Goal: Information Seeking & Learning: Learn about a topic

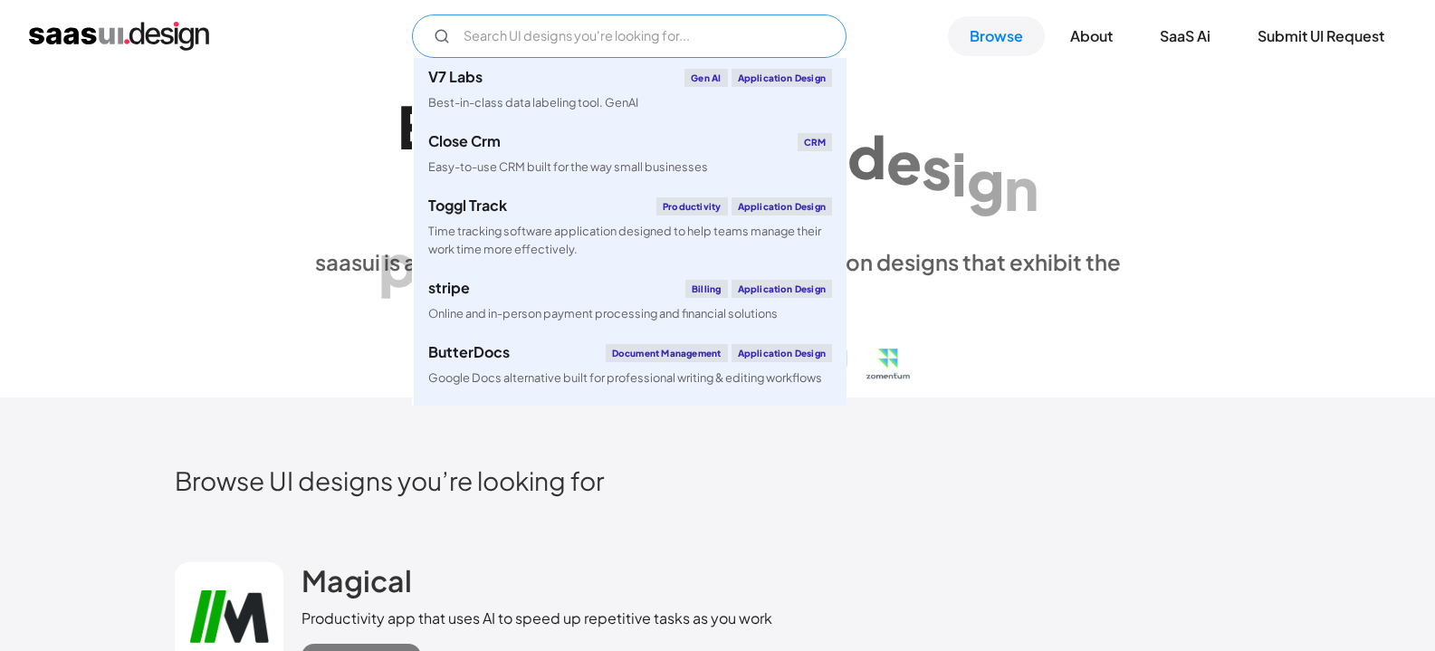
click at [560, 33] on input "Email Form" at bounding box center [629, 35] width 434 height 43
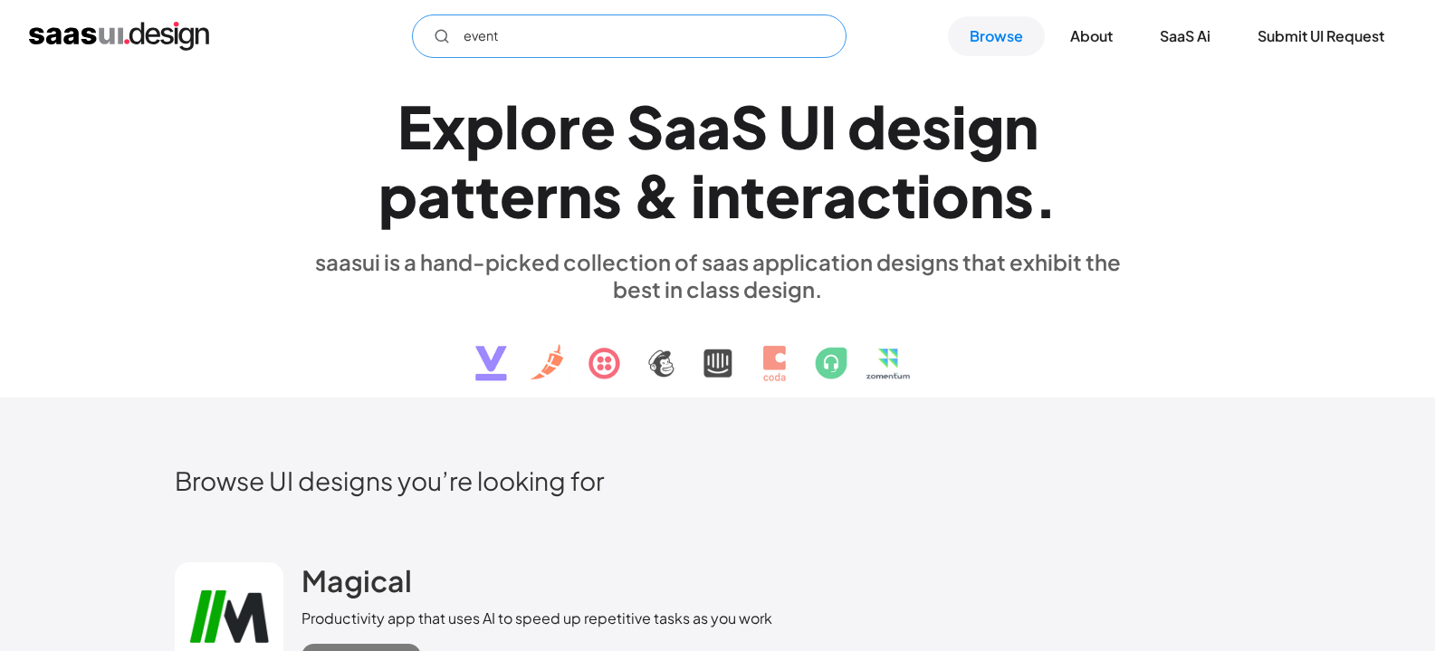
click at [573, 33] on input "event" at bounding box center [629, 35] width 434 height 43
type input "e"
click at [977, 41] on link "Browse" at bounding box center [996, 36] width 97 height 40
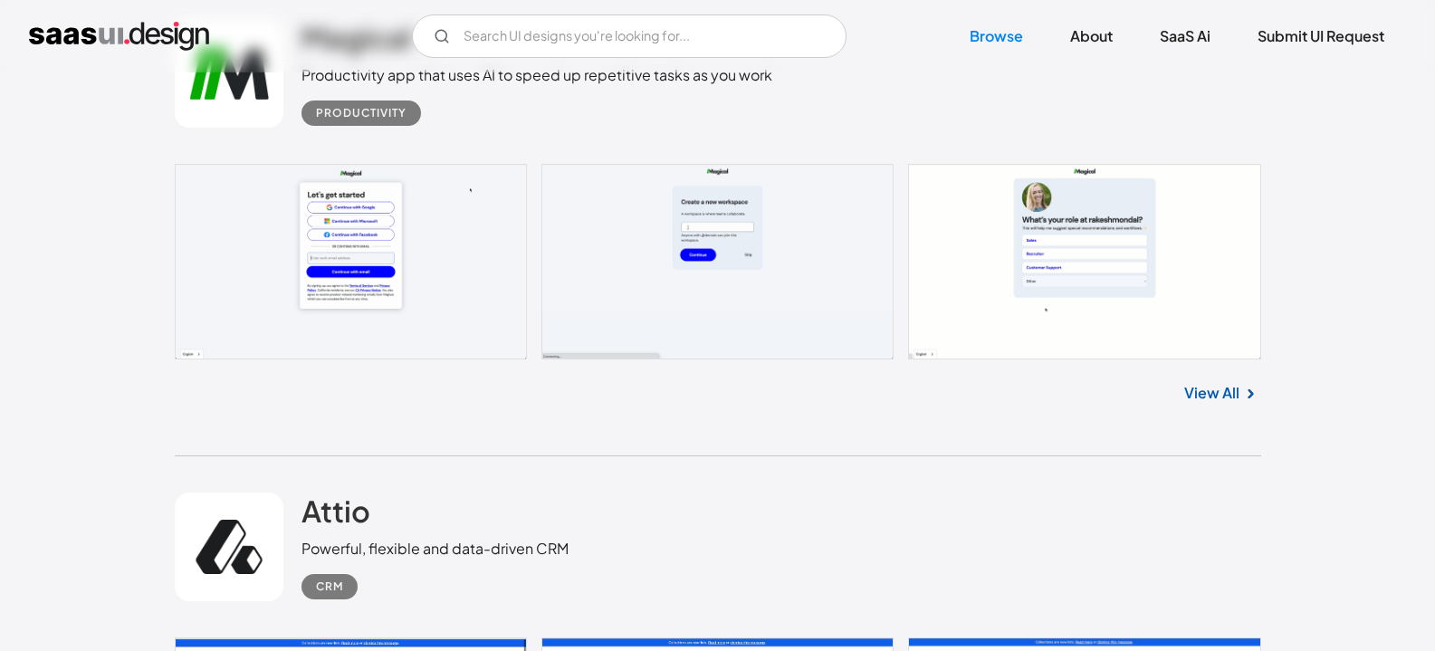
scroll to position [91, 0]
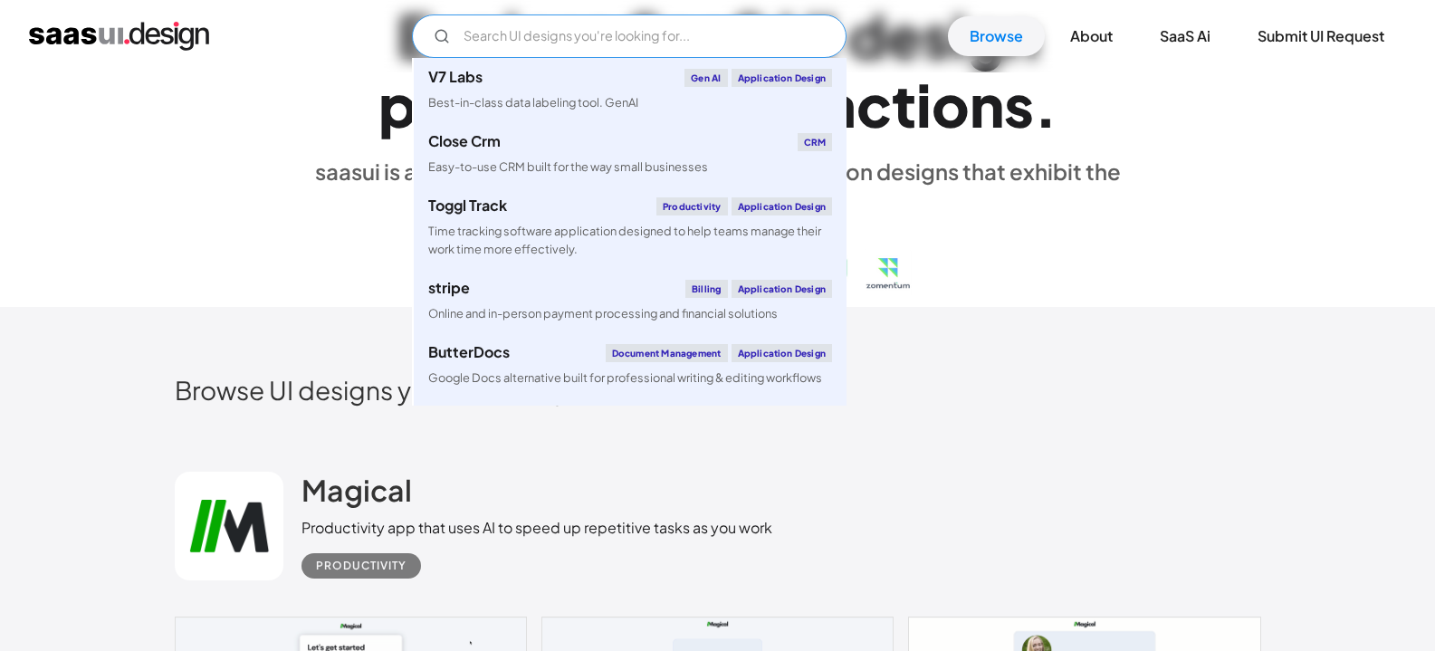
click at [587, 39] on input "Email Form" at bounding box center [629, 35] width 434 height 43
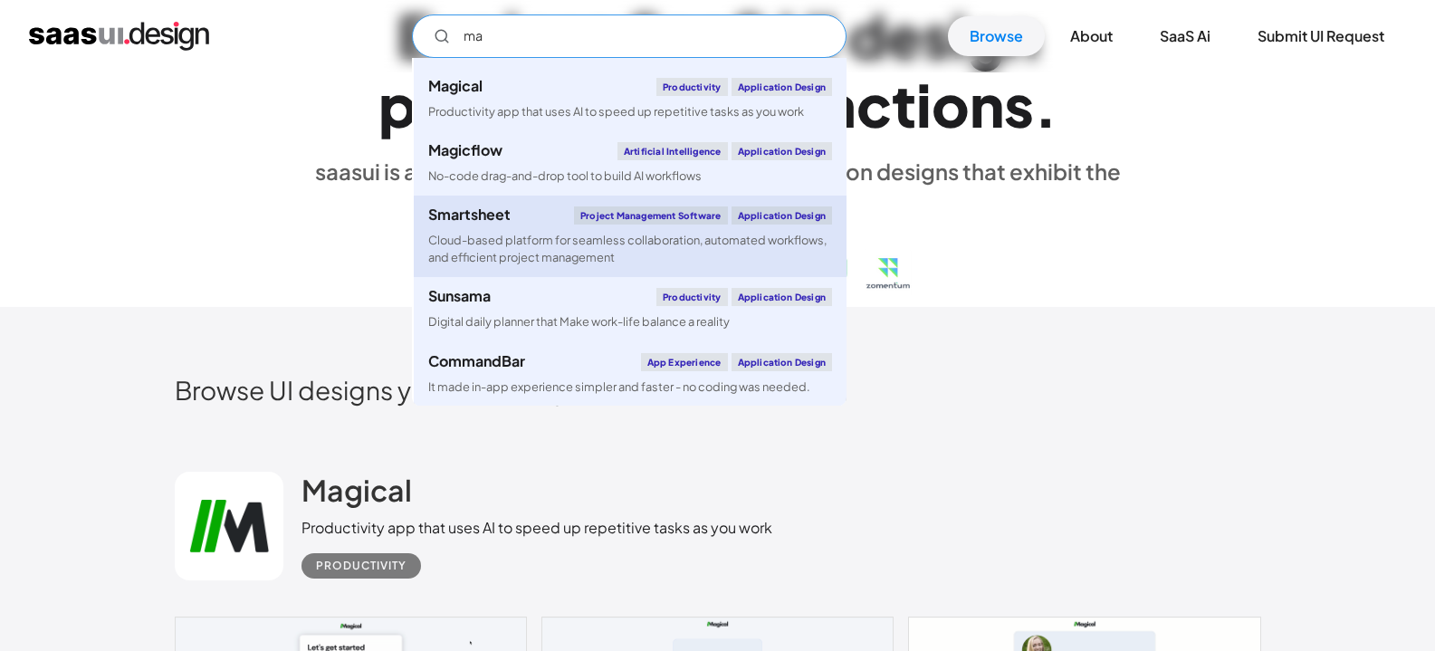
click at [794, 250] on div "Cloud-based platform for seamless collaboration, automated workflows, and effic…" at bounding box center [630, 249] width 404 height 34
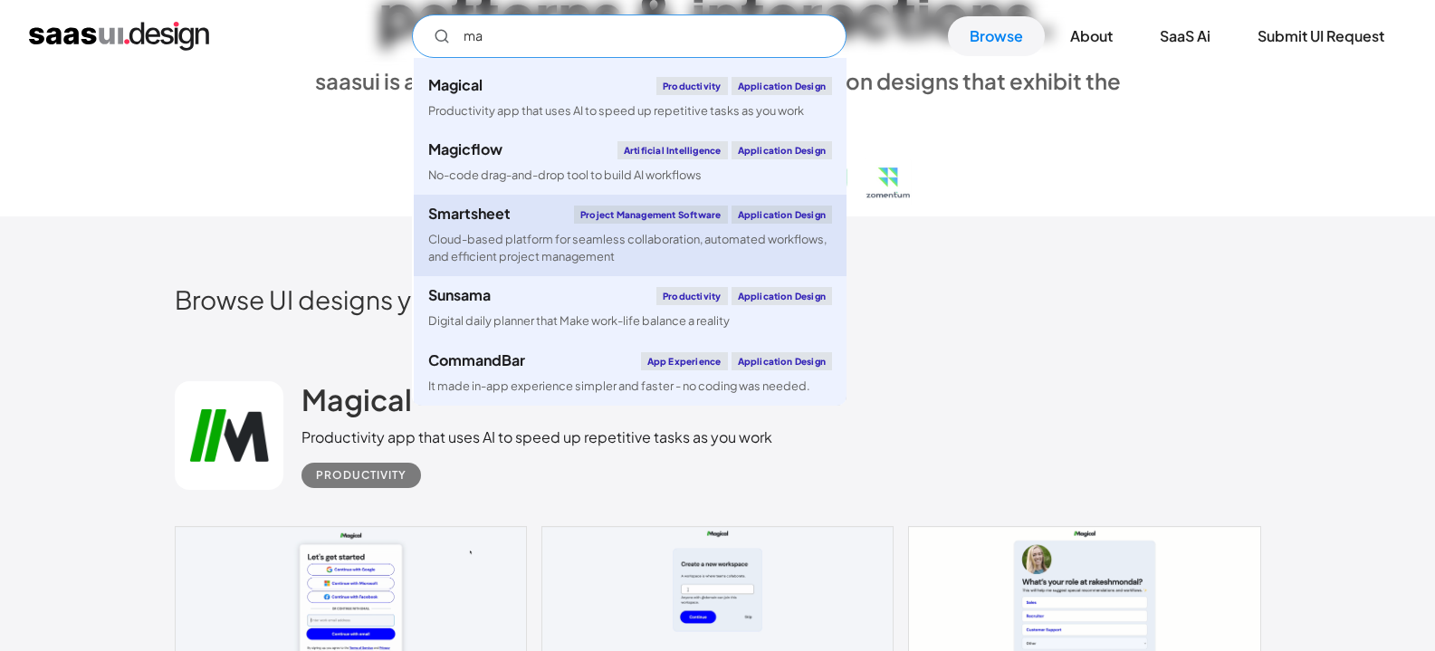
scroll to position [272, 0]
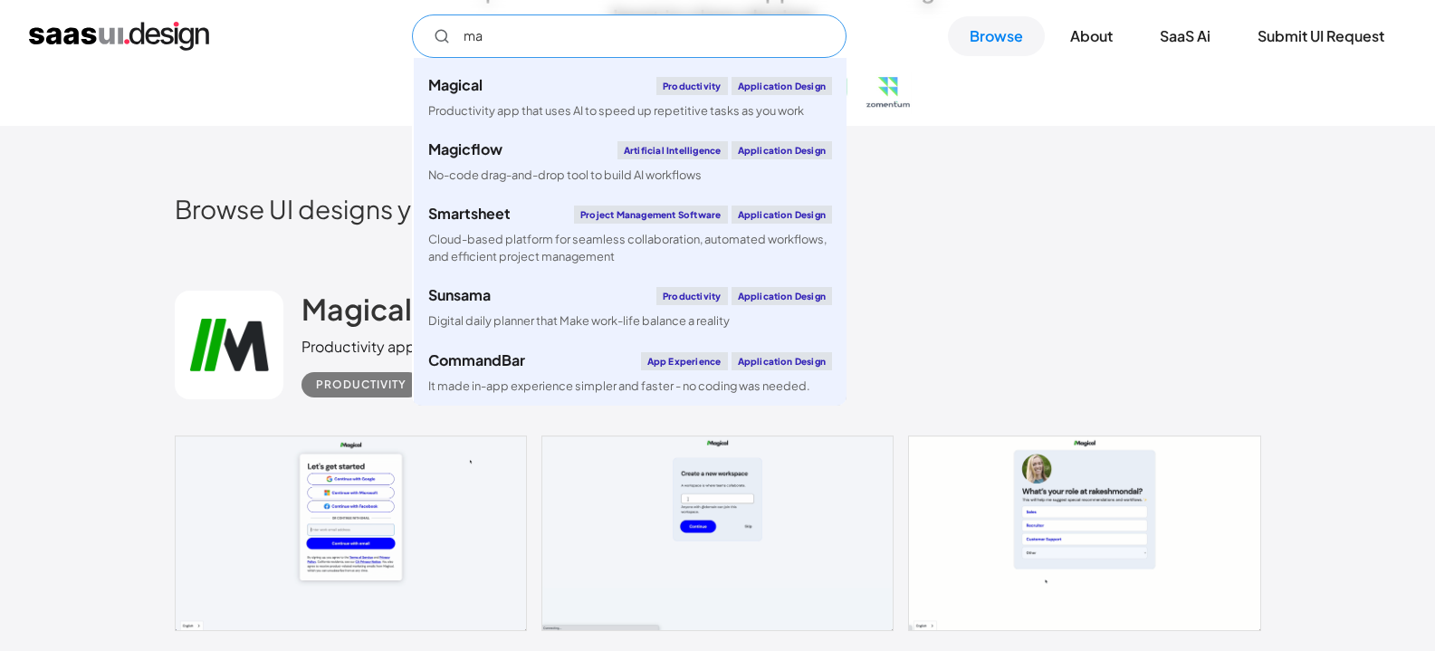
click at [630, 33] on input "ma" at bounding box center [629, 35] width 434 height 43
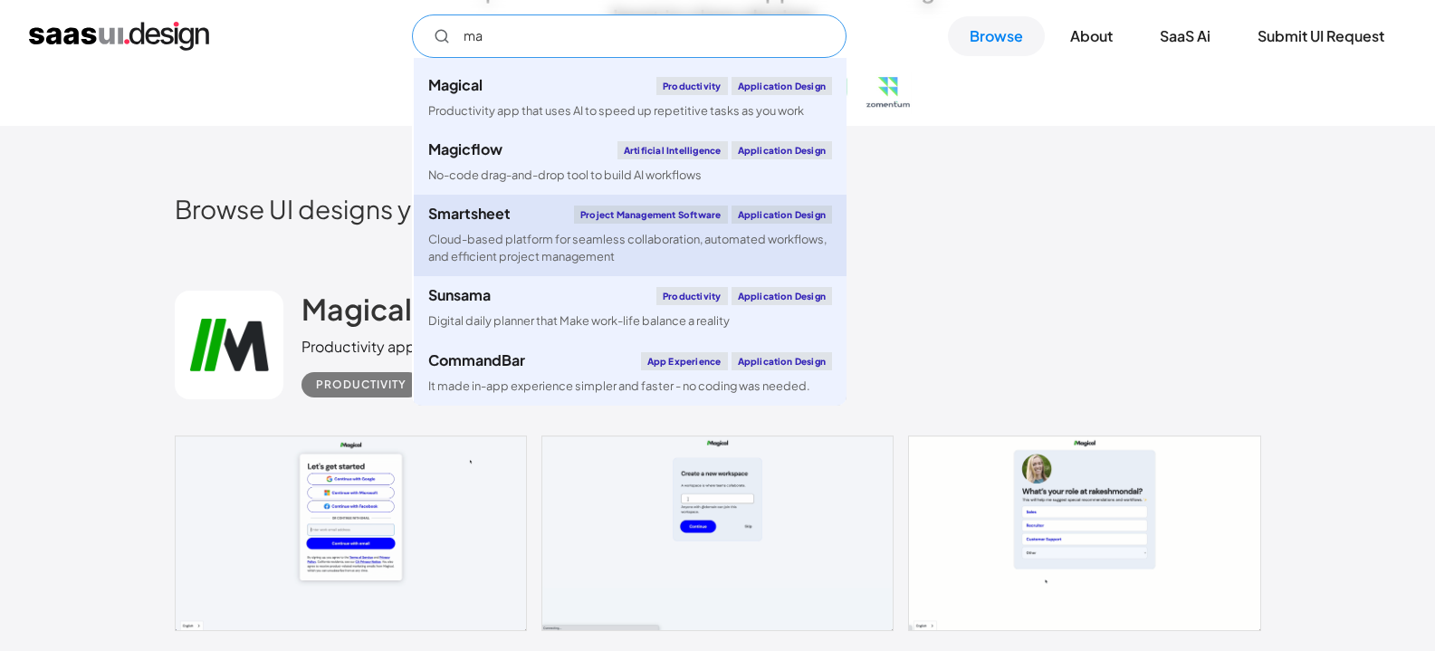
type input "m"
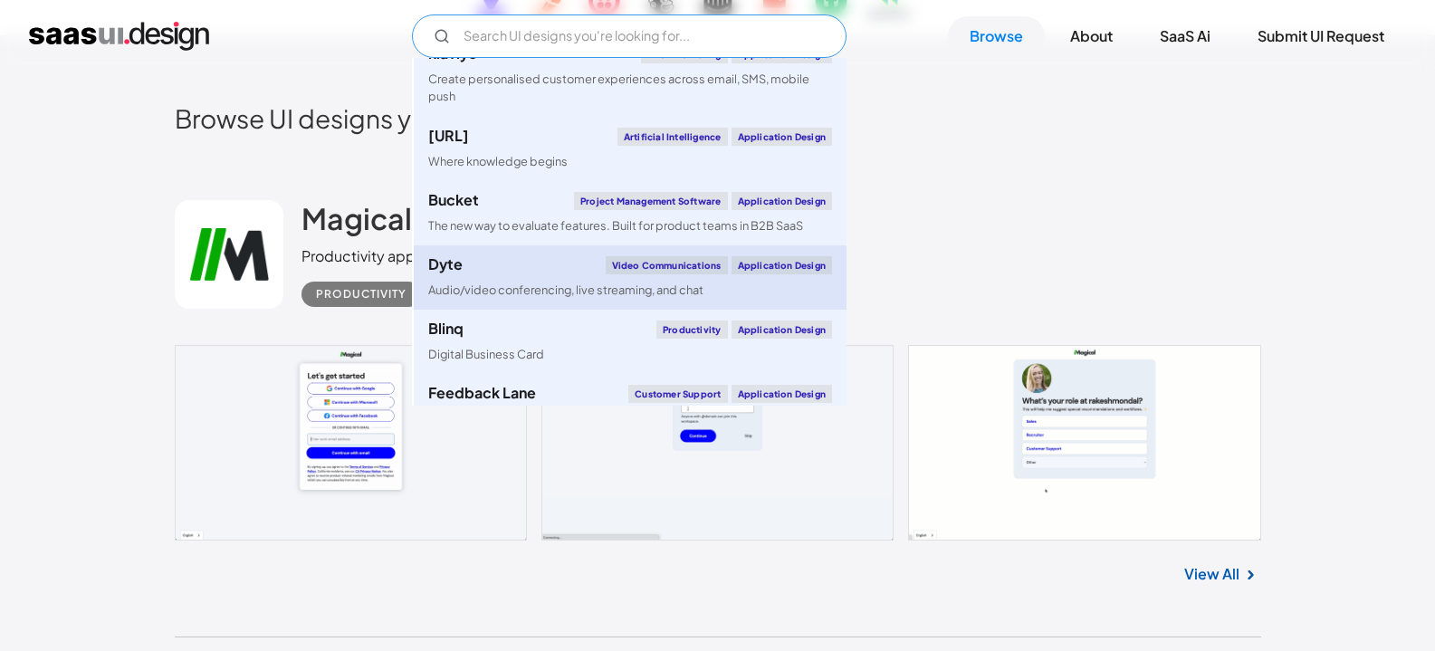
scroll to position [453, 0]
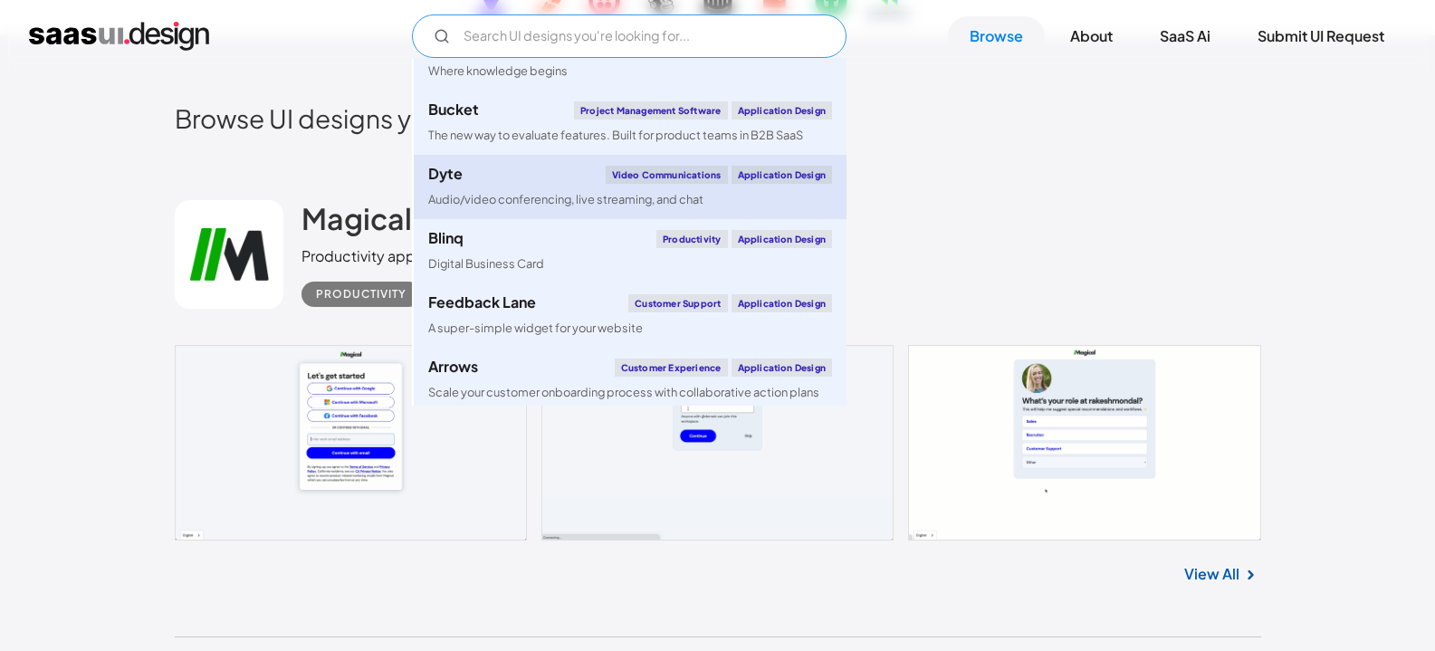
click at [778, 197] on link "Dyte Video Communications Application Design Audio/video conferencing, live str…" at bounding box center [630, 187] width 433 height 64
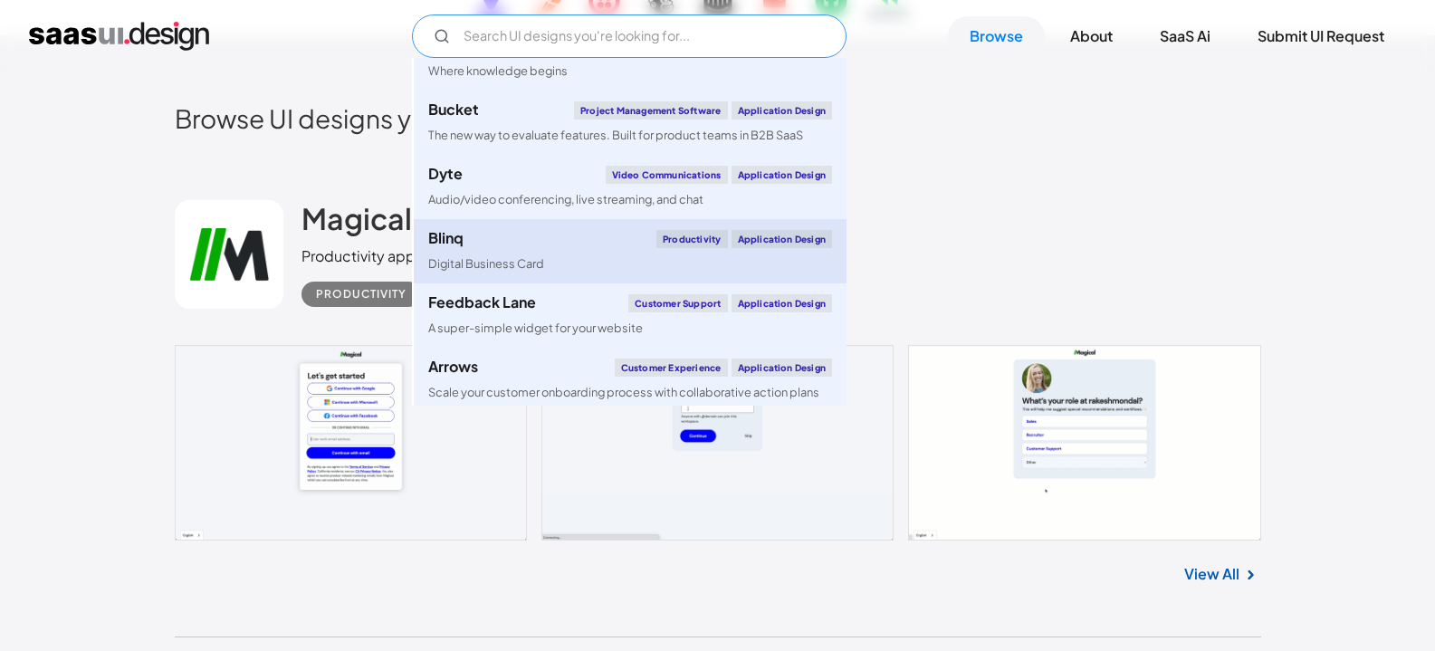
click at [586, 255] on link "Blinq Productivity Application Design Digital Business Card" at bounding box center [630, 251] width 433 height 64
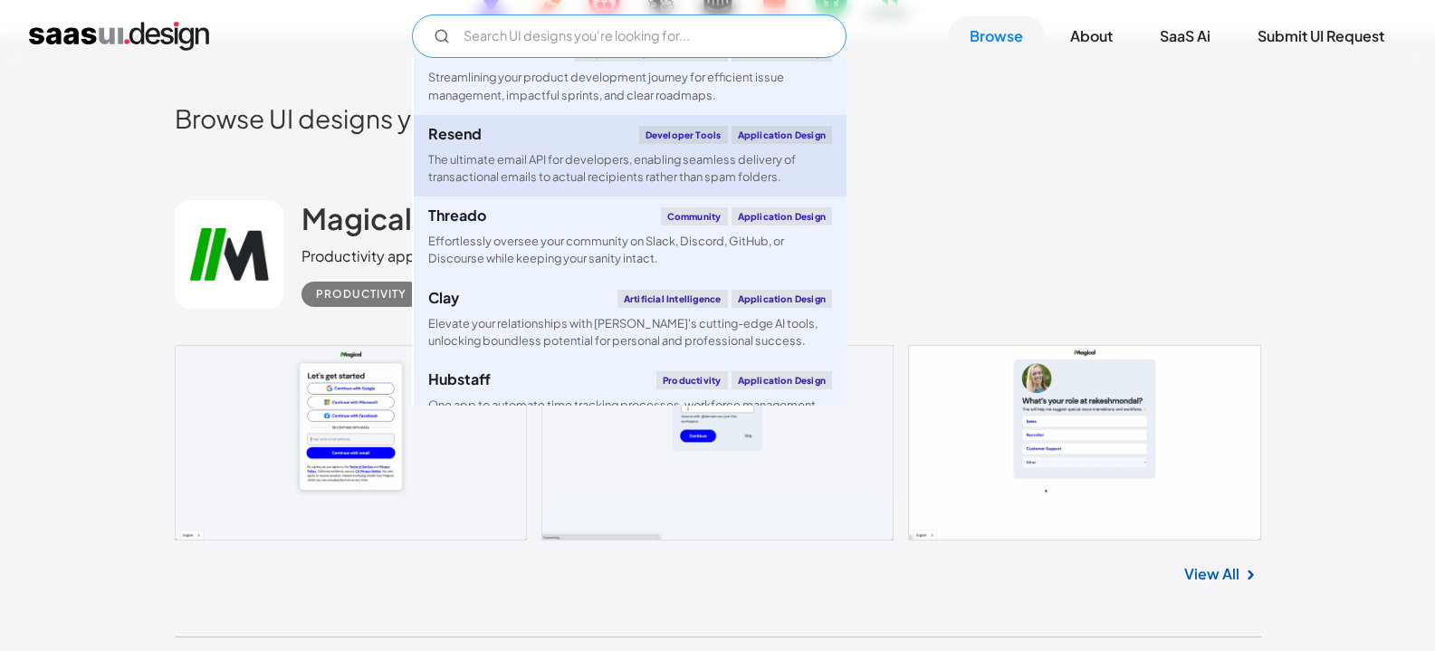
scroll to position [1087, 0]
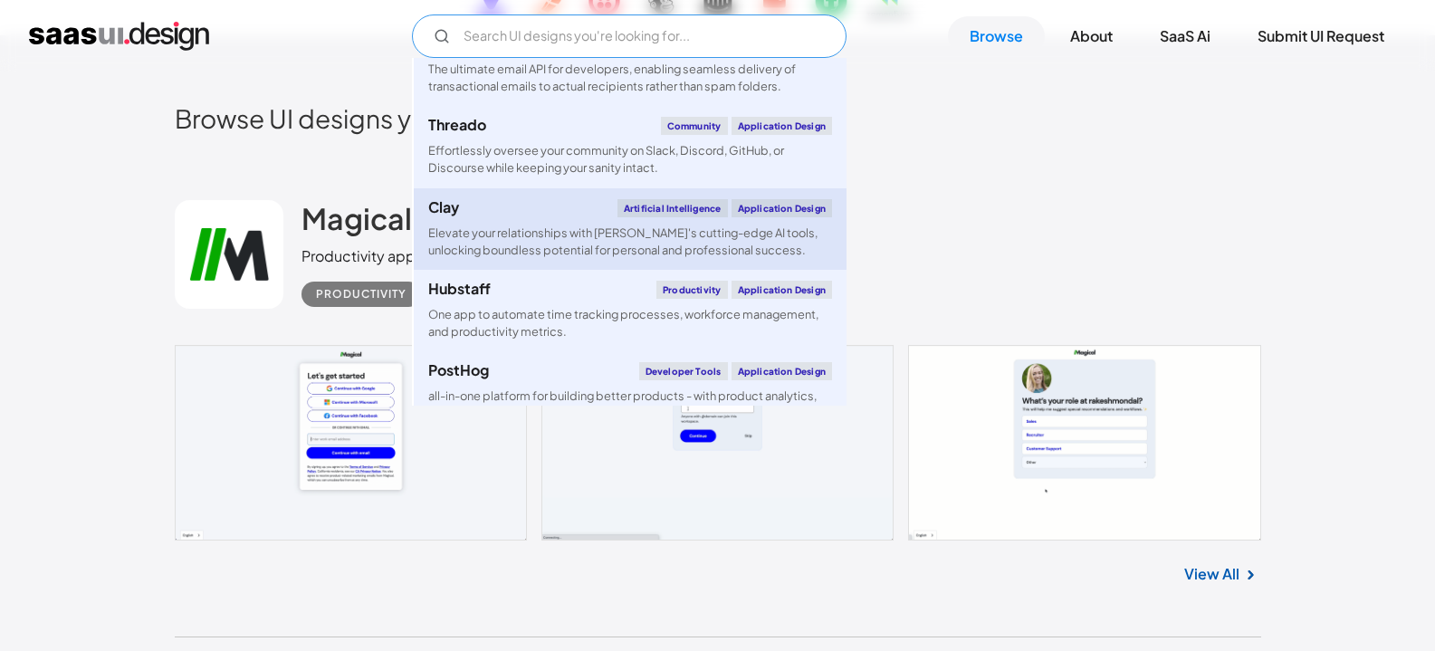
click at [552, 229] on div "Elevate your relationships with [PERSON_NAME]'s cutting-edge AI tools, unlockin…" at bounding box center [630, 241] width 404 height 34
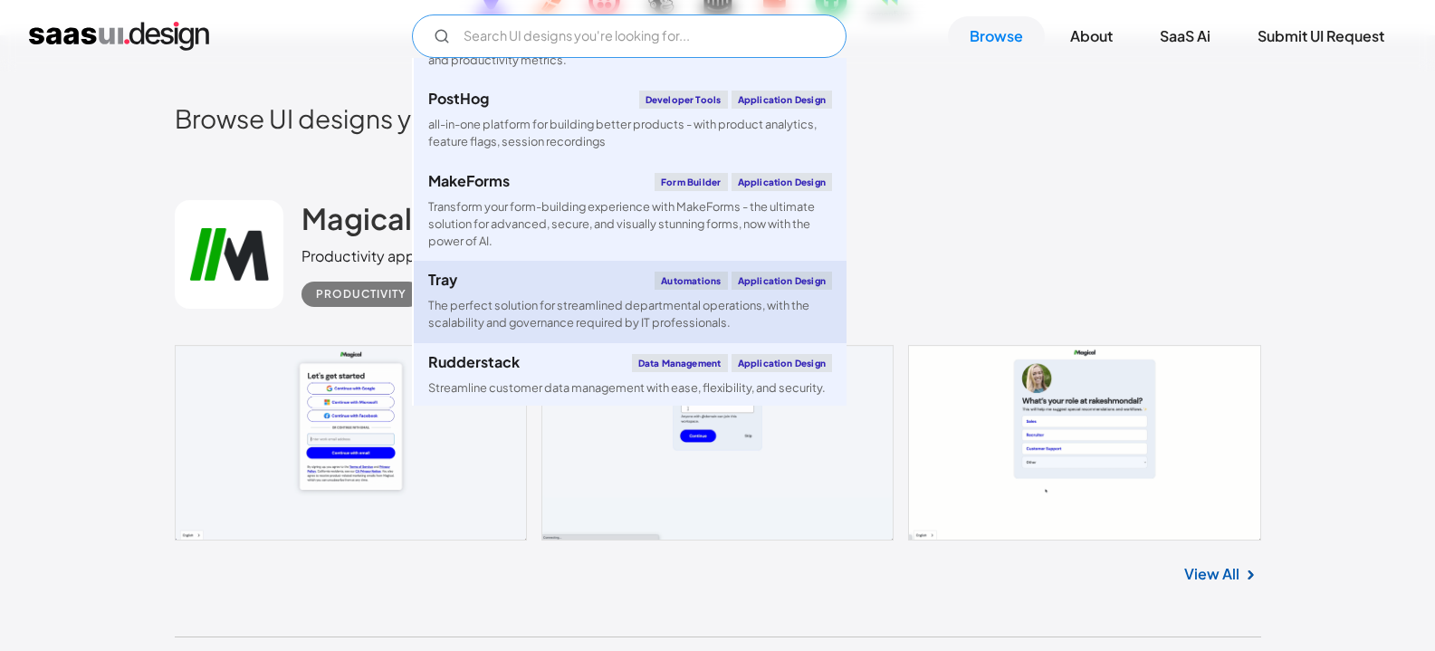
scroll to position [1540, 0]
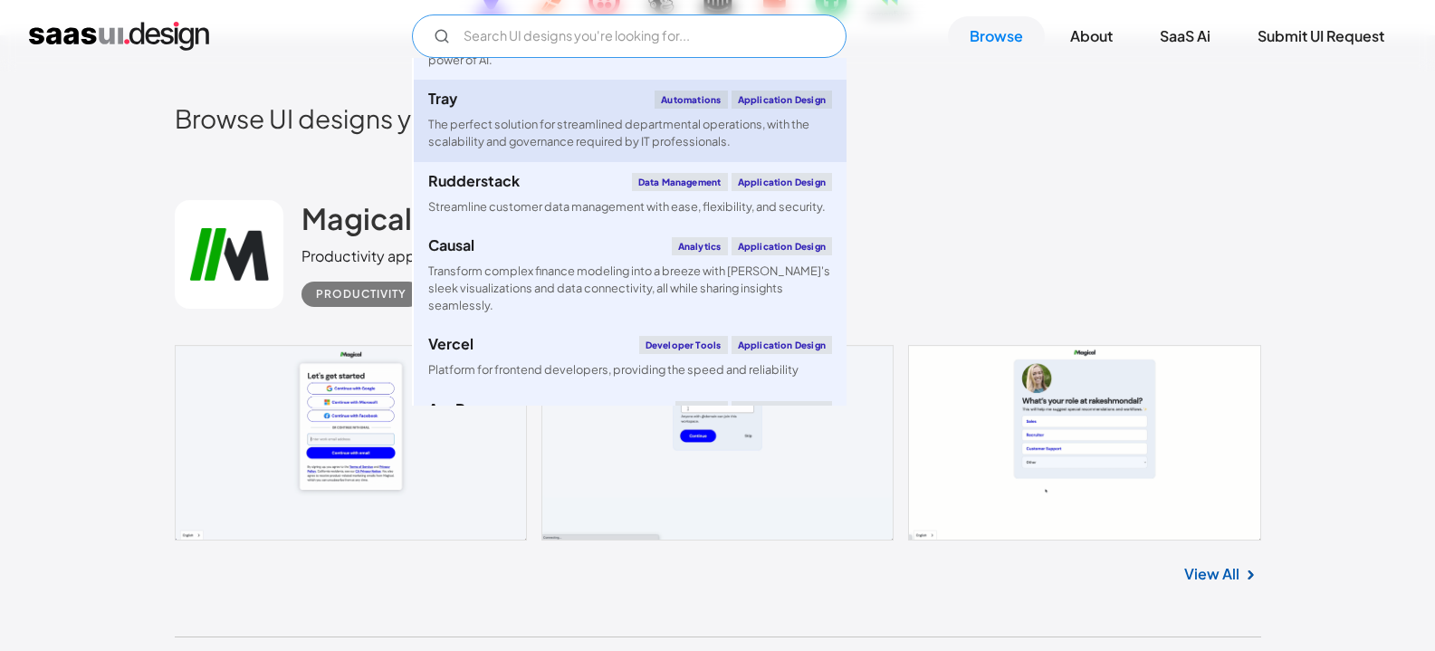
click at [594, 127] on div "The perfect solution for streamlined departmental operations, with the scalabil…" at bounding box center [630, 133] width 404 height 34
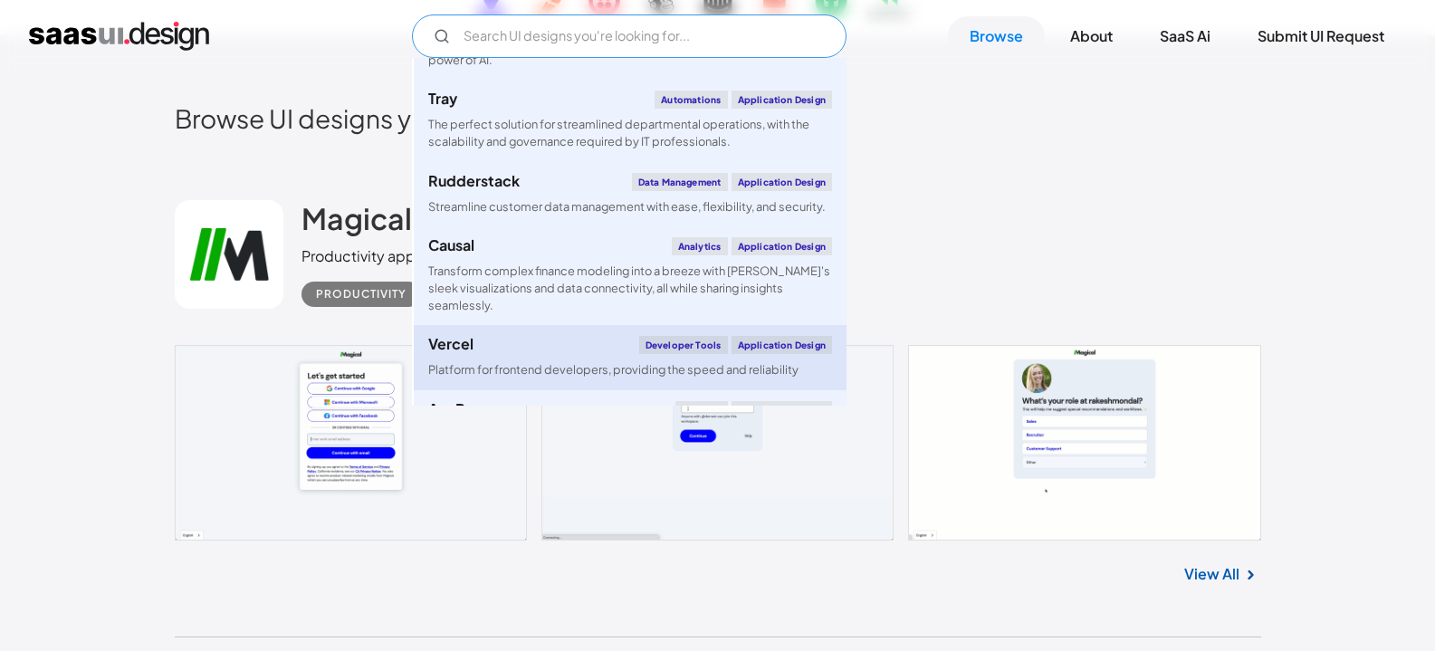
scroll to position [1630, 0]
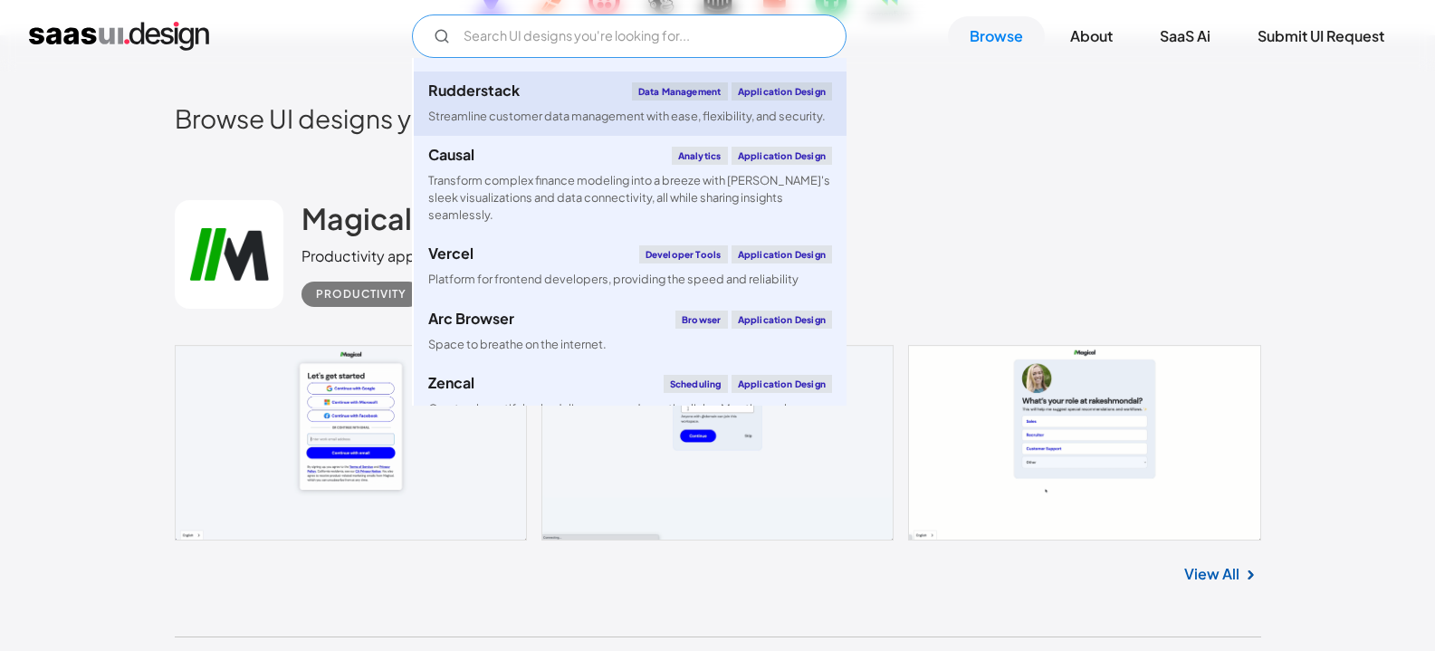
click at [567, 96] on div "Rudderstack Data Management Application Design" at bounding box center [630, 91] width 404 height 18
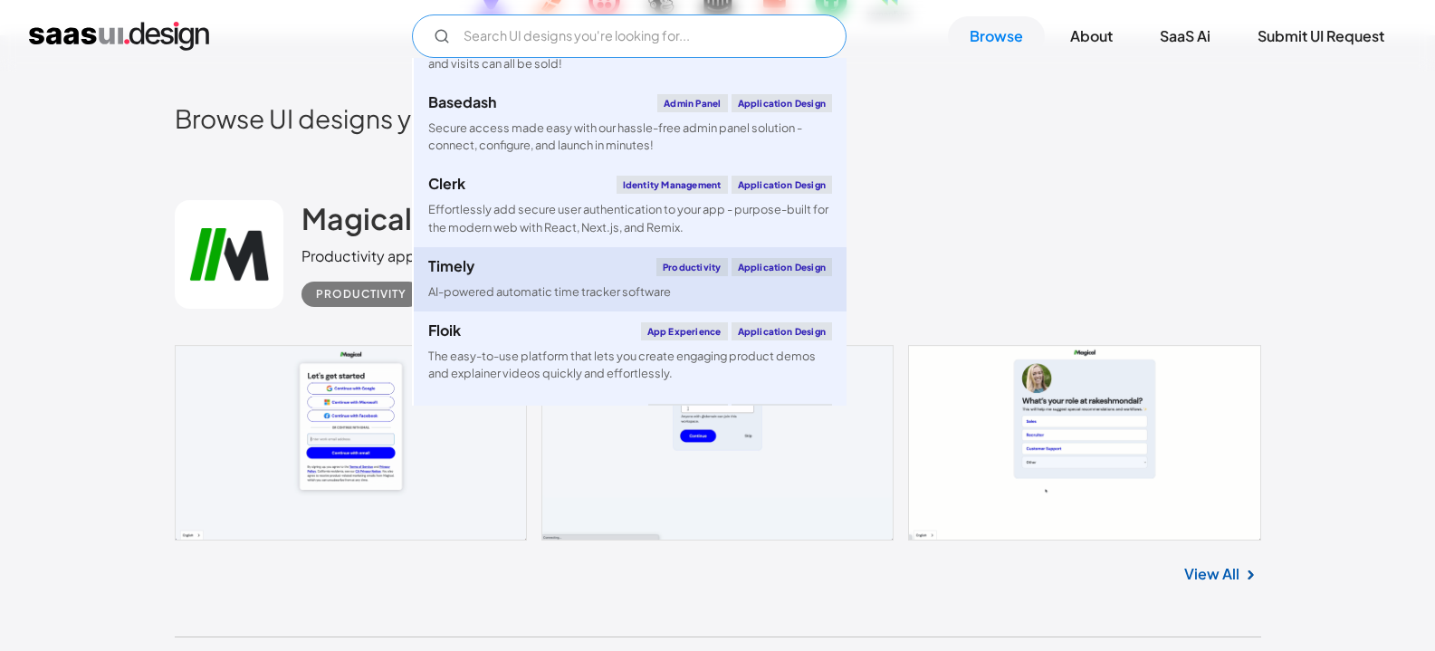
scroll to position [2083, 0]
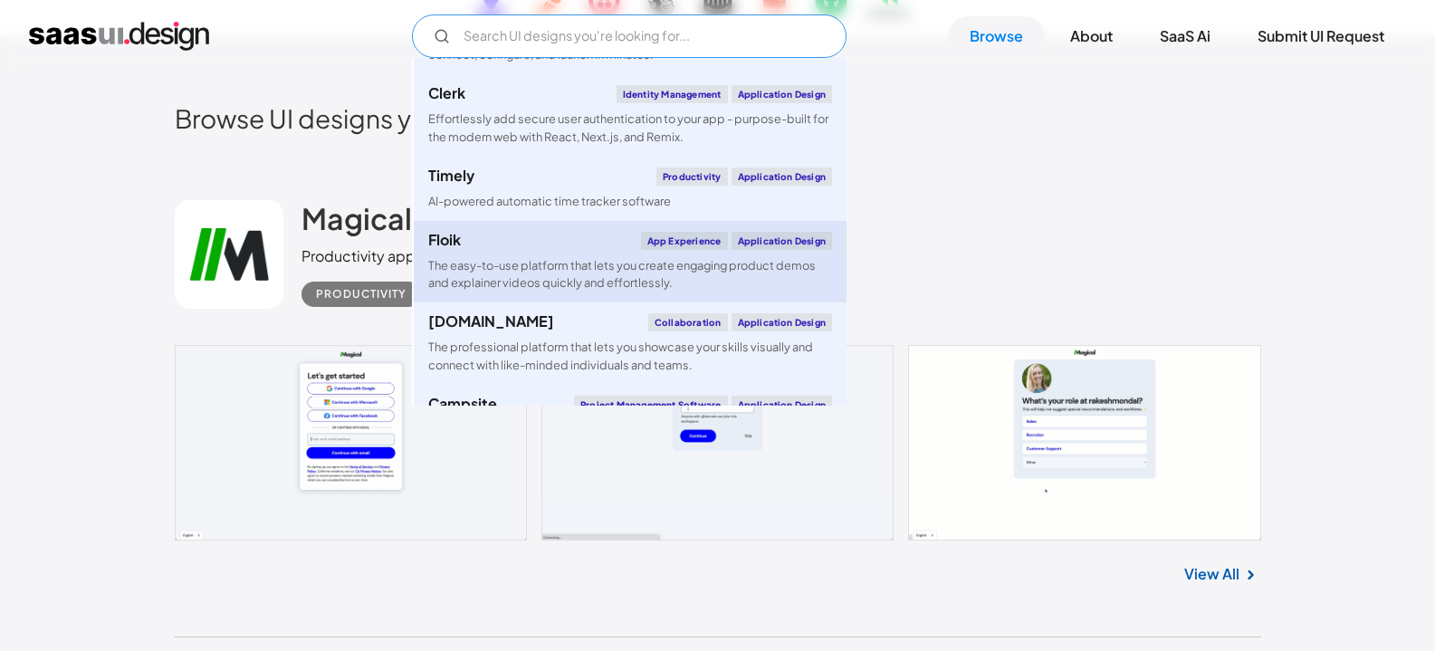
click at [561, 263] on div "The easy-to-use platform that lets you create engaging product demos and explai…" at bounding box center [630, 274] width 404 height 34
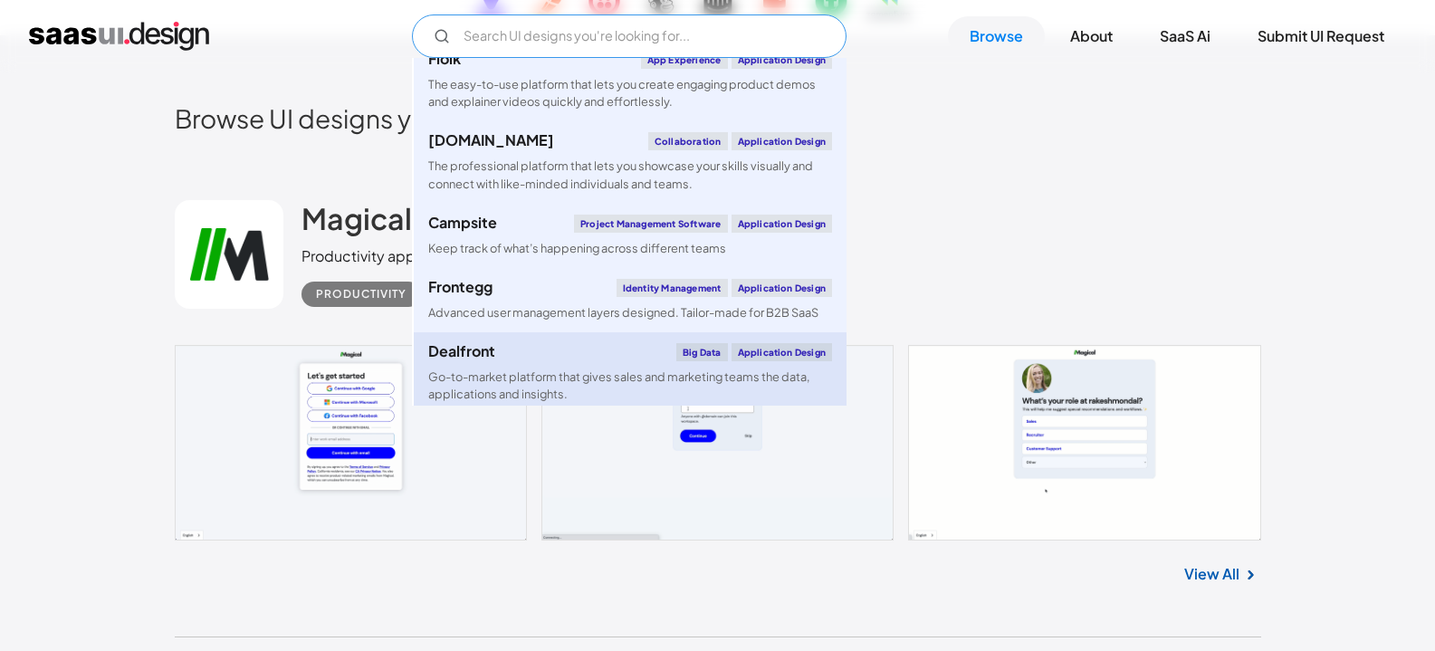
scroll to position [2354, 0]
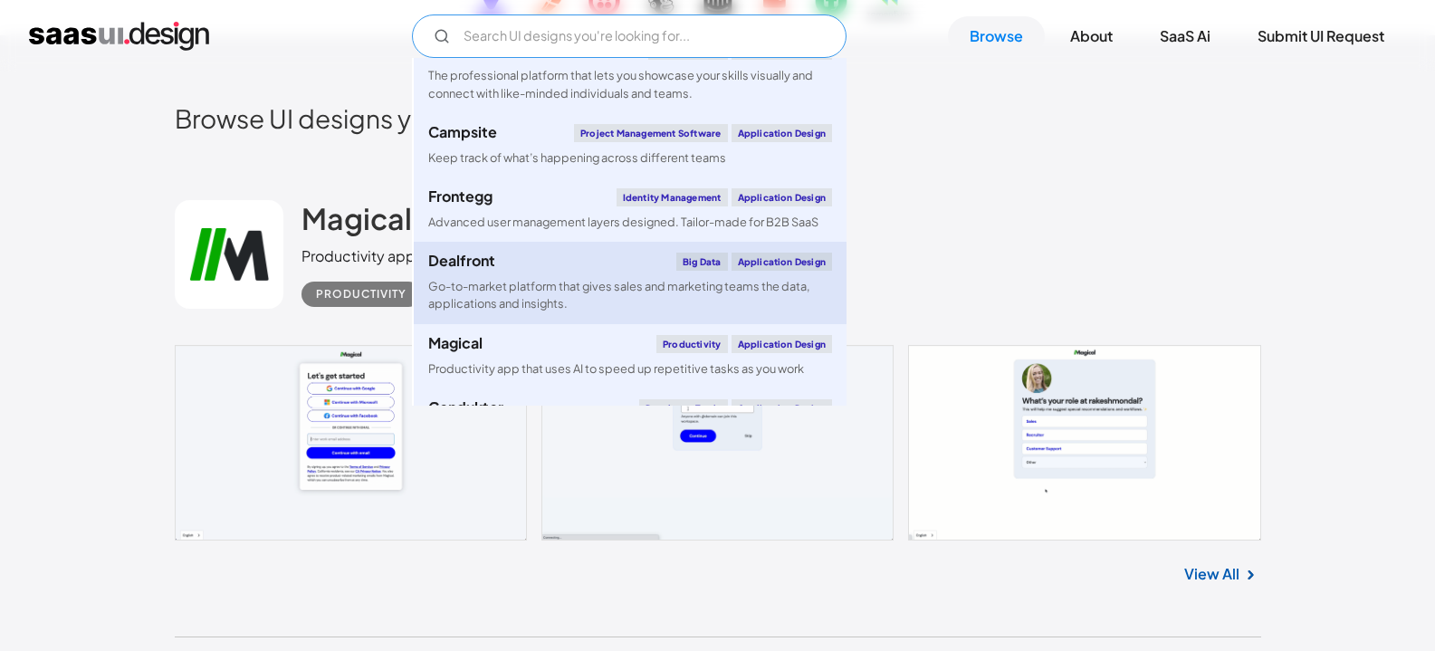
click at [595, 280] on div "Go-to-market platform that gives sales and marketing teams the data, applicatio…" at bounding box center [630, 295] width 404 height 34
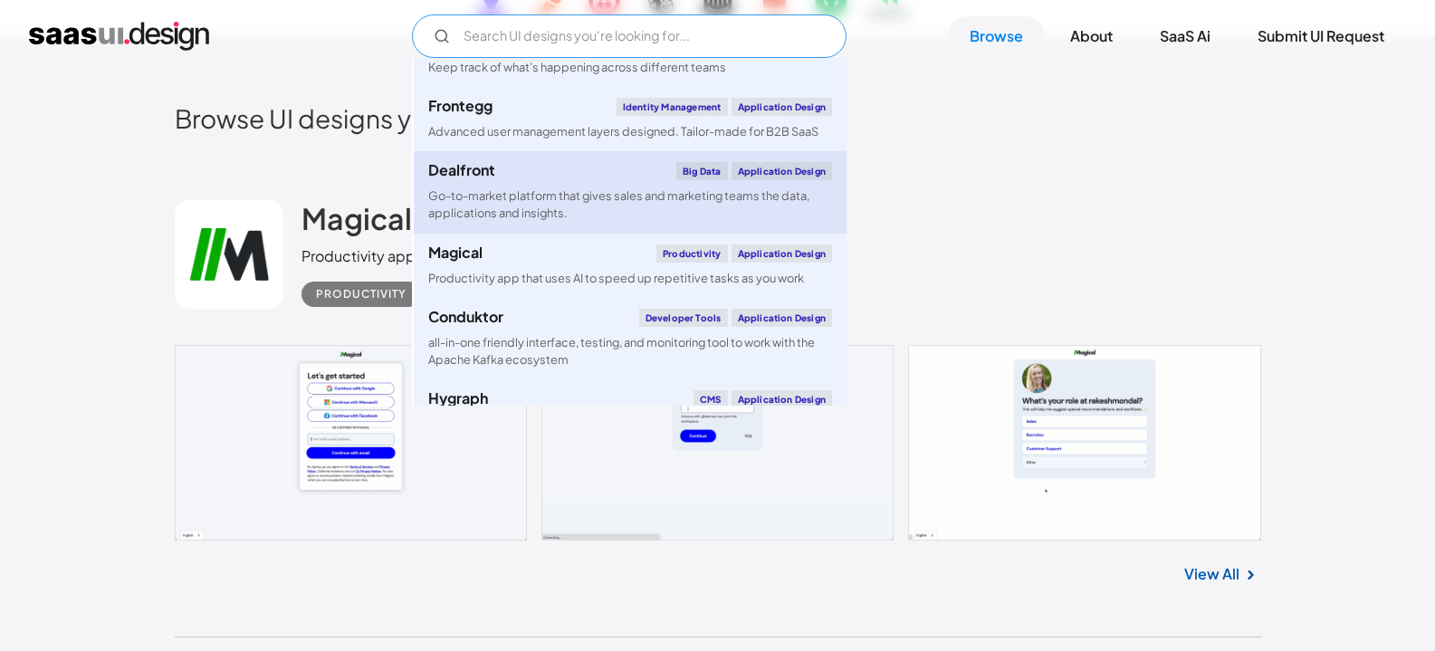
scroll to position [2535, 0]
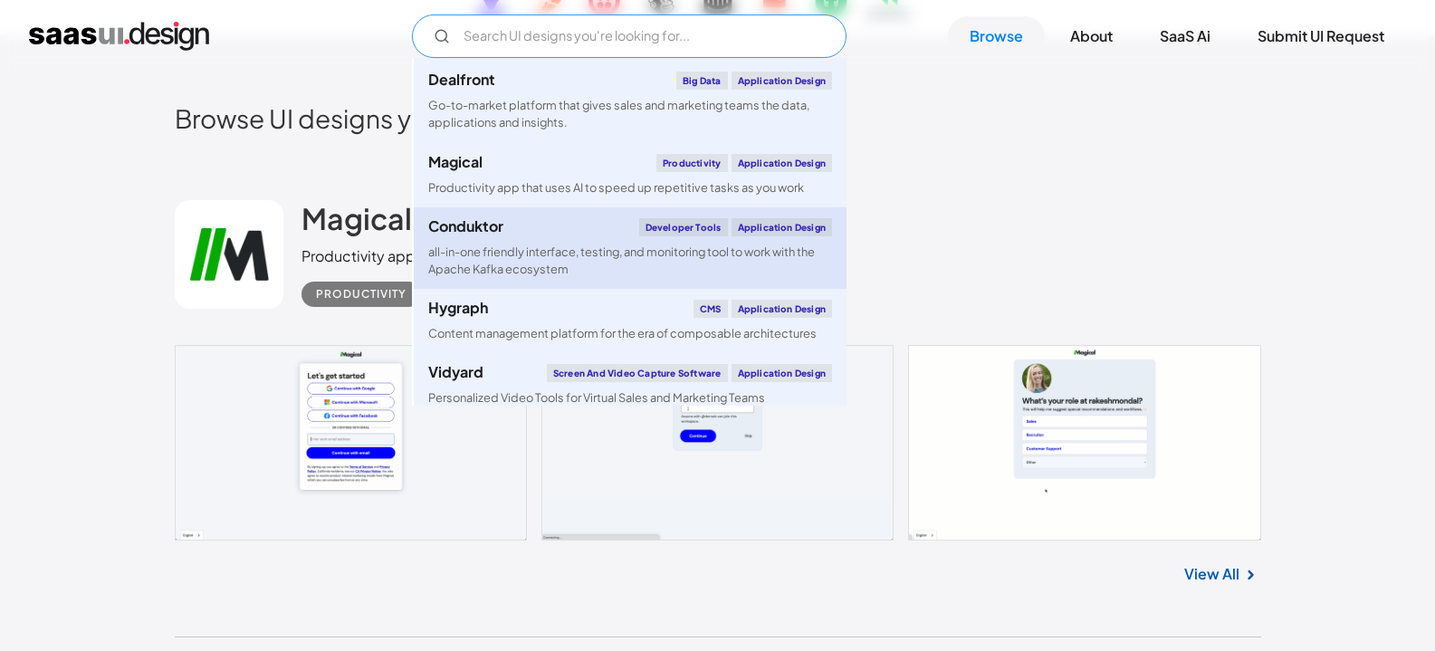
click at [724, 260] on div "all-in-one friendly interface, testing, and monitoring tool to work with the Ap…" at bounding box center [630, 260] width 404 height 34
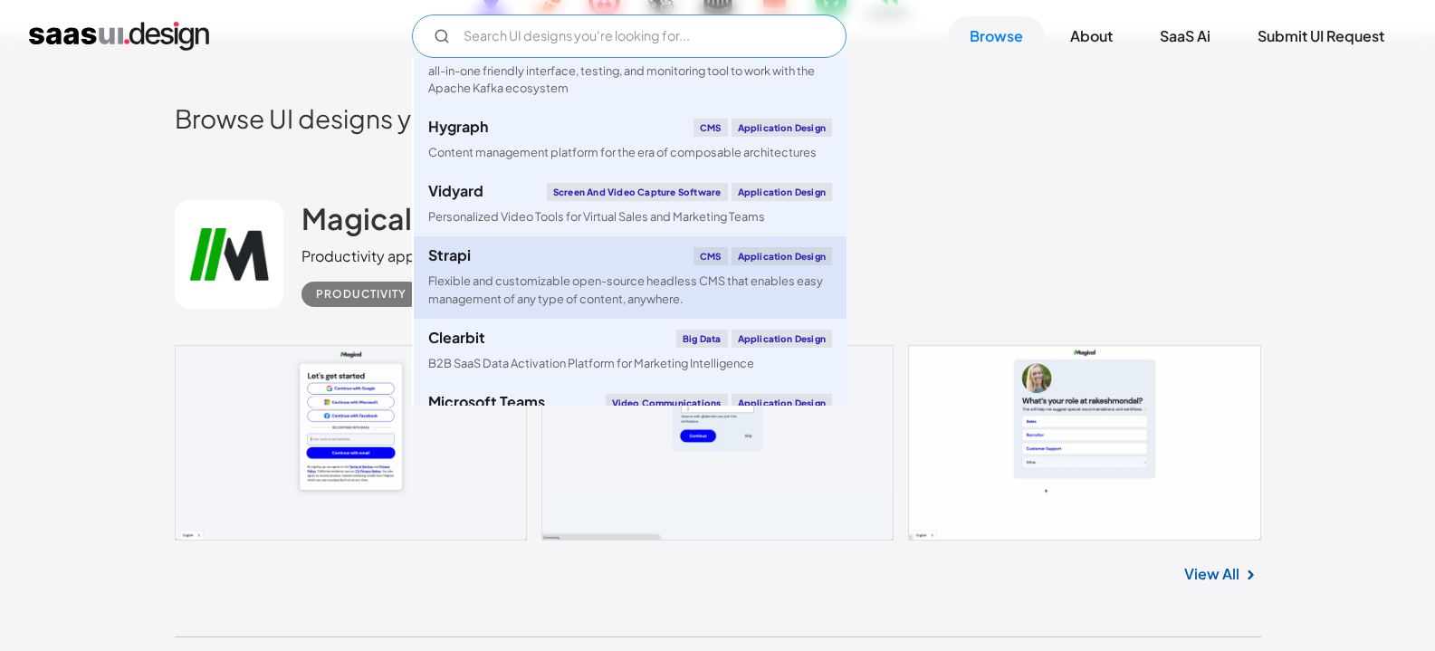
scroll to position [2807, 0]
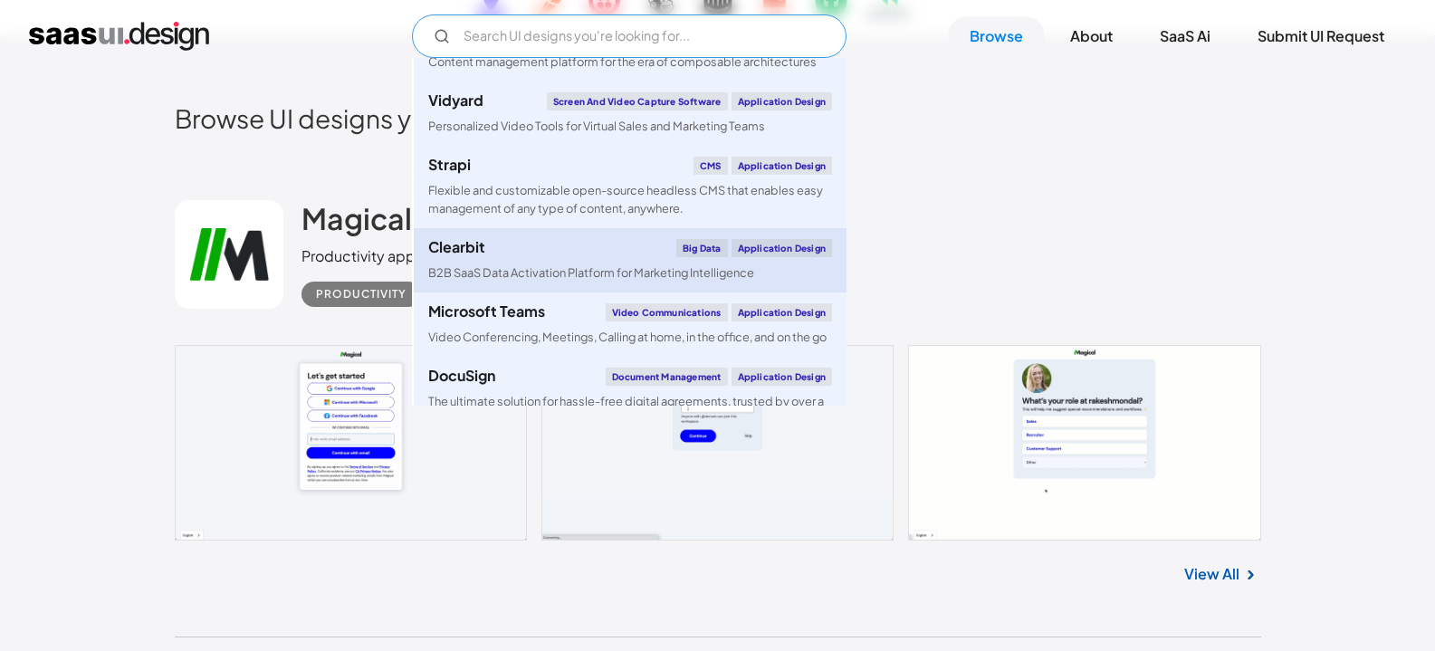
click at [578, 243] on div "Clearbit Big Data Application Design" at bounding box center [630, 248] width 404 height 18
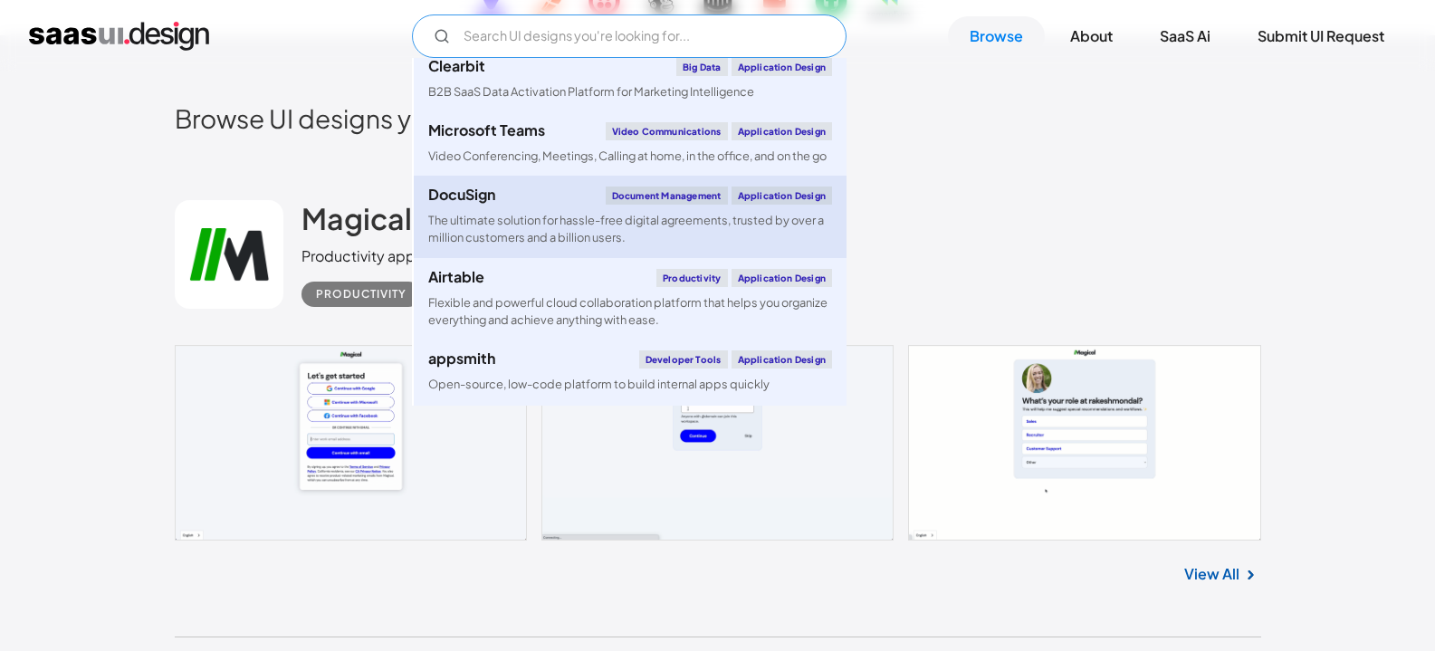
scroll to position [3078, 0]
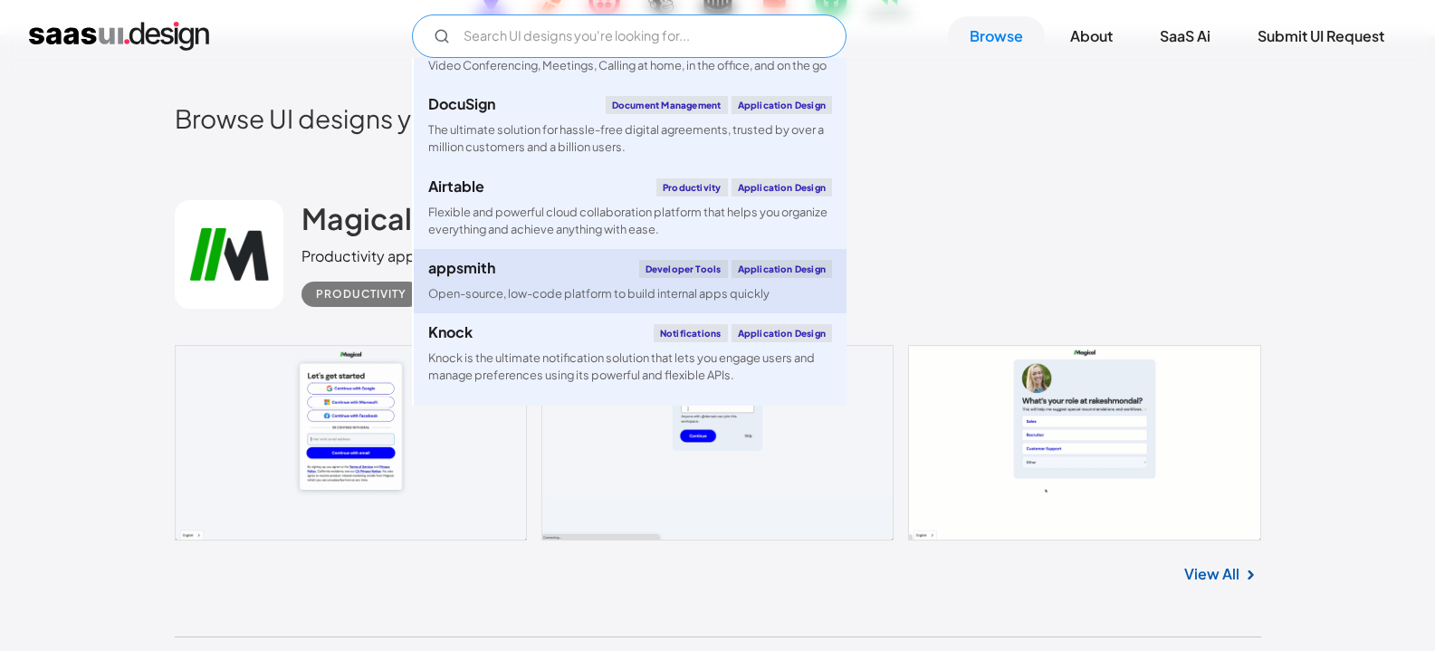
click at [577, 296] on link "appsmith Developer tools Application Design Open-source, low-code platform to b…" at bounding box center [630, 281] width 433 height 64
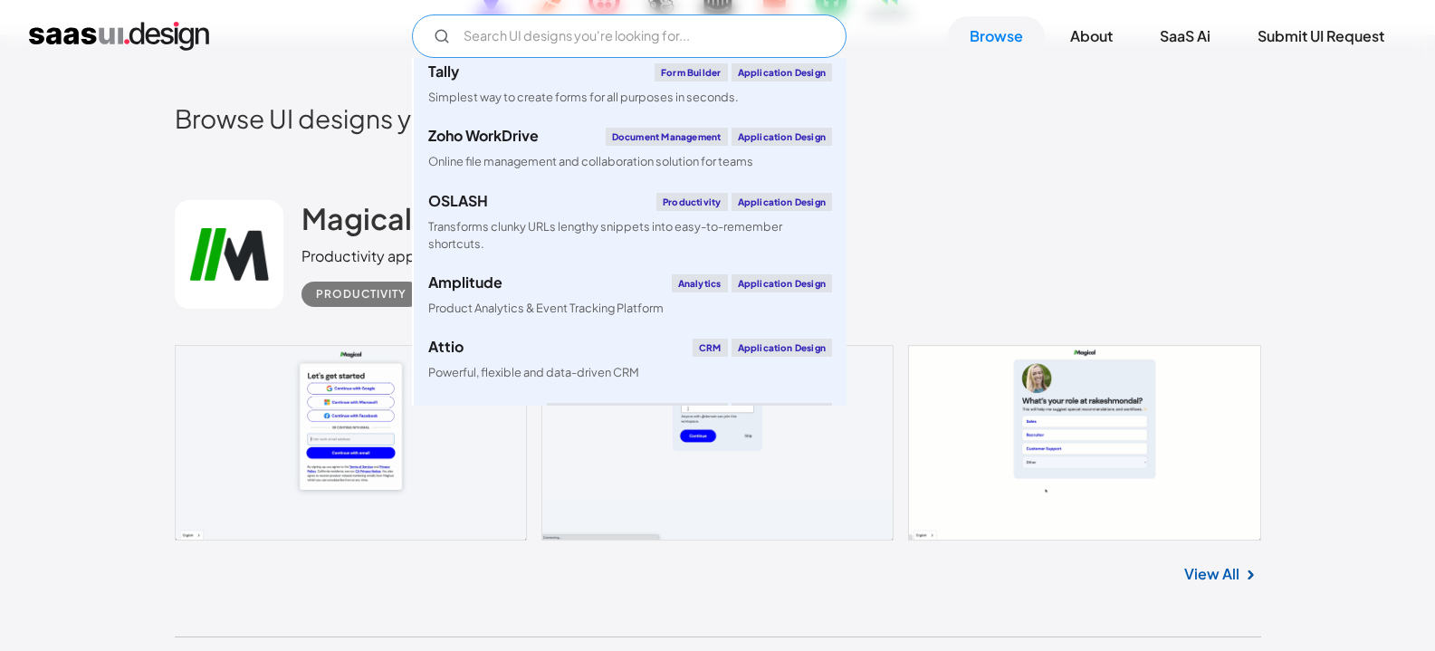
scroll to position [6337, 0]
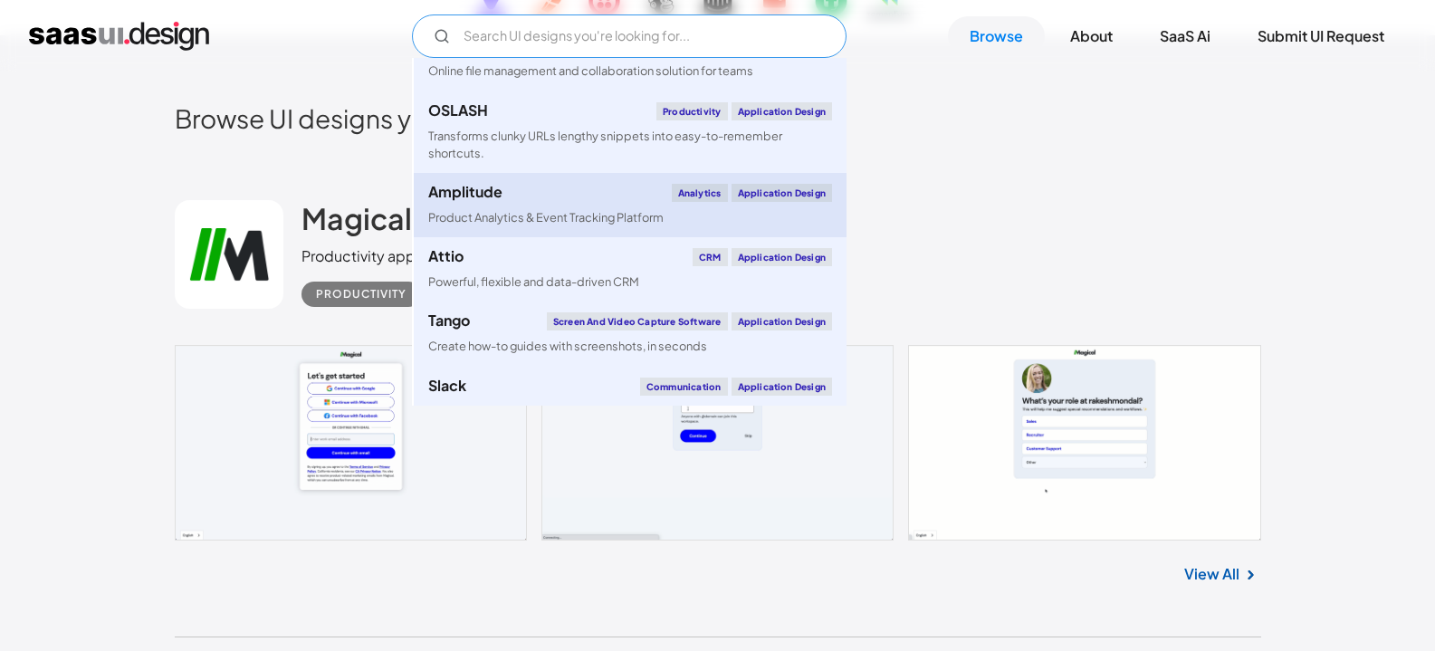
click at [573, 202] on div "Amplitude Analytics Application Design" at bounding box center [630, 193] width 404 height 18
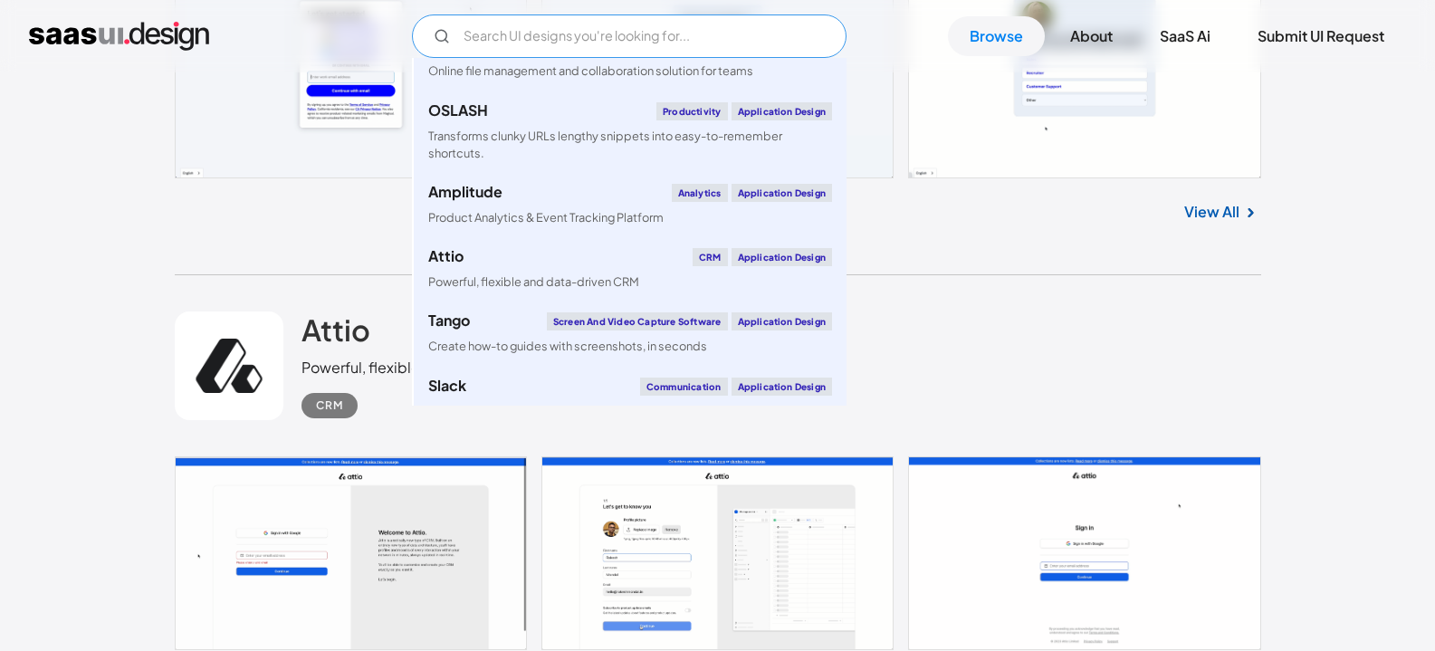
scroll to position [905, 0]
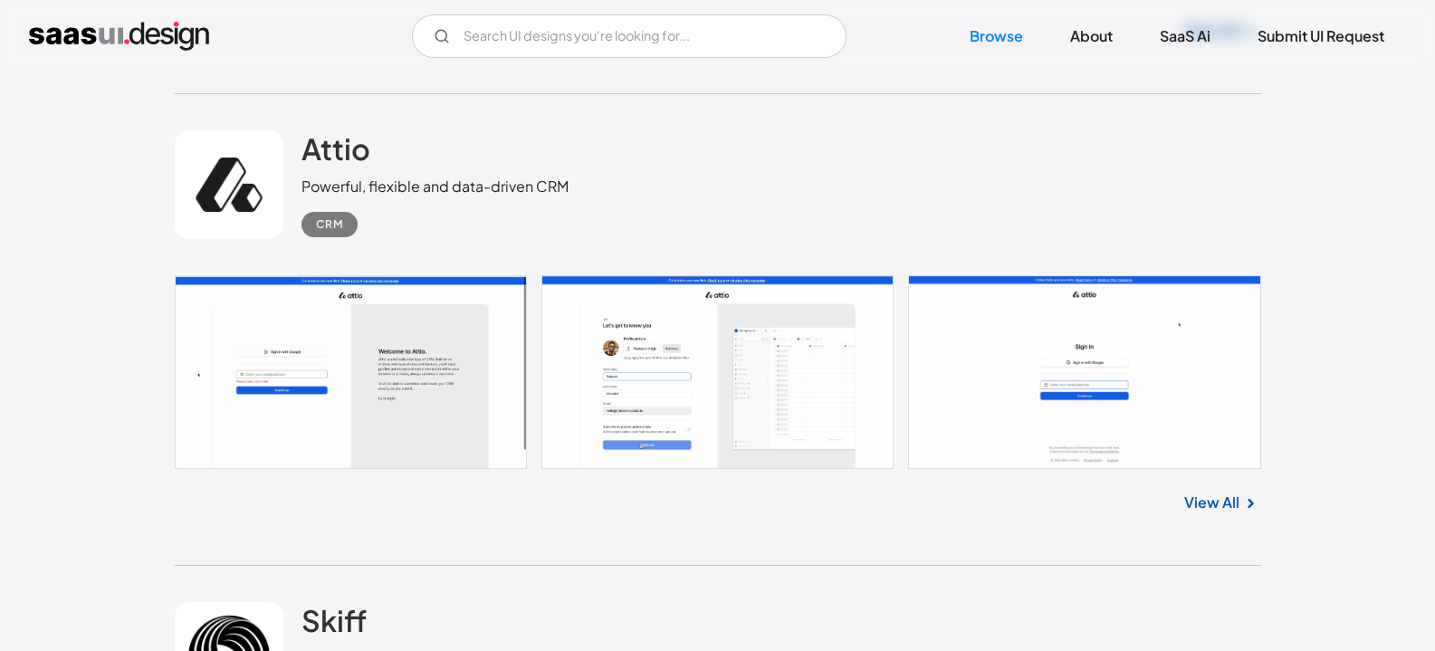
click at [769, 41] on input "Email Form" at bounding box center [629, 35] width 434 height 43
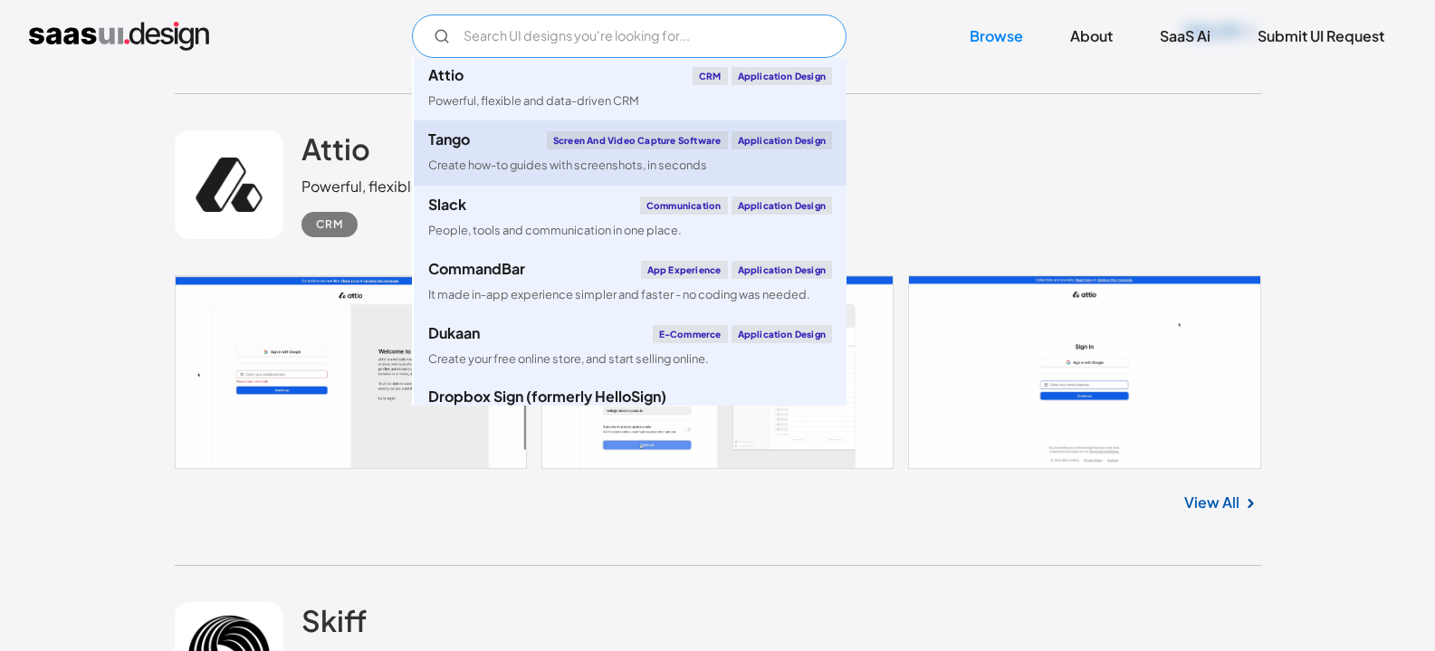
scroll to position [6609, 0]
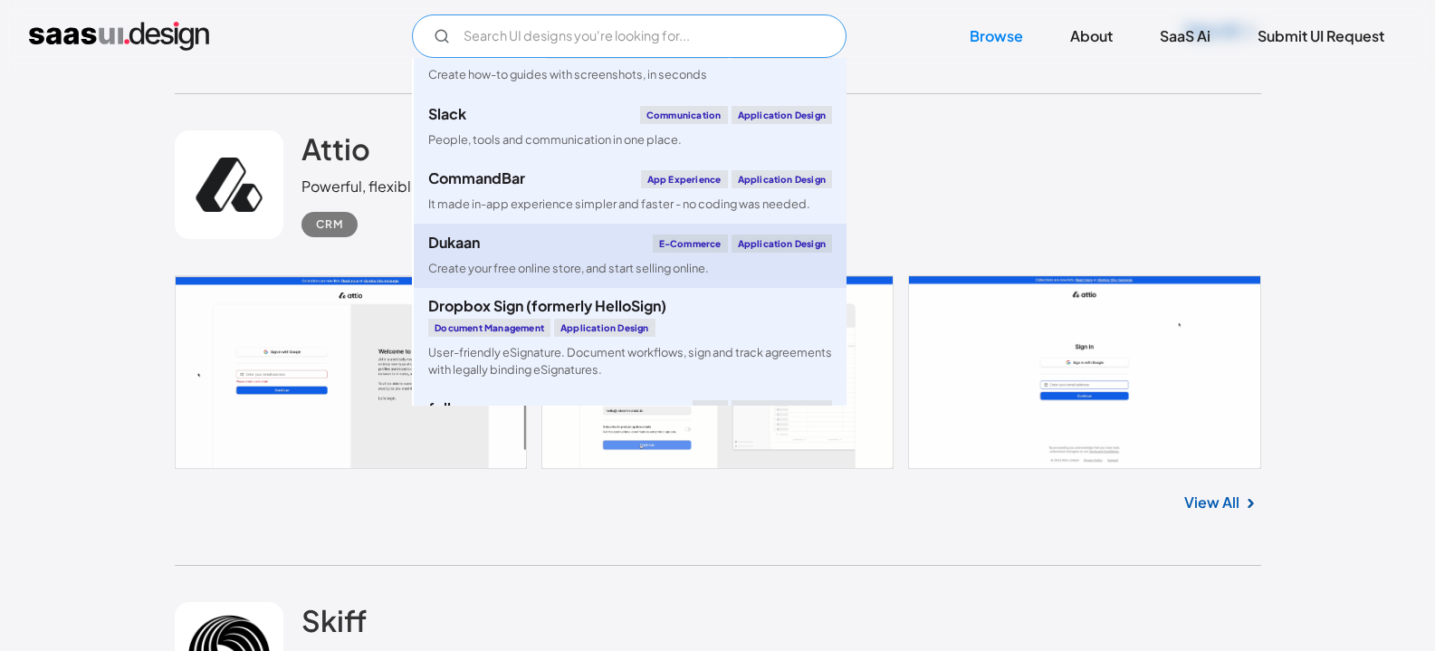
click at [767, 288] on link "Dukaan E-commerce Application Design Create your free online store, and start s…" at bounding box center [630, 256] width 433 height 64
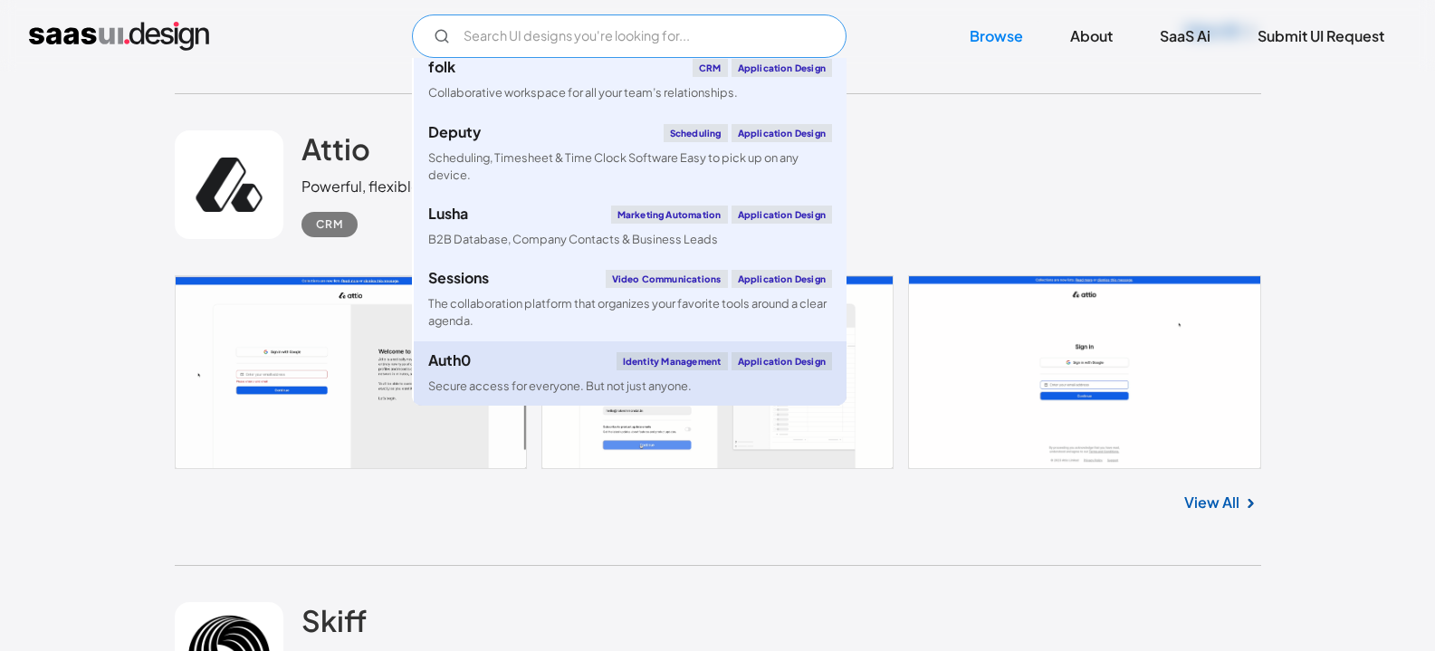
scroll to position [6984, 0]
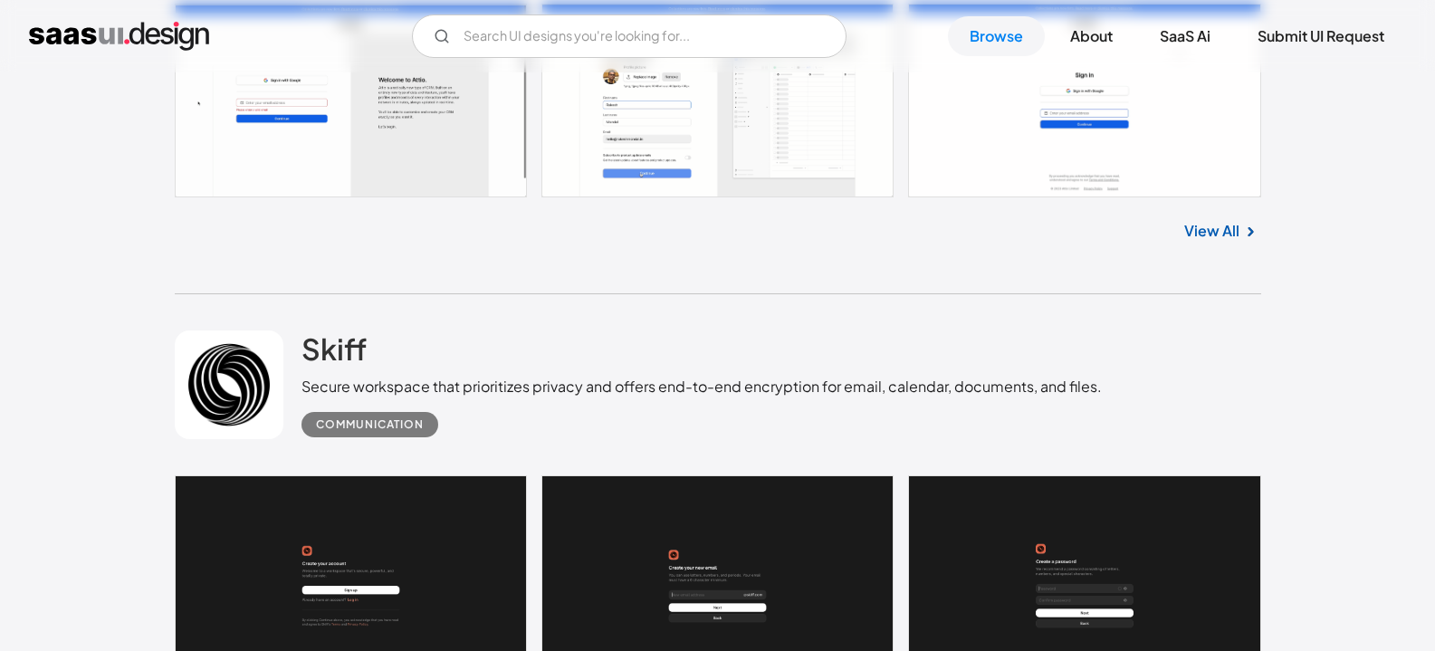
scroll to position [1448, 0]
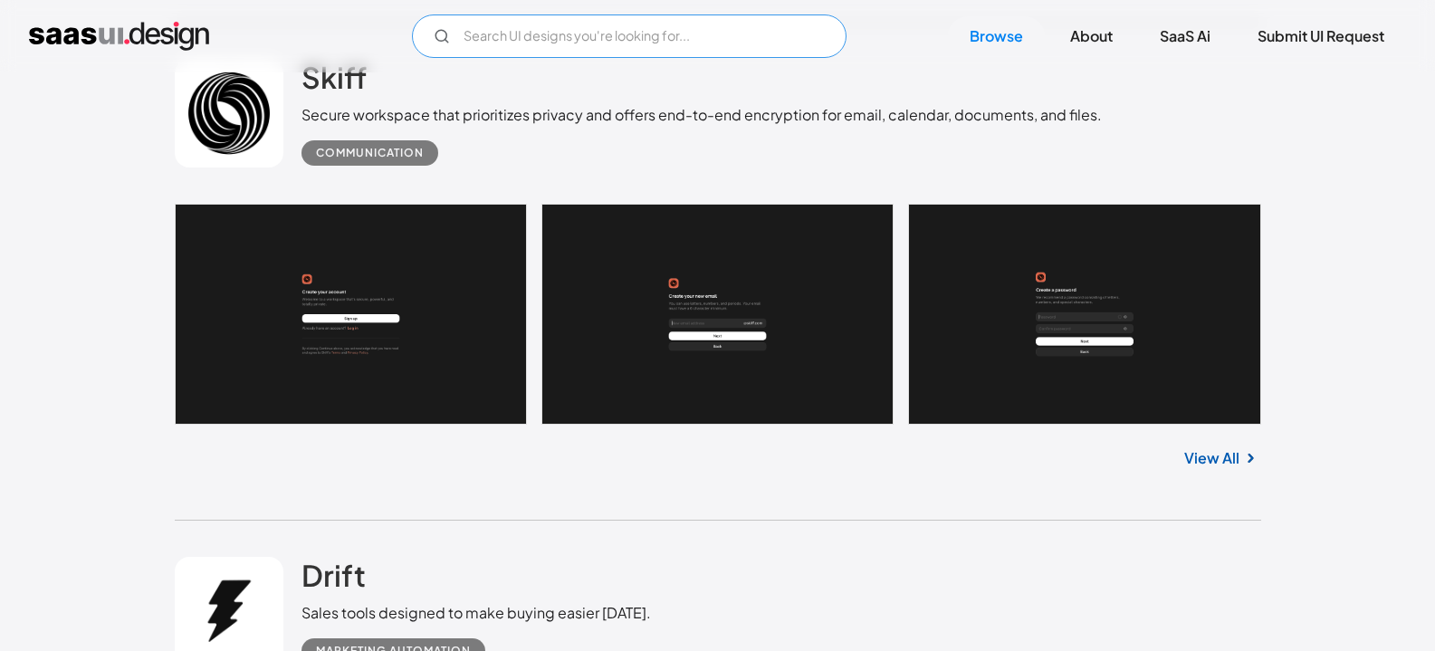
click at [518, 27] on input "Email Form" at bounding box center [629, 35] width 434 height 43
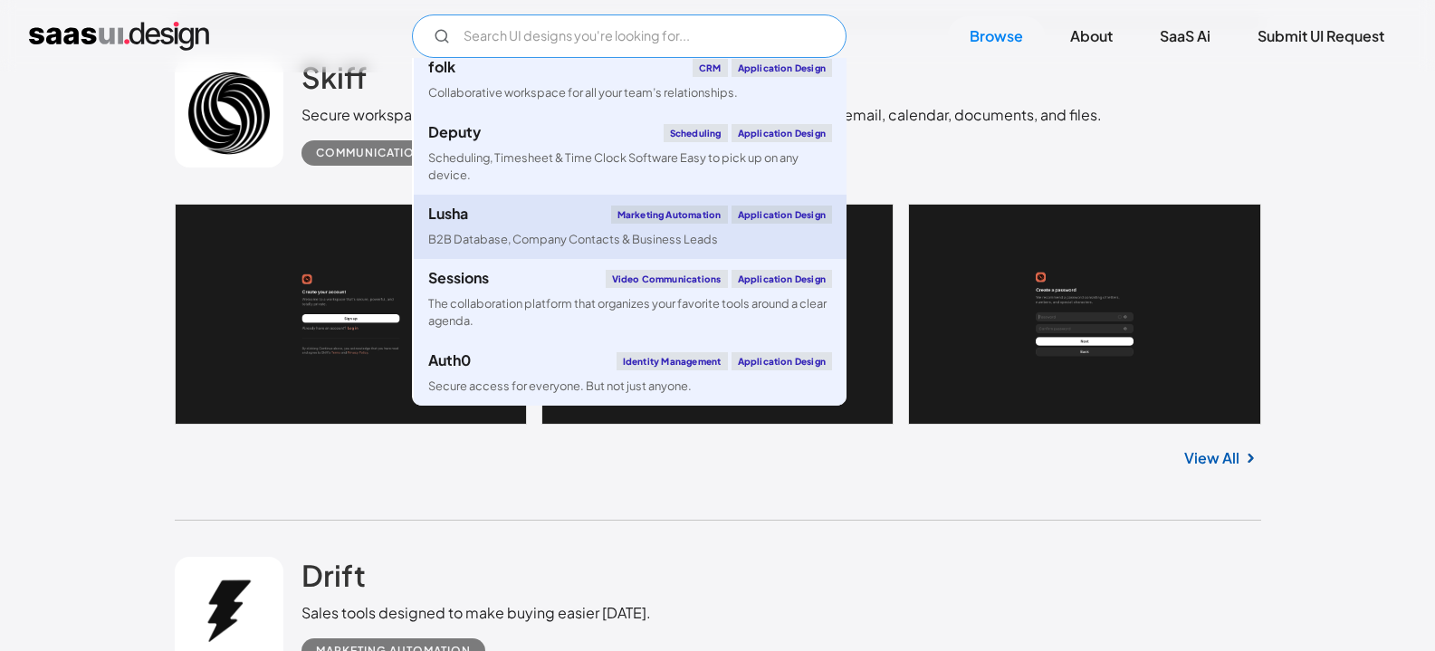
click at [632, 252] on link "Lusha Marketing Automation Application Design B2B Database, Company Contacts & …" at bounding box center [630, 227] width 433 height 64
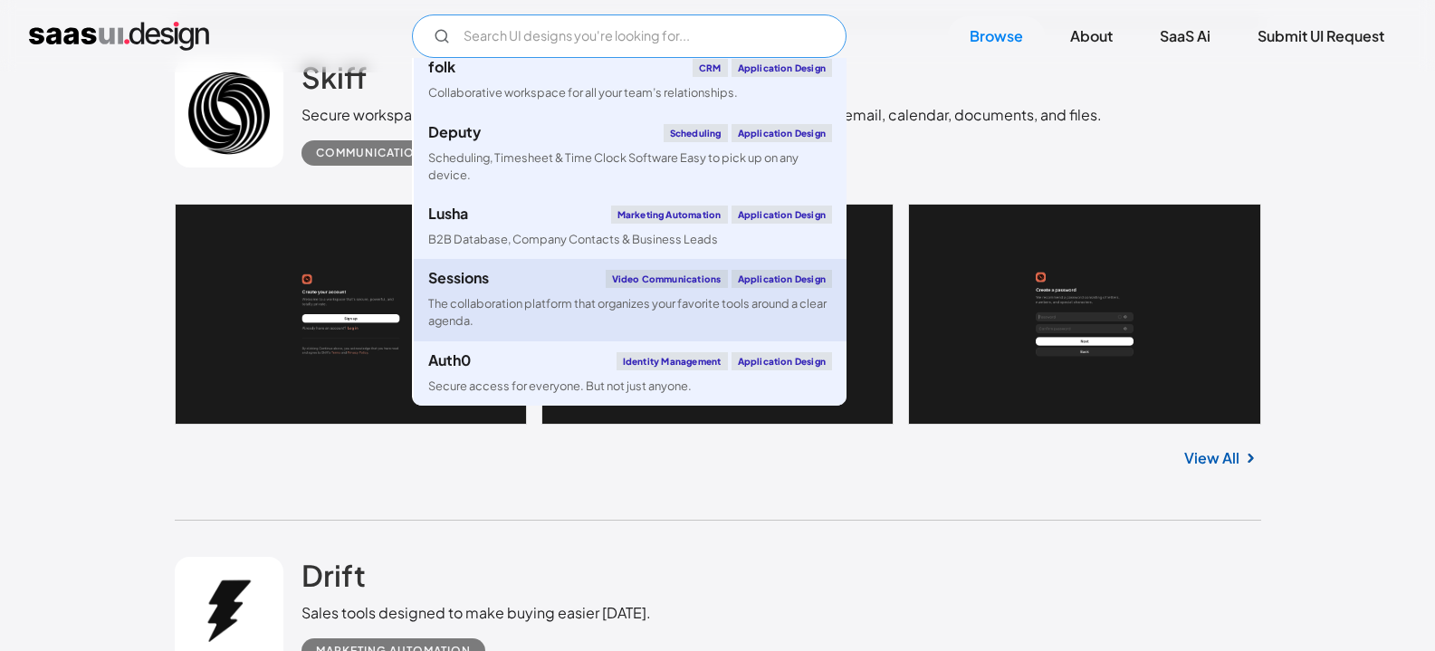
scroll to position [6803, 0]
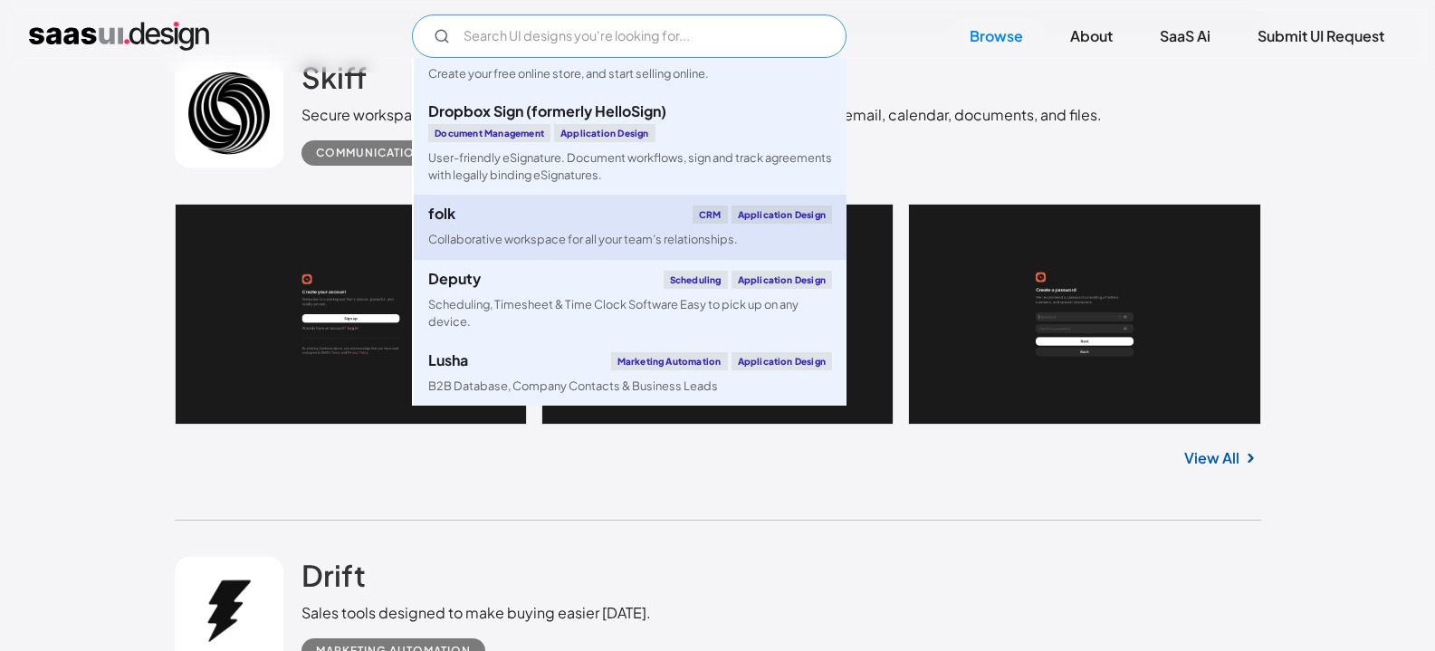
click at [630, 224] on div "folk CRM Application Design" at bounding box center [630, 214] width 404 height 18
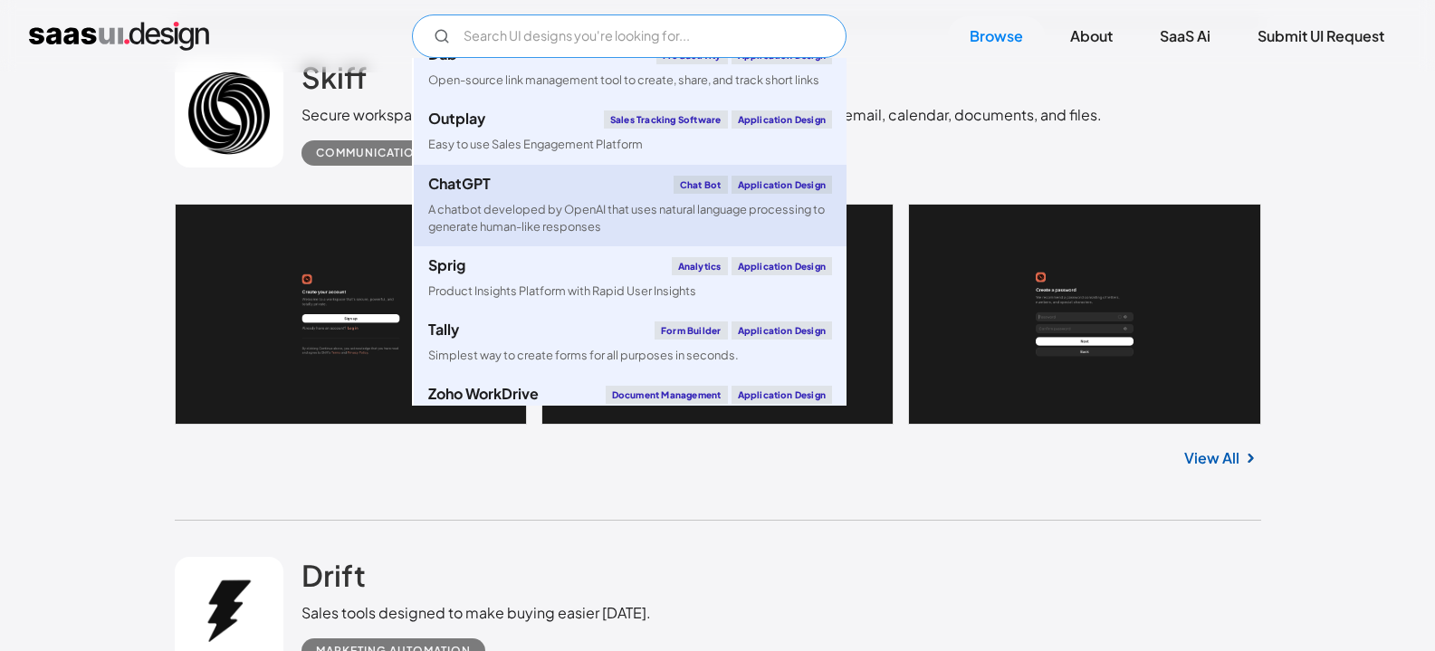
scroll to position [5898, 0]
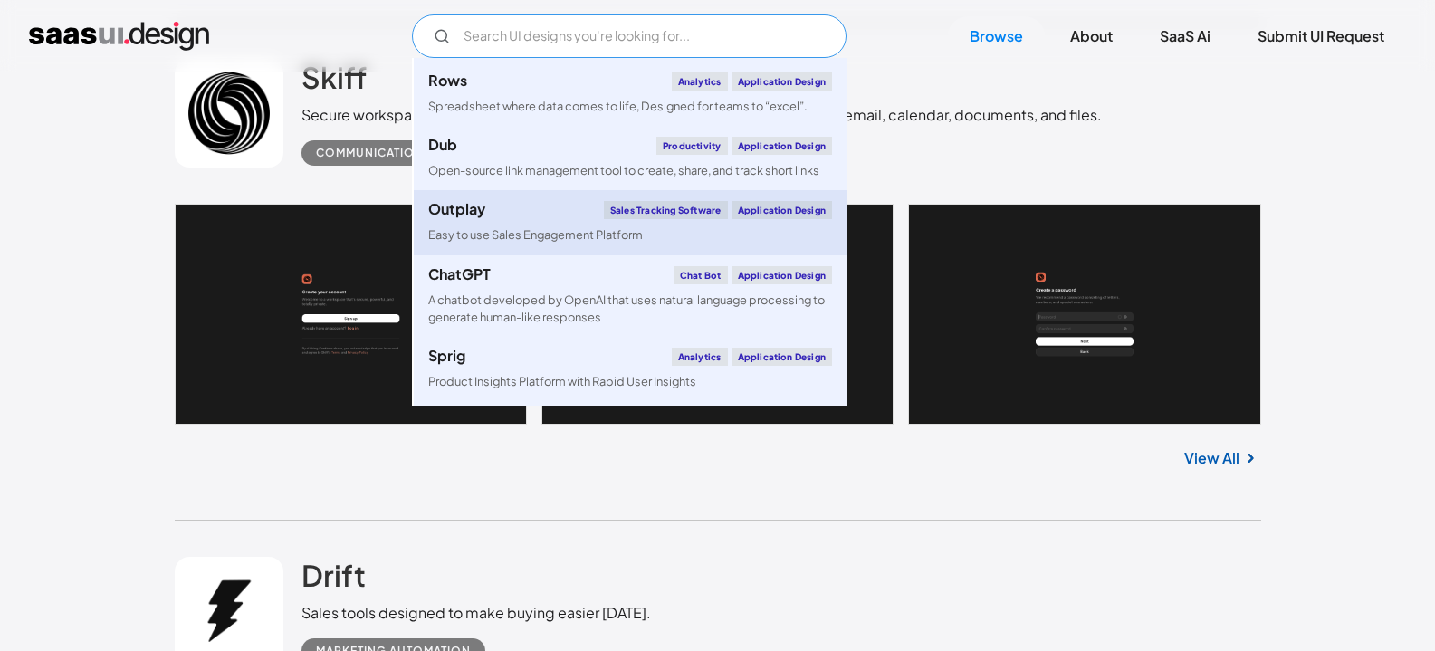
click at [535, 219] on div "Outplay Sales Tracking Software Application Design" at bounding box center [630, 210] width 404 height 18
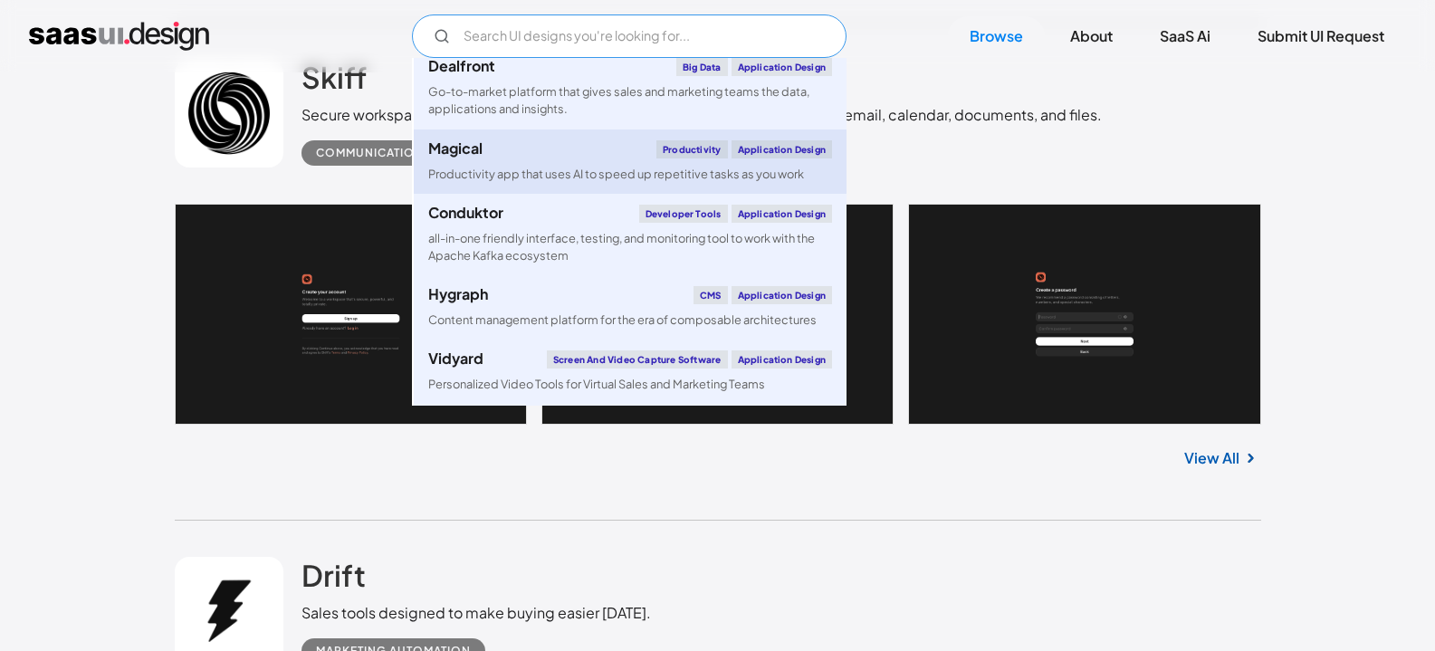
scroll to position [2458, 0]
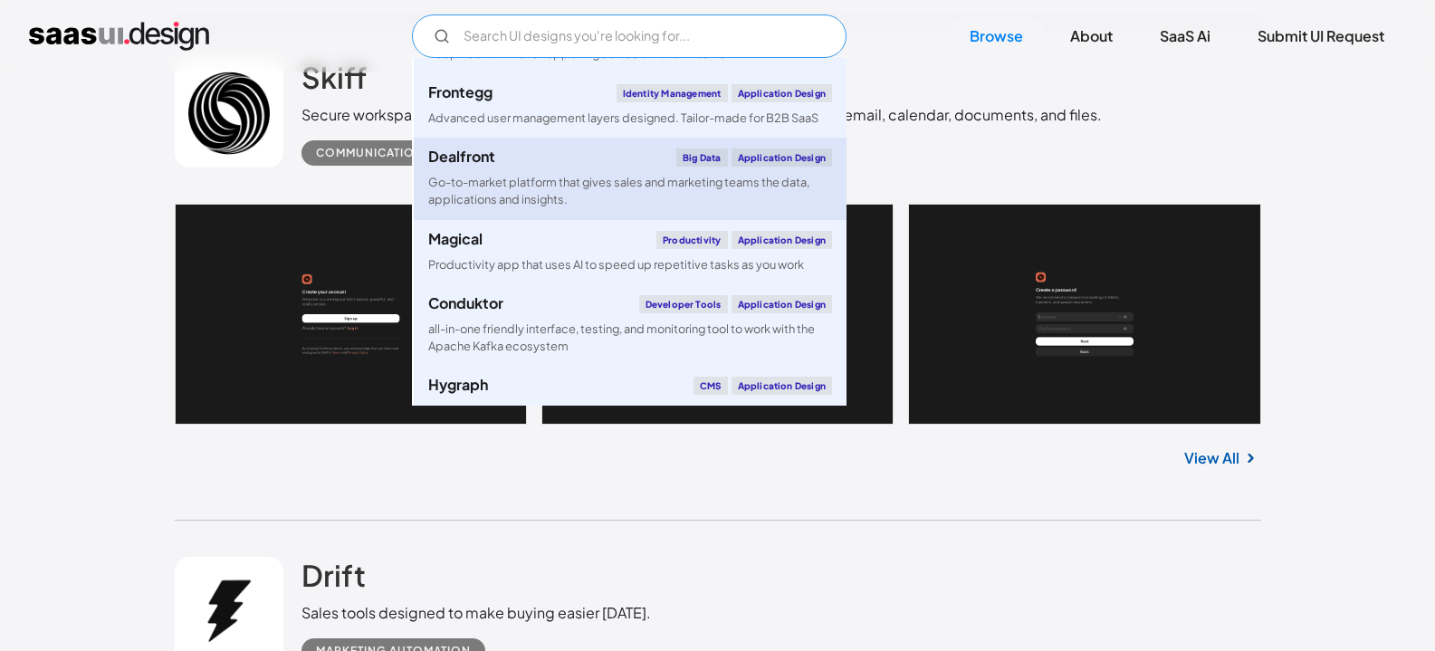
click at [630, 196] on div "Go-to-market platform that gives sales and marketing teams the data, applicatio…" at bounding box center [630, 191] width 404 height 34
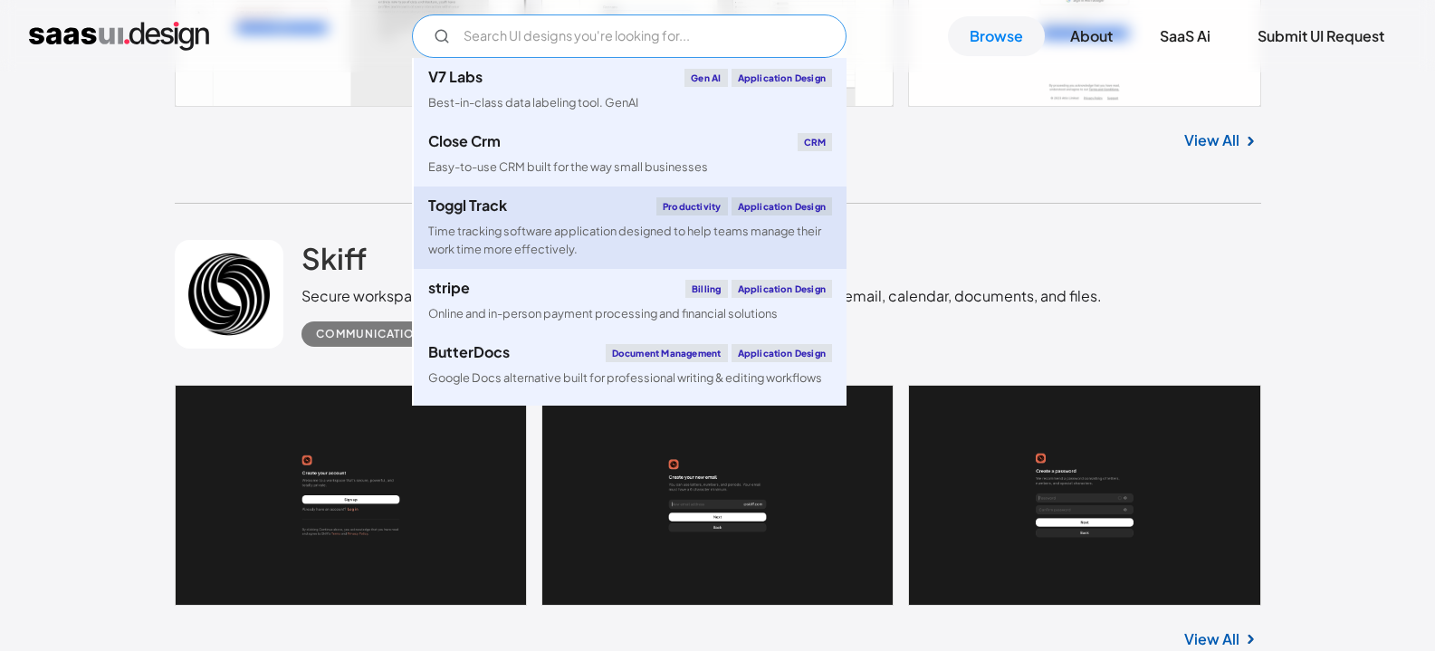
scroll to position [91, 0]
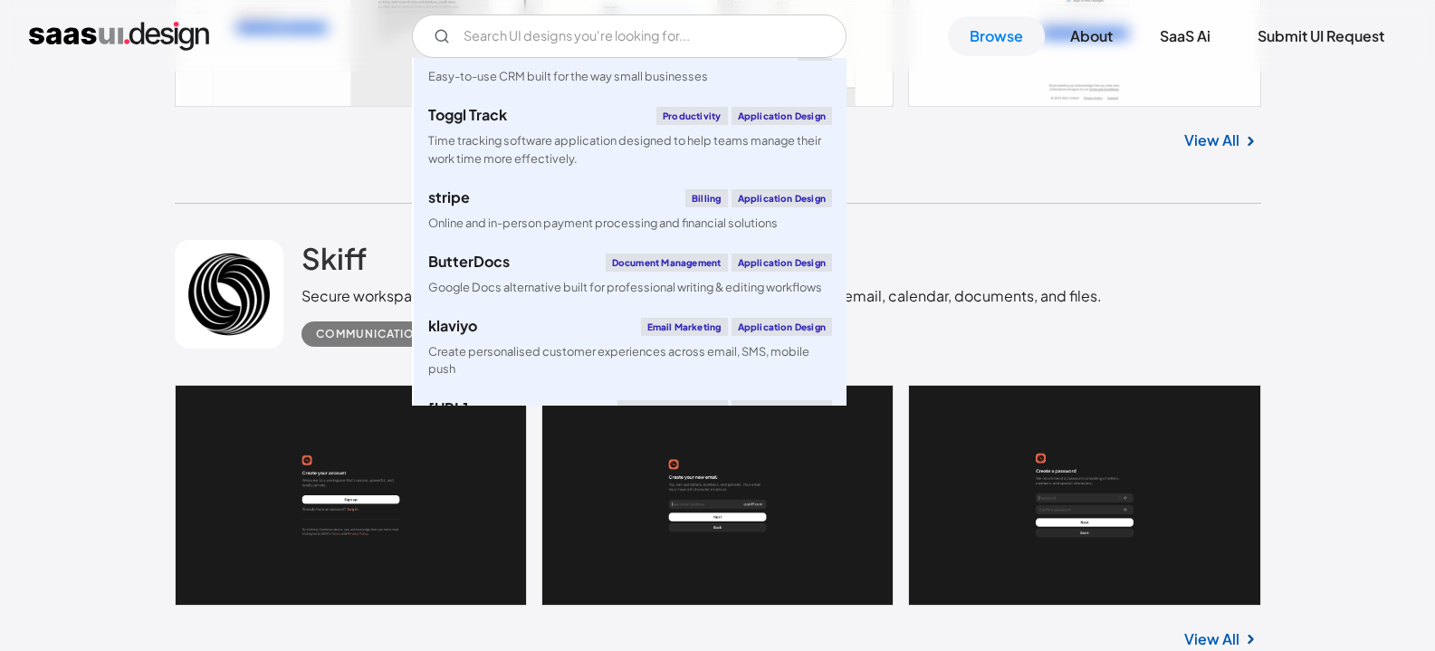
click at [180, 41] on img "home" at bounding box center [119, 36] width 180 height 29
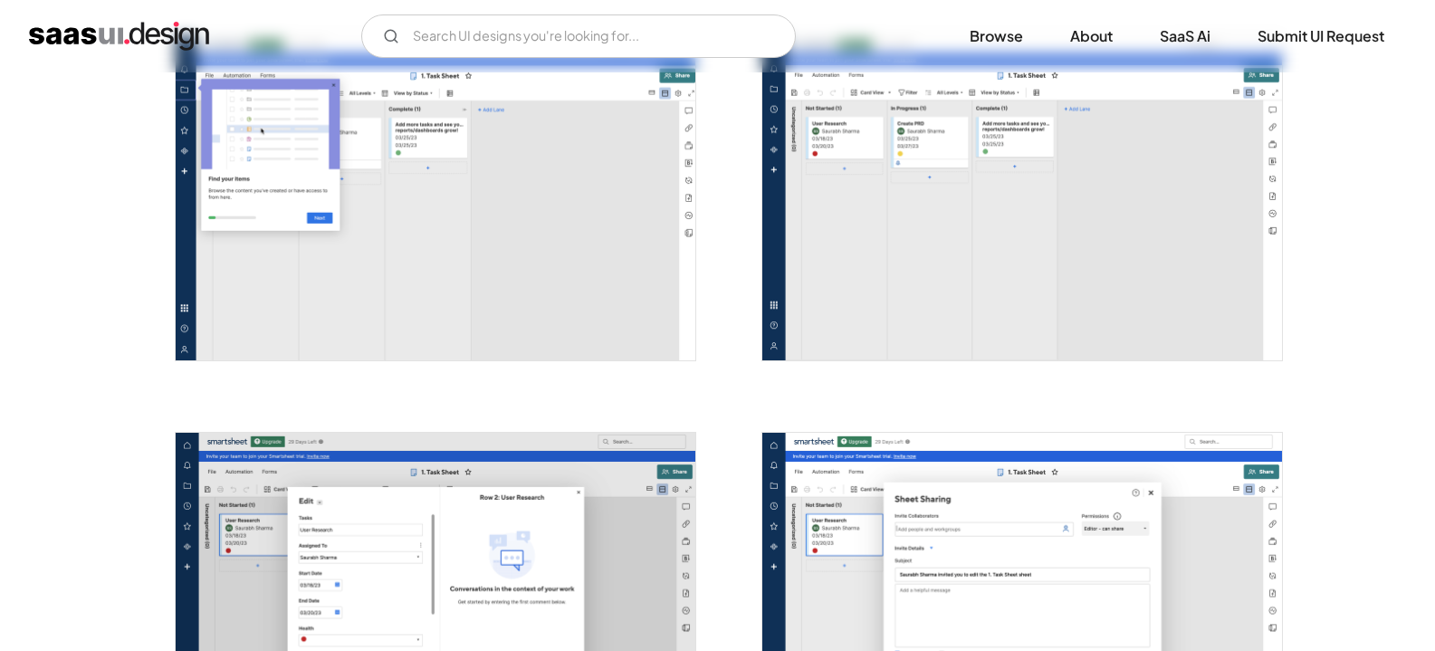
scroll to position [2444, 0]
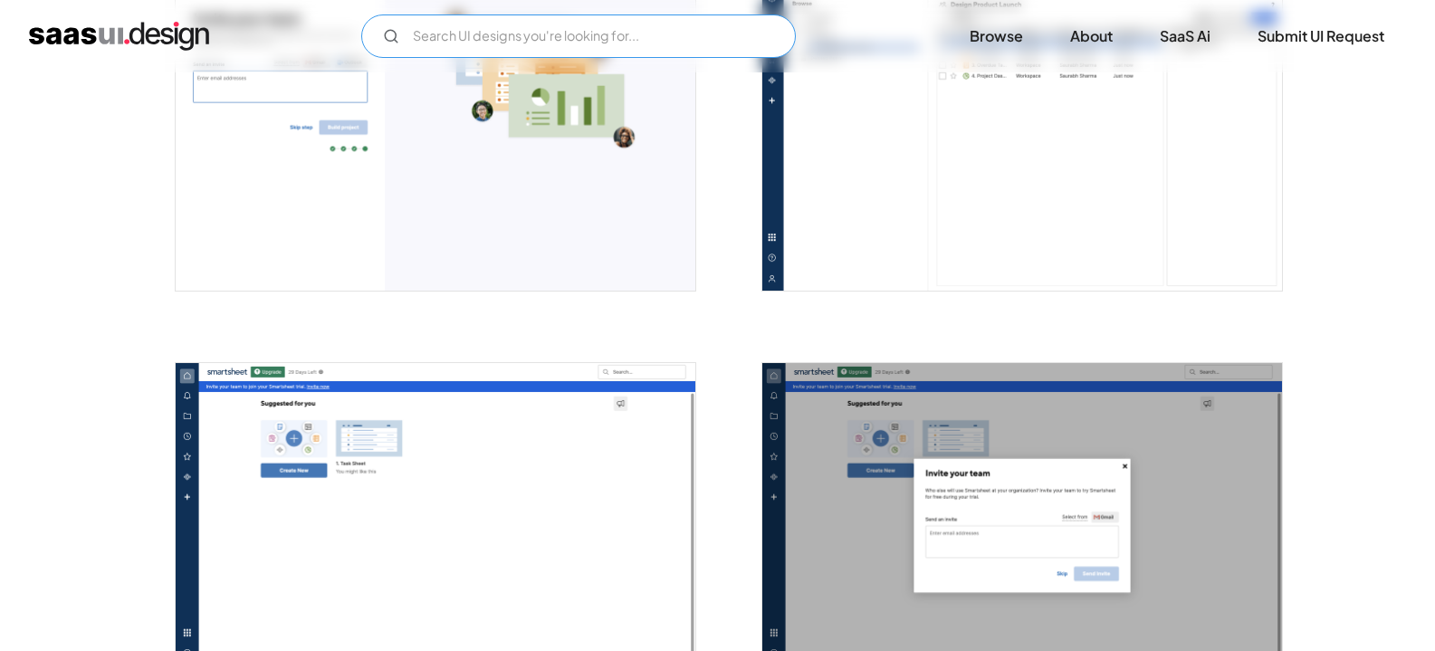
click at [658, 37] on input "Email Form" at bounding box center [578, 35] width 434 height 43
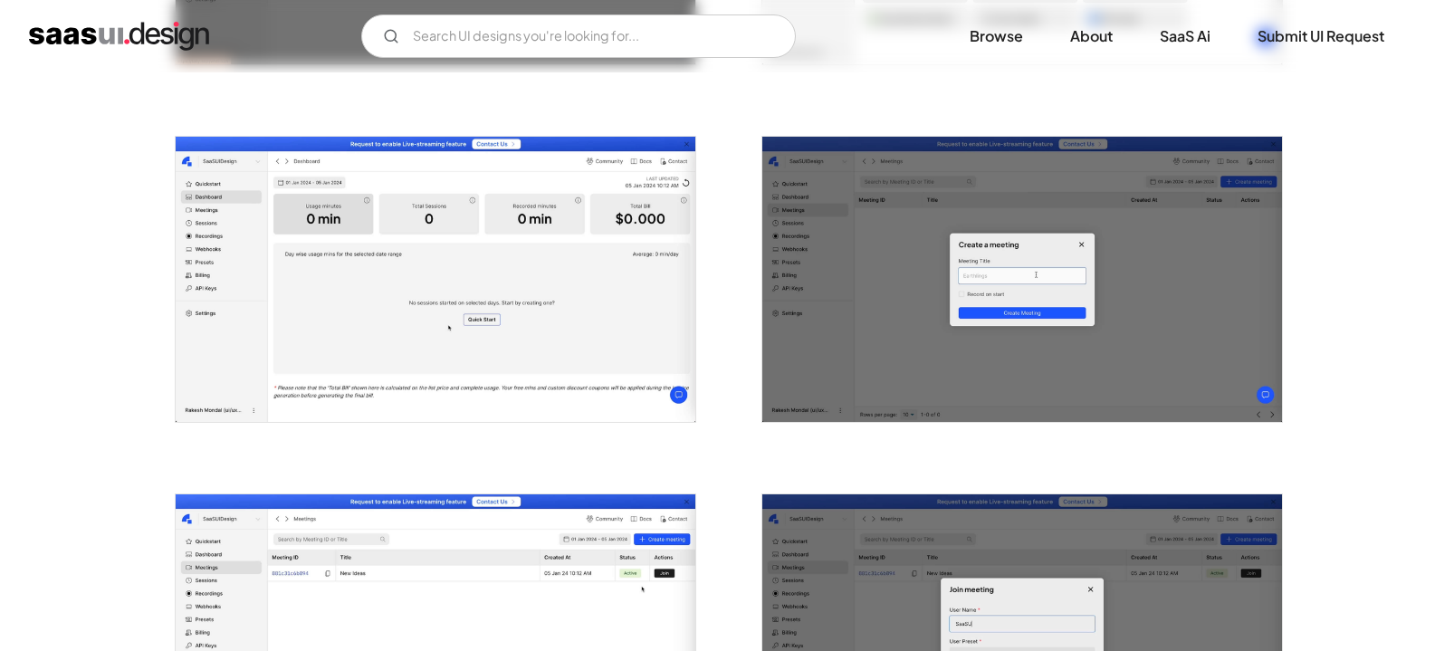
scroll to position [1267, 0]
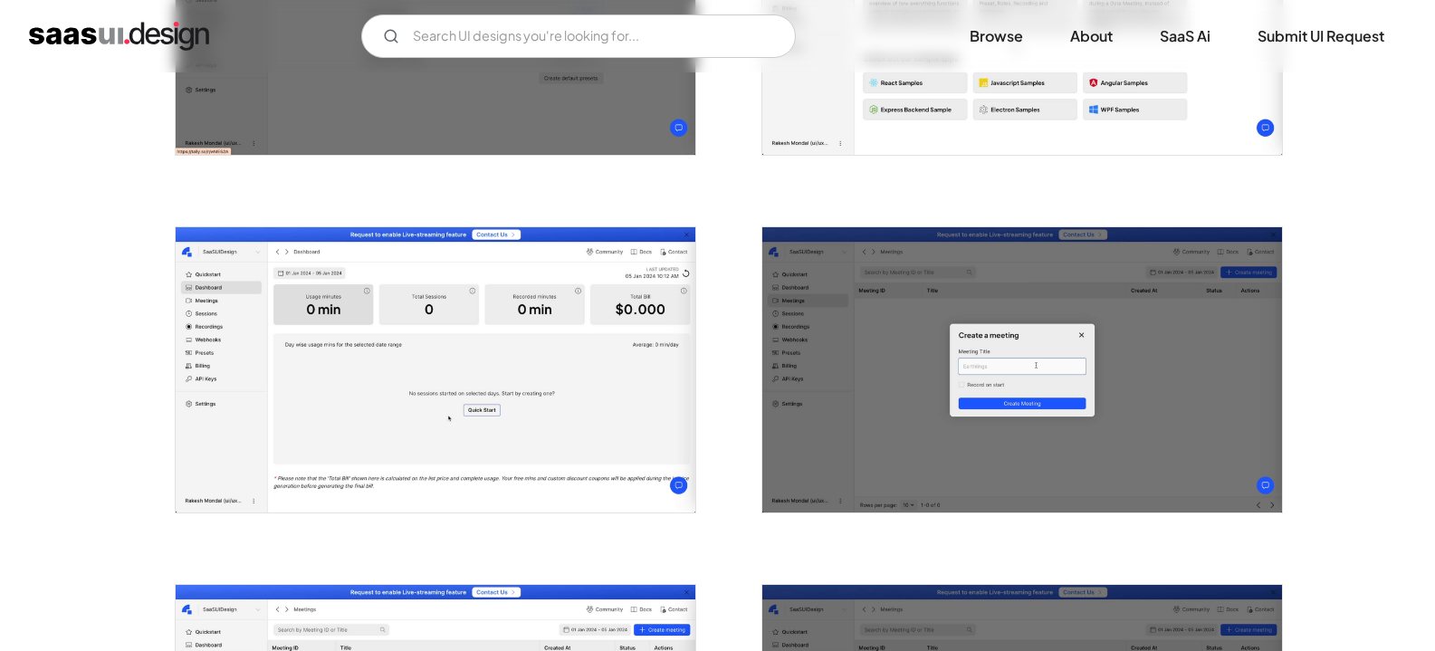
click at [614, 330] on img "open lightbox" at bounding box center [436, 369] width 520 height 284
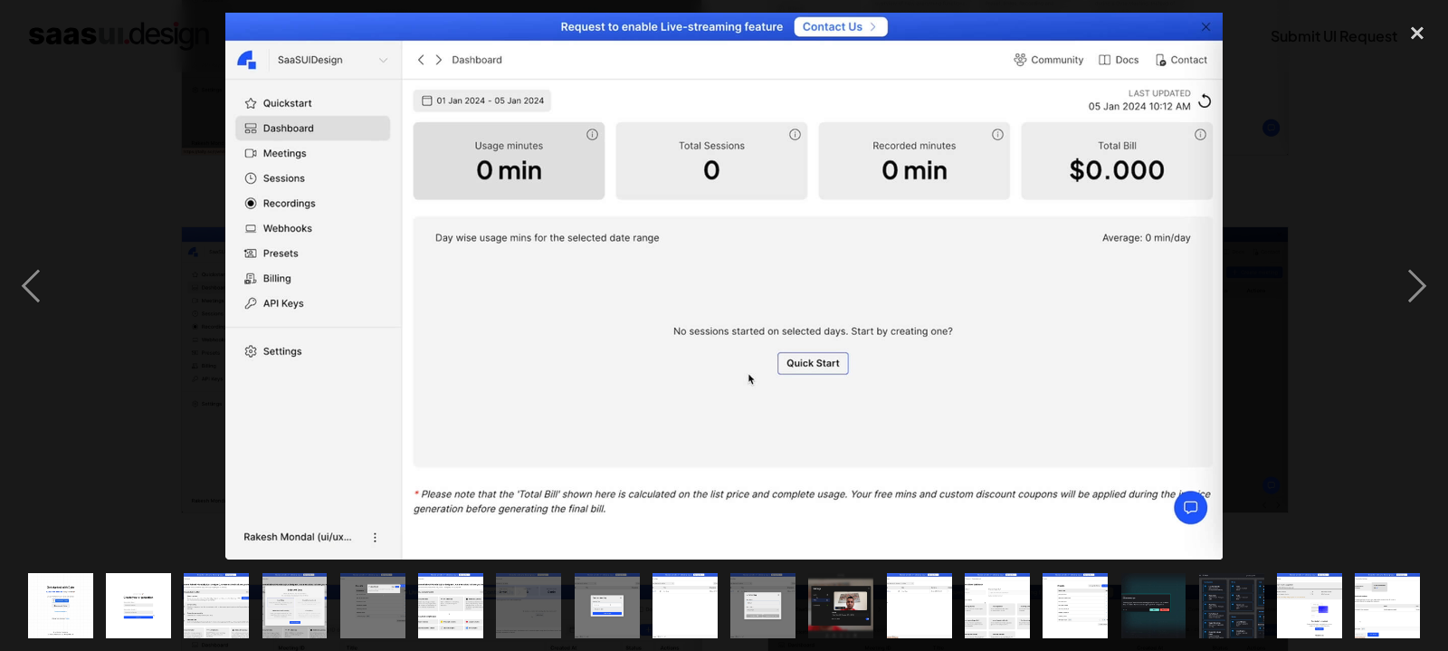
click at [1355, 148] on div at bounding box center [724, 286] width 1448 height 547
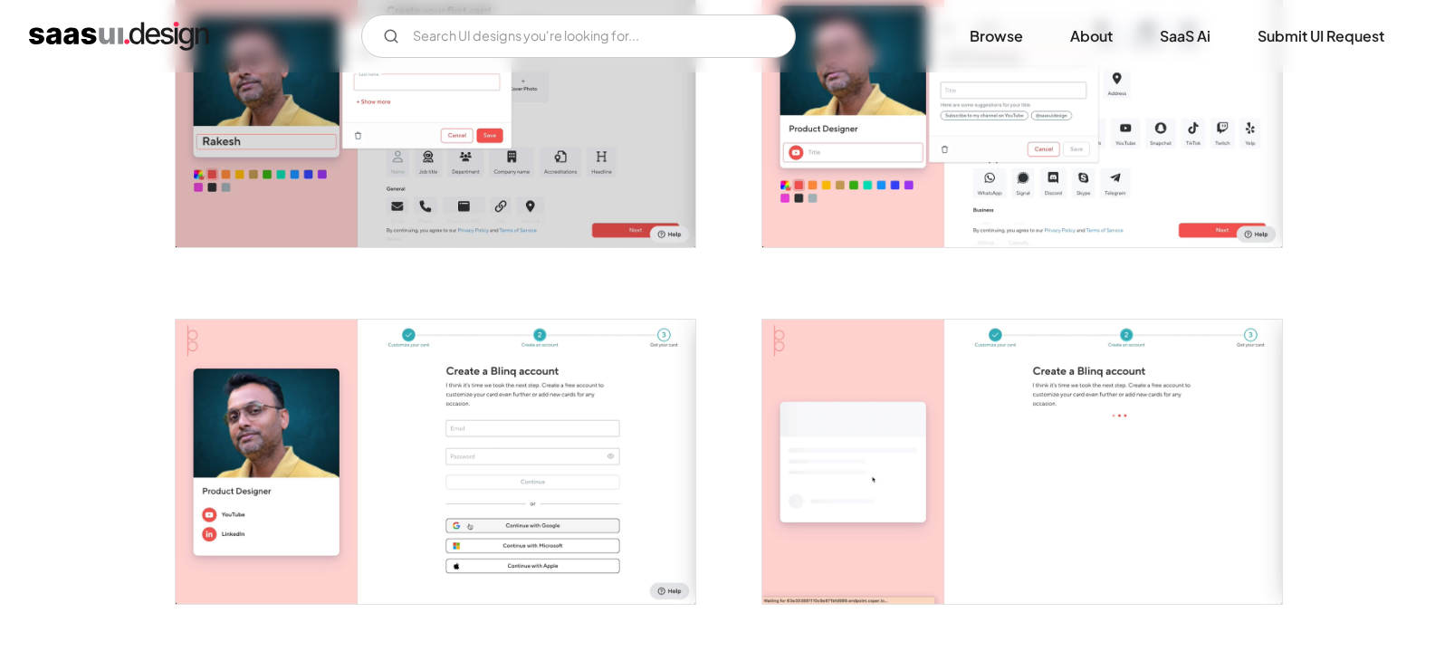
scroll to position [1629, 0]
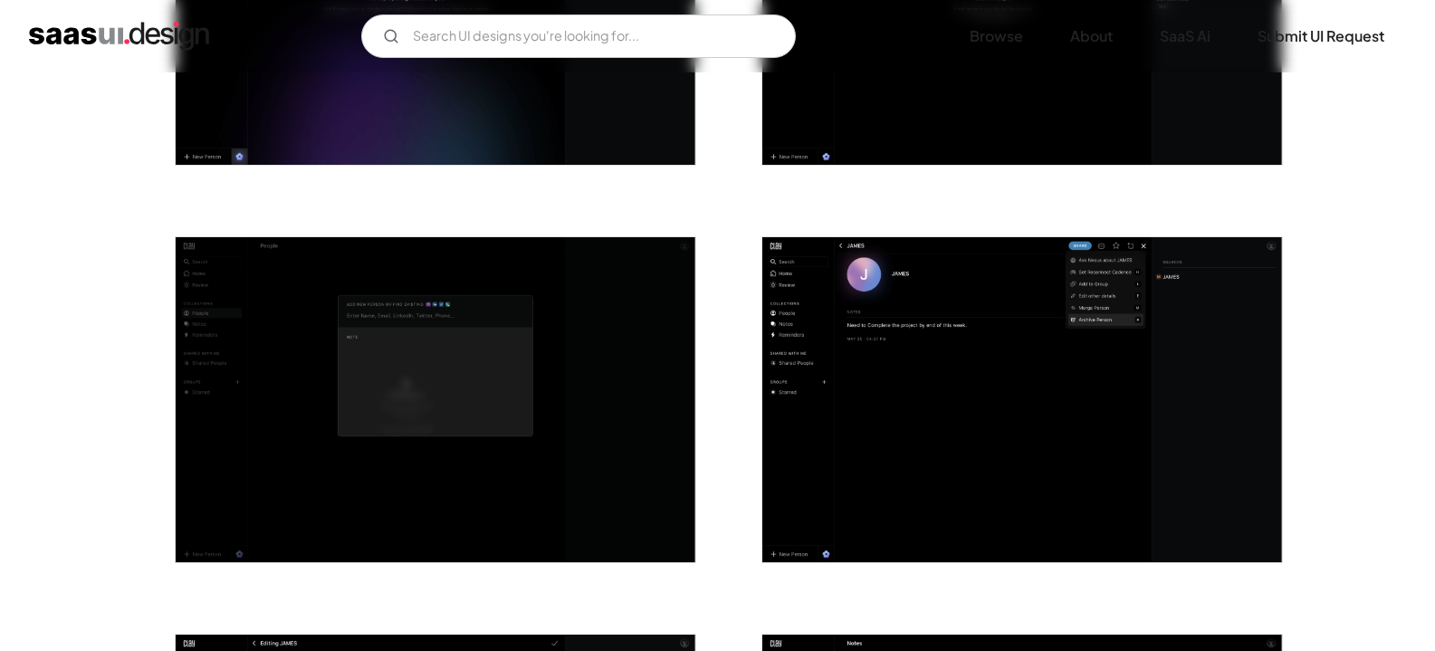
scroll to position [3621, 0]
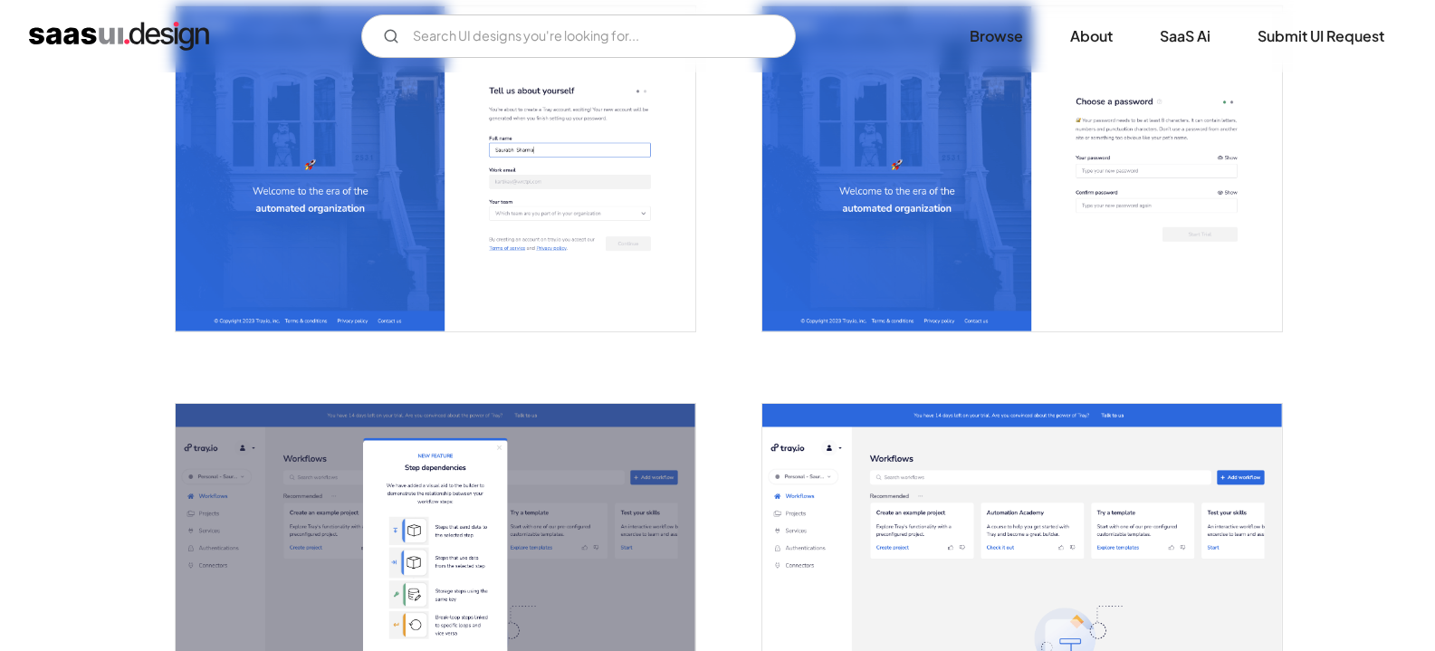
scroll to position [1177, 0]
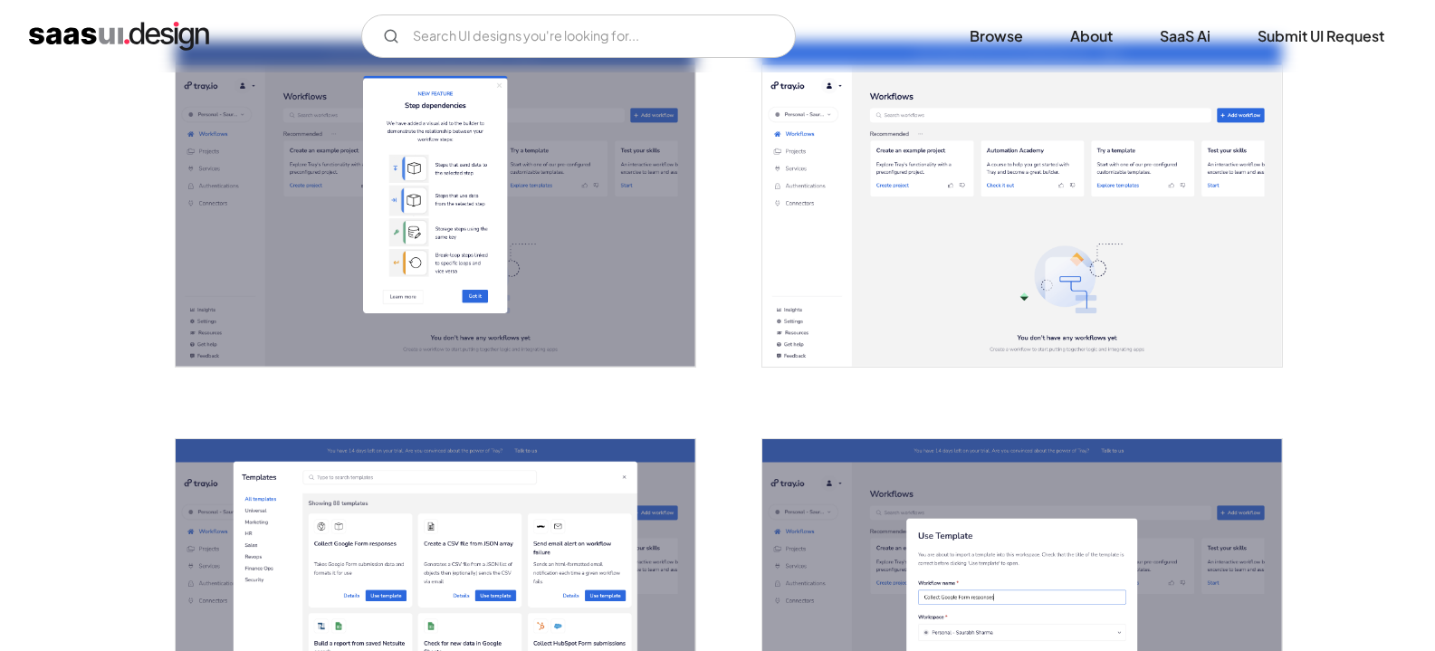
click at [934, 217] on img "open lightbox" at bounding box center [1022, 204] width 520 height 325
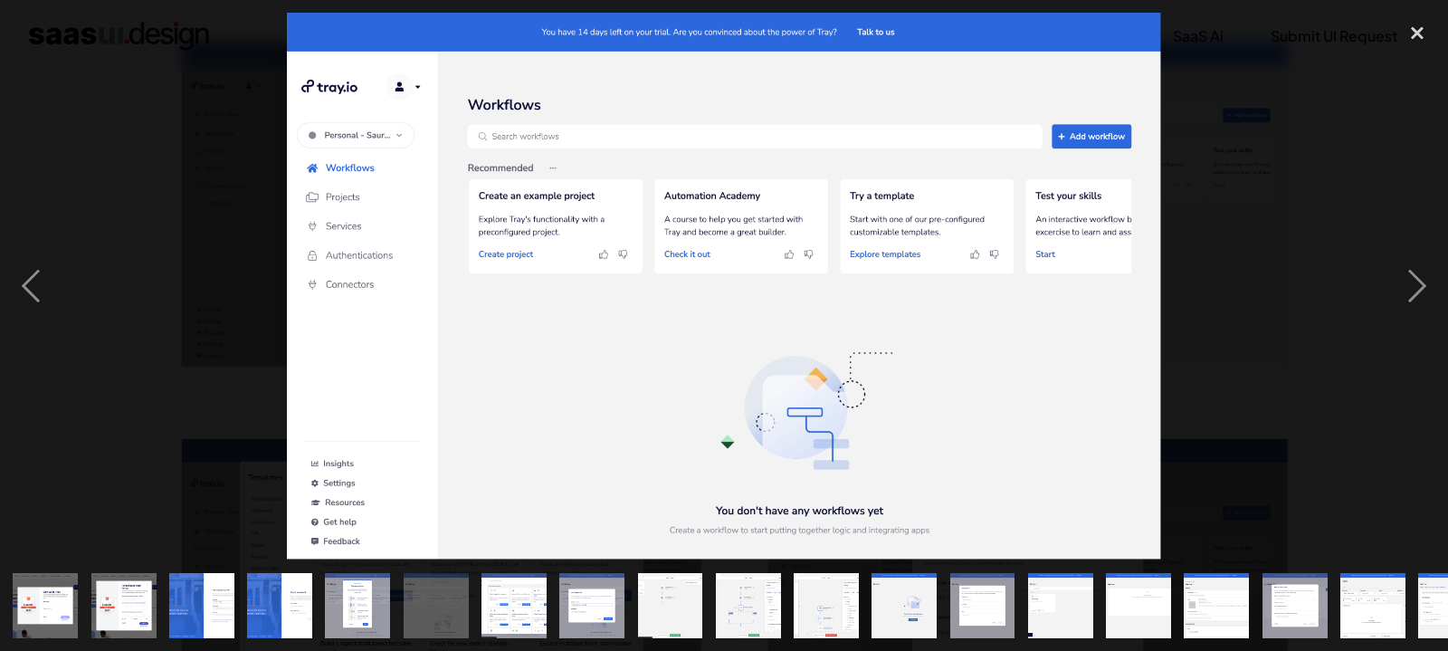
click at [1289, 217] on div at bounding box center [724, 286] width 1448 height 547
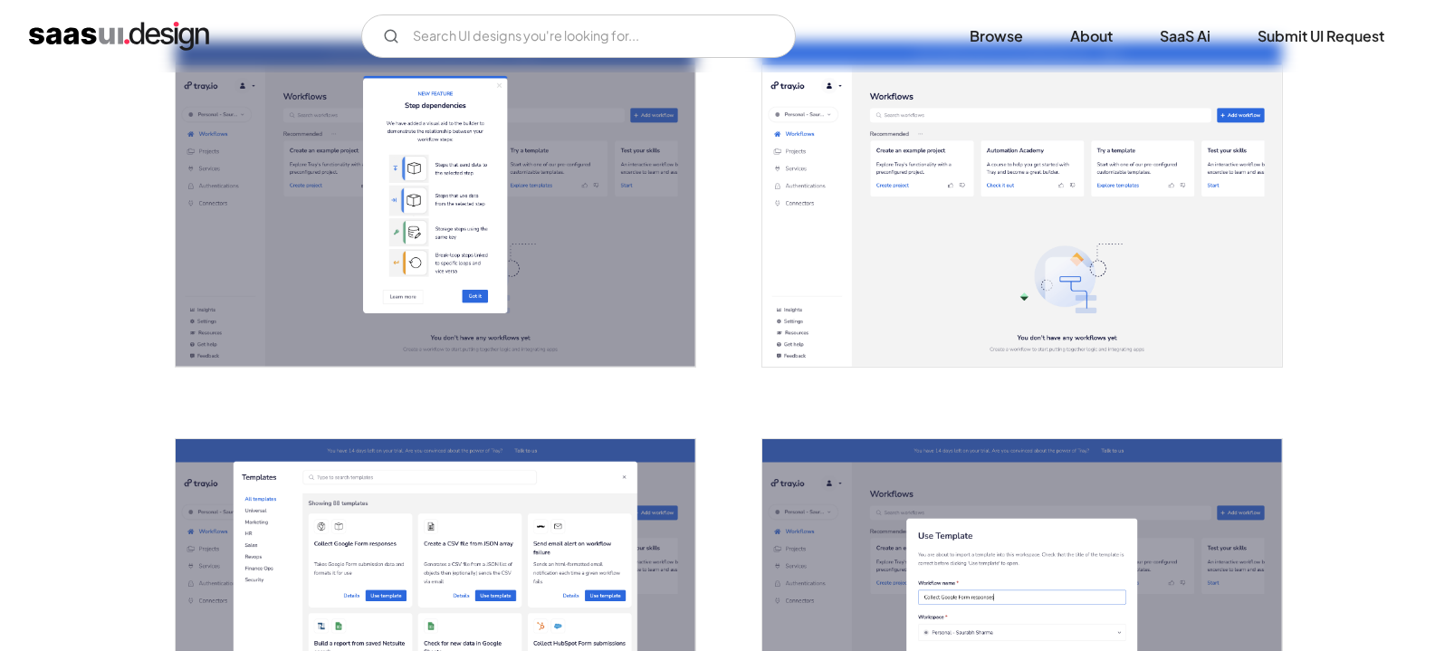
scroll to position [1629, 0]
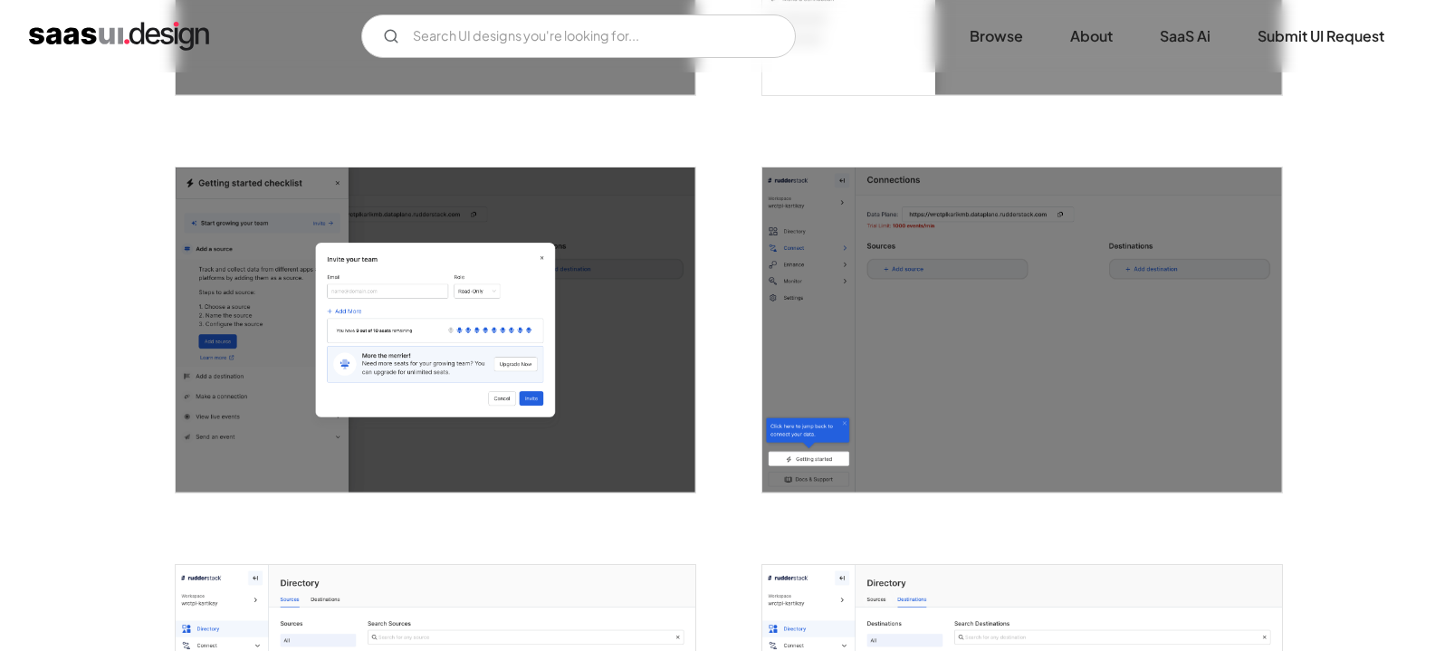
scroll to position [1901, 0]
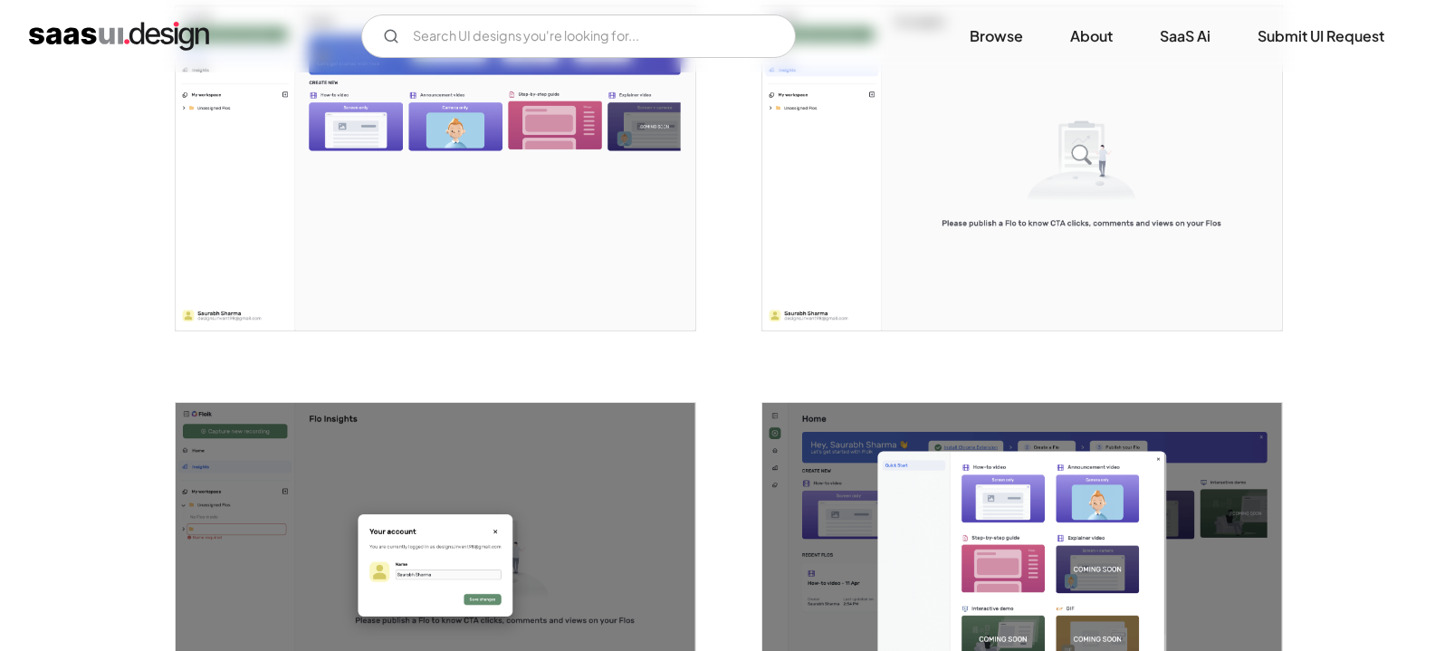
scroll to position [1177, 0]
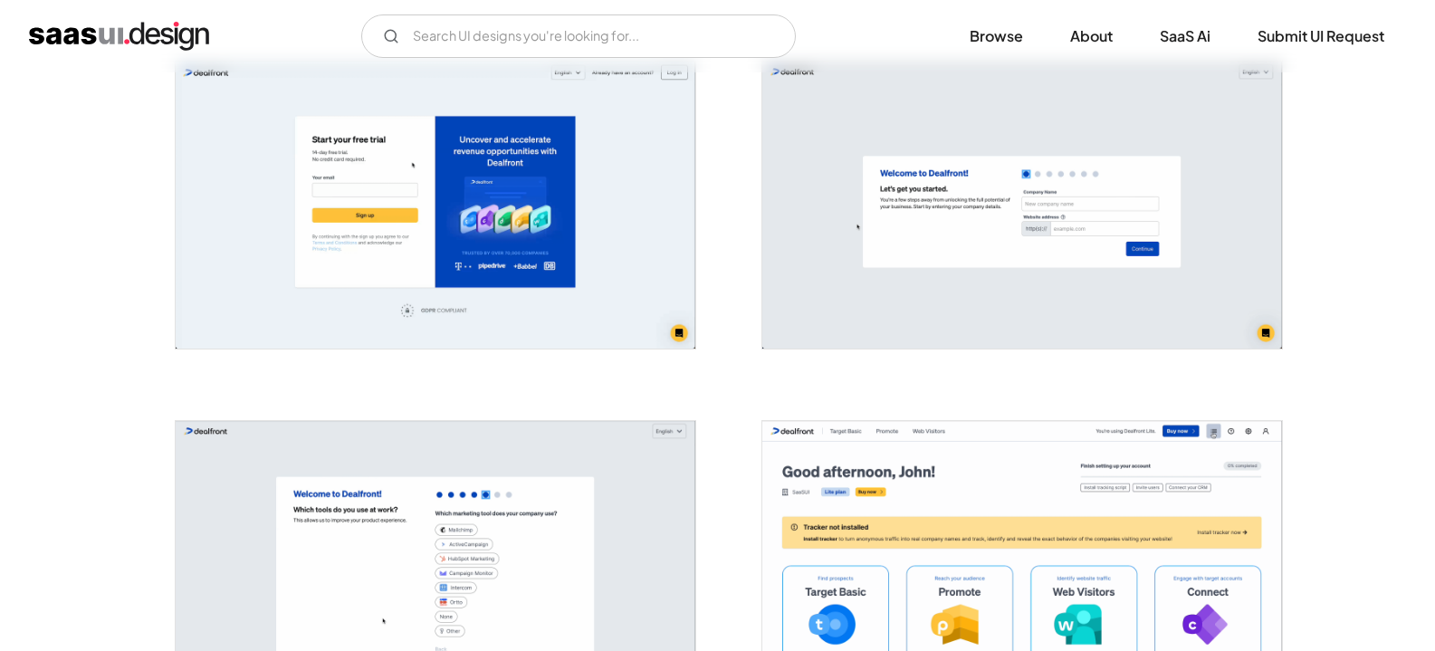
scroll to position [543, 0]
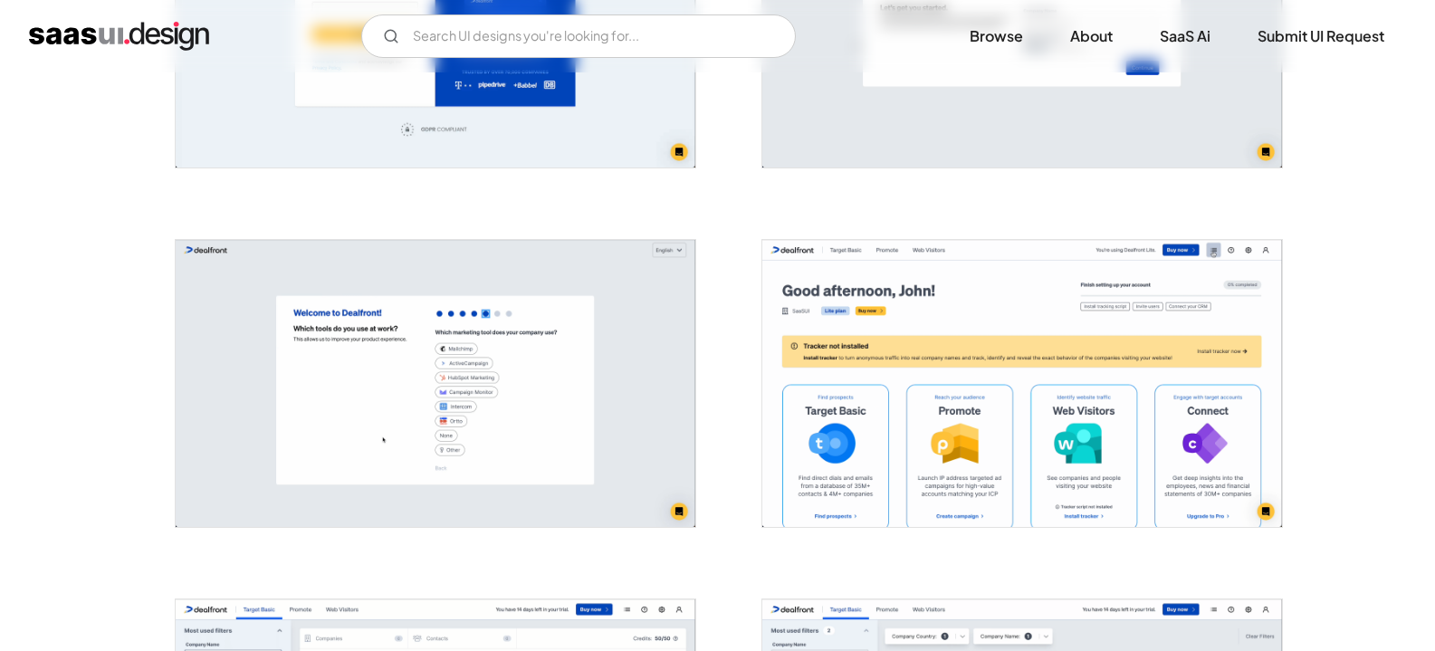
click at [938, 324] on img "open lightbox" at bounding box center [1022, 383] width 520 height 287
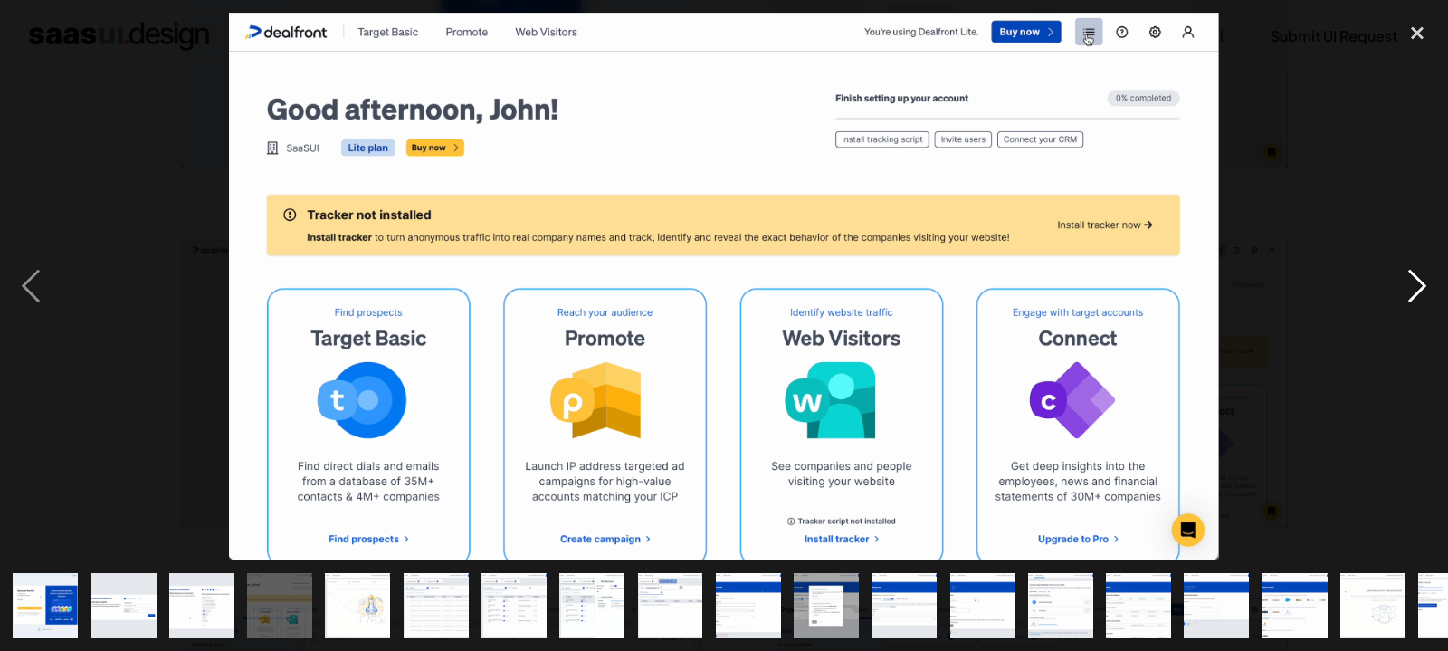
click at [1432, 280] on div "next image" at bounding box center [1418, 286] width 62 height 547
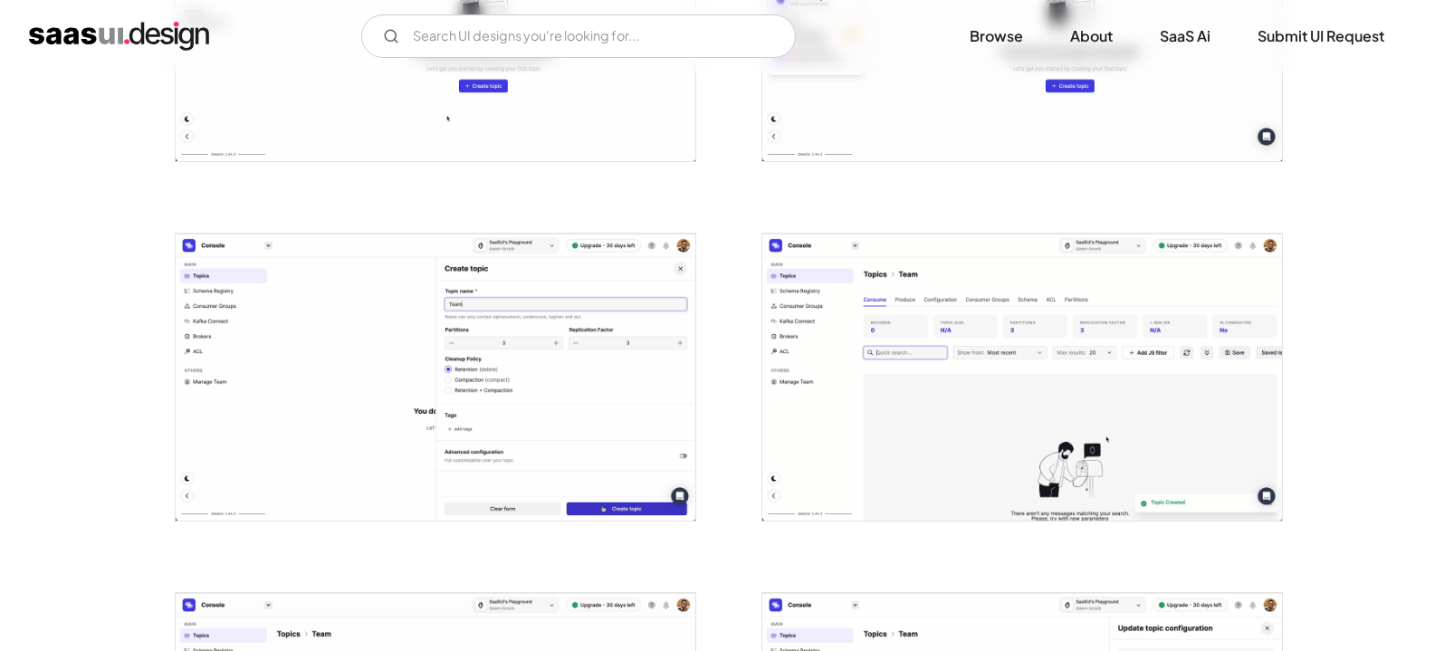
scroll to position [1991, 0]
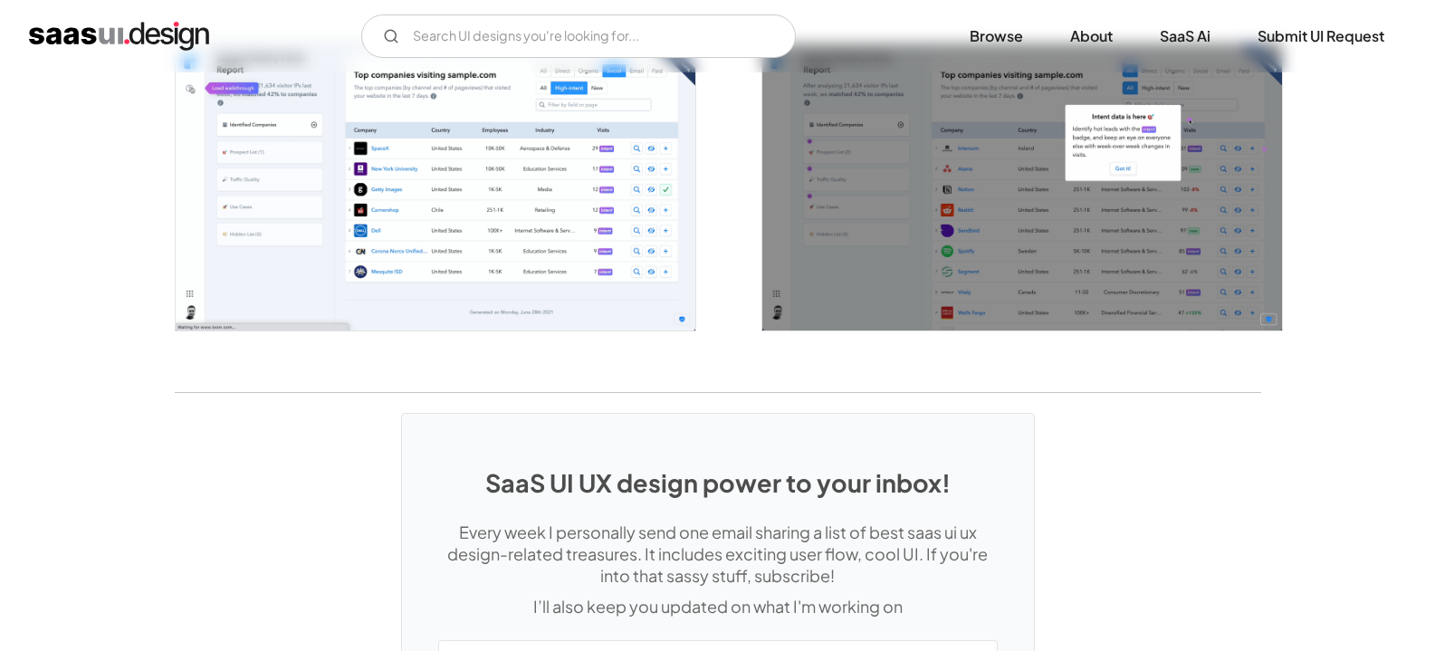
scroll to position [3530, 0]
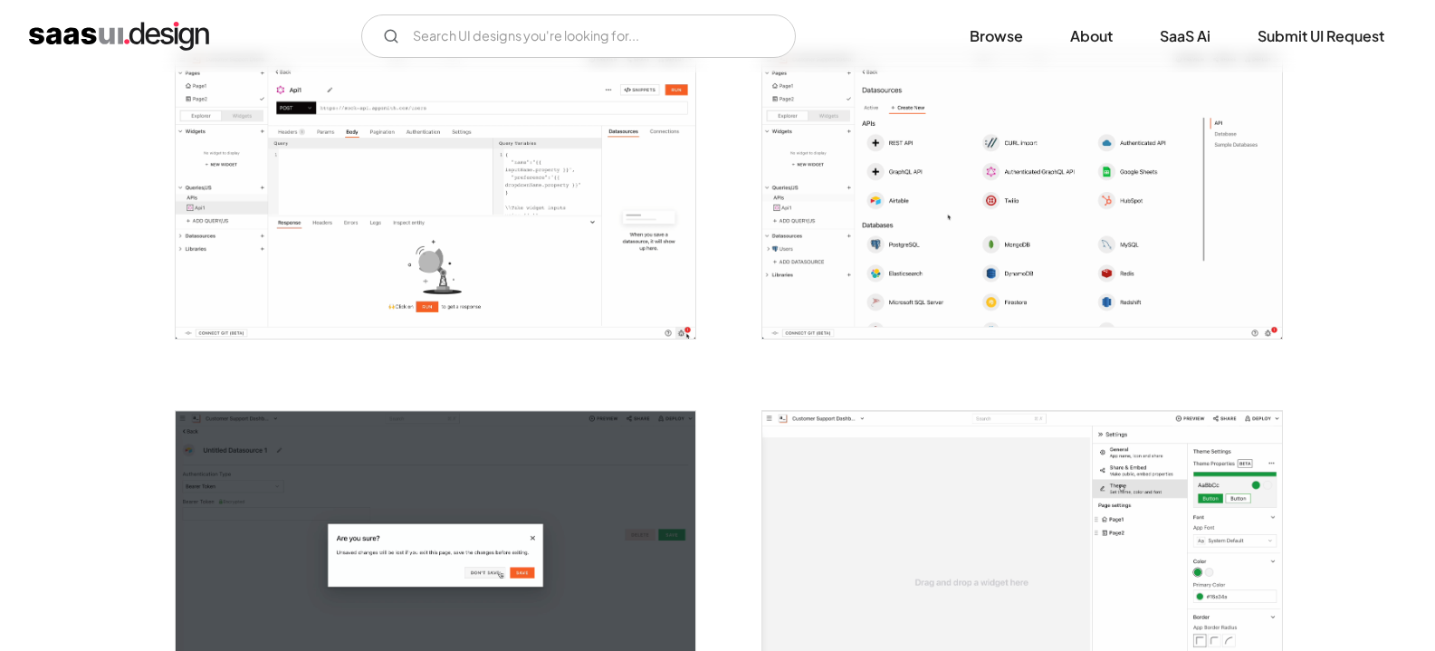
scroll to position [2444, 0]
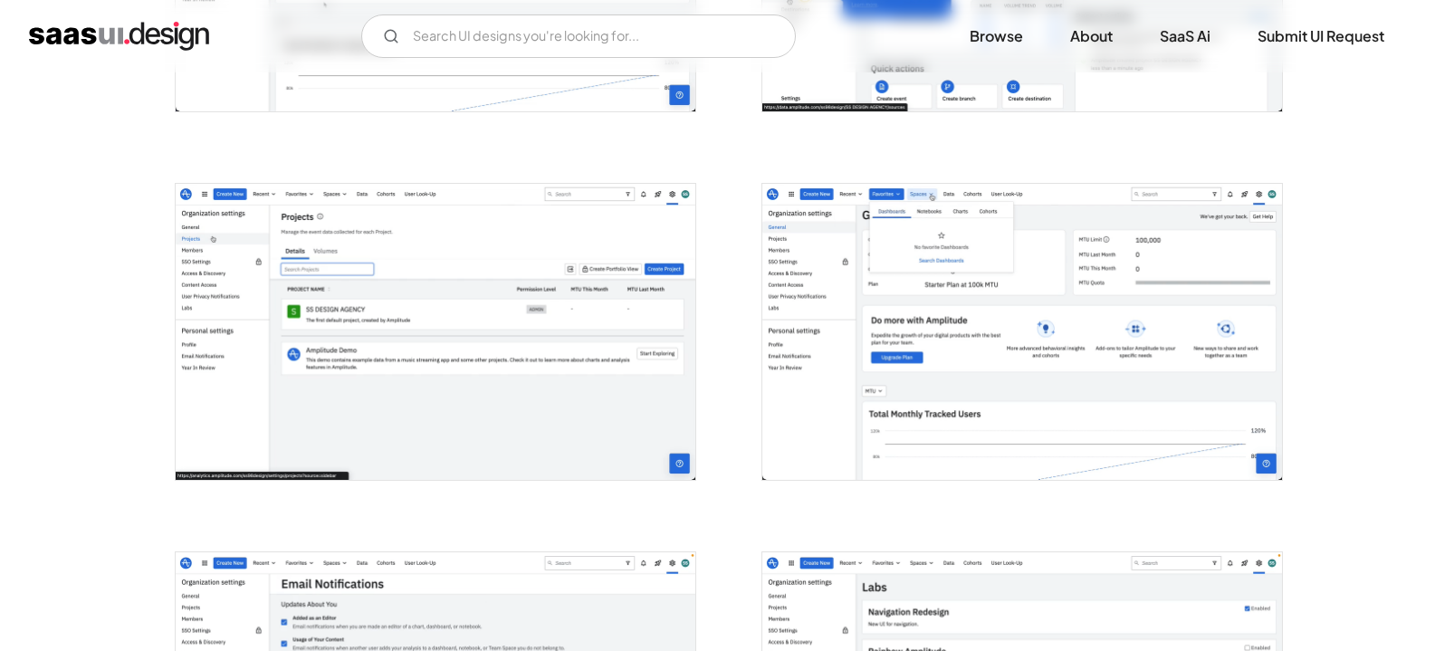
scroll to position [2353, 0]
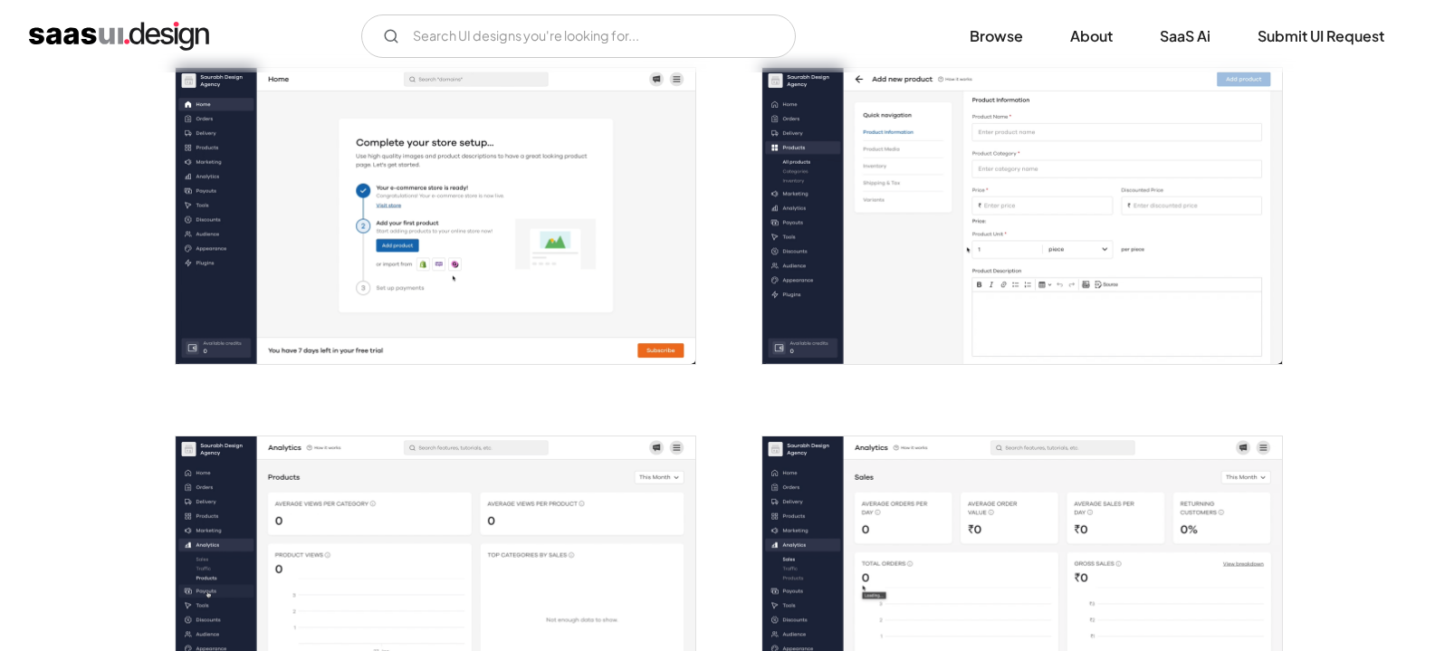
scroll to position [996, 0]
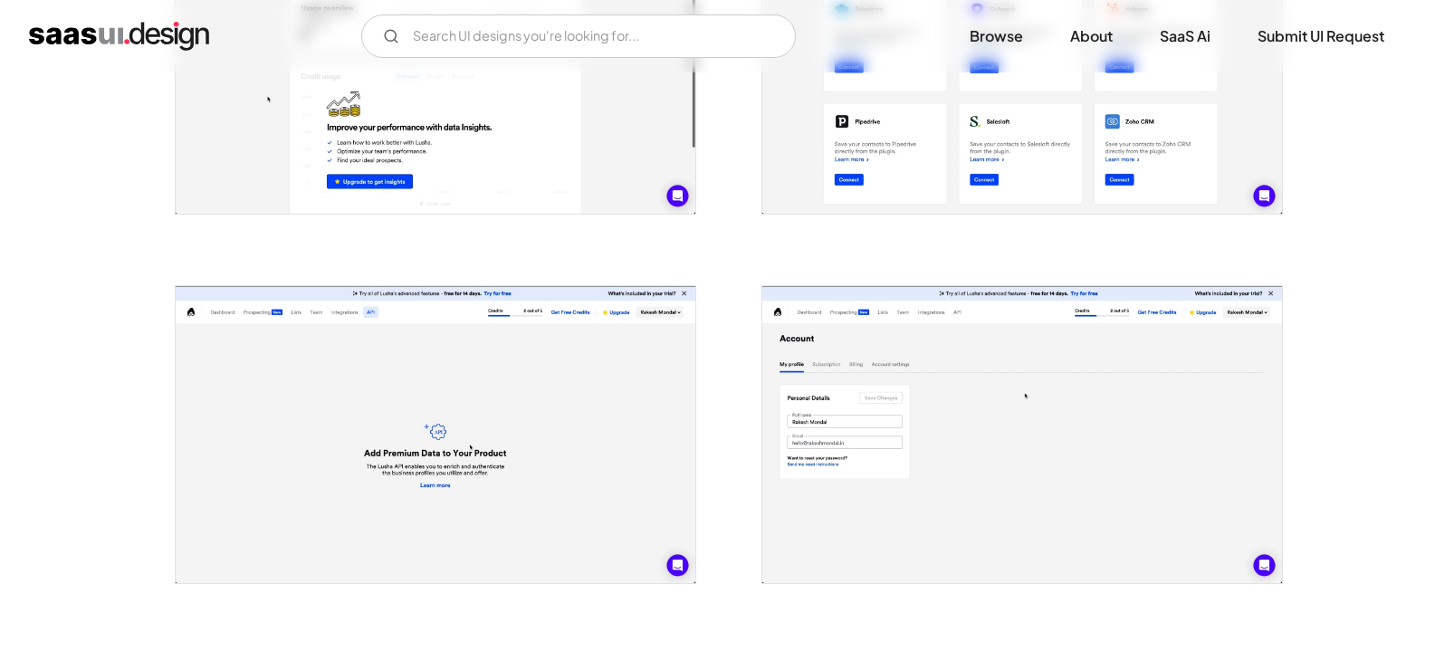
scroll to position [2534, 0]
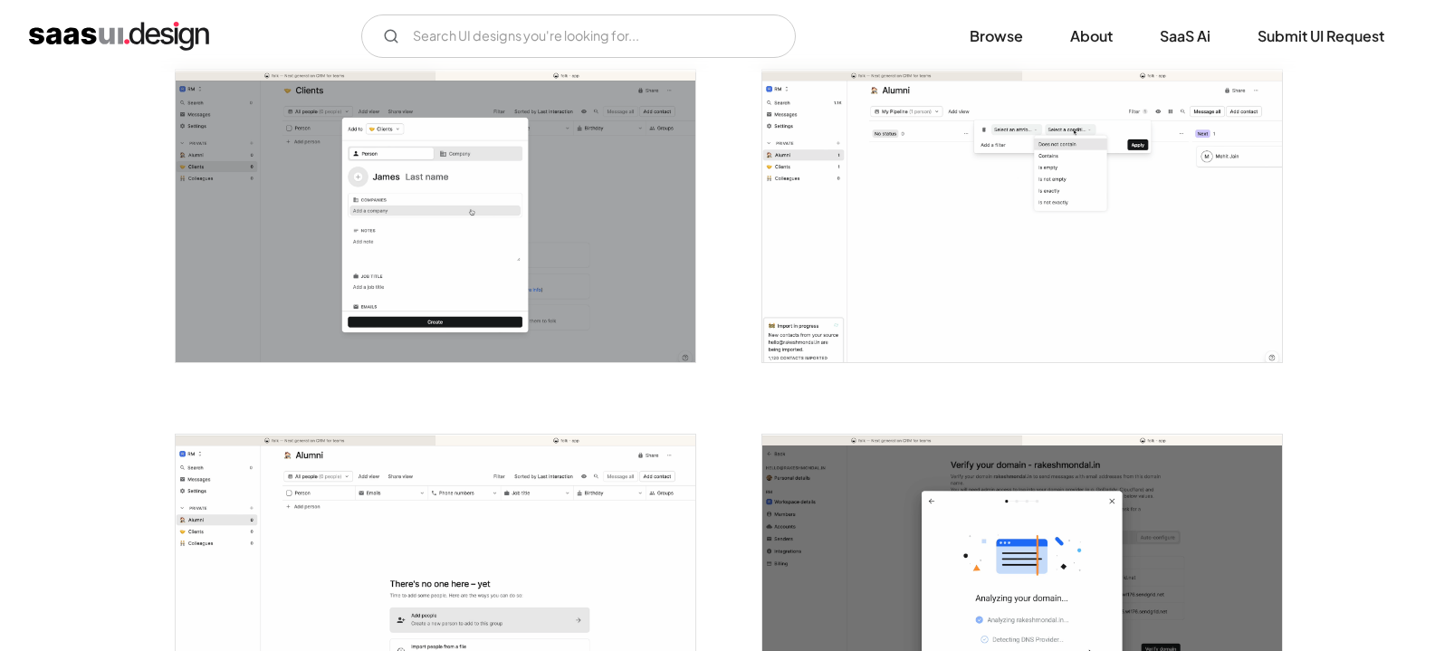
scroll to position [1901, 0]
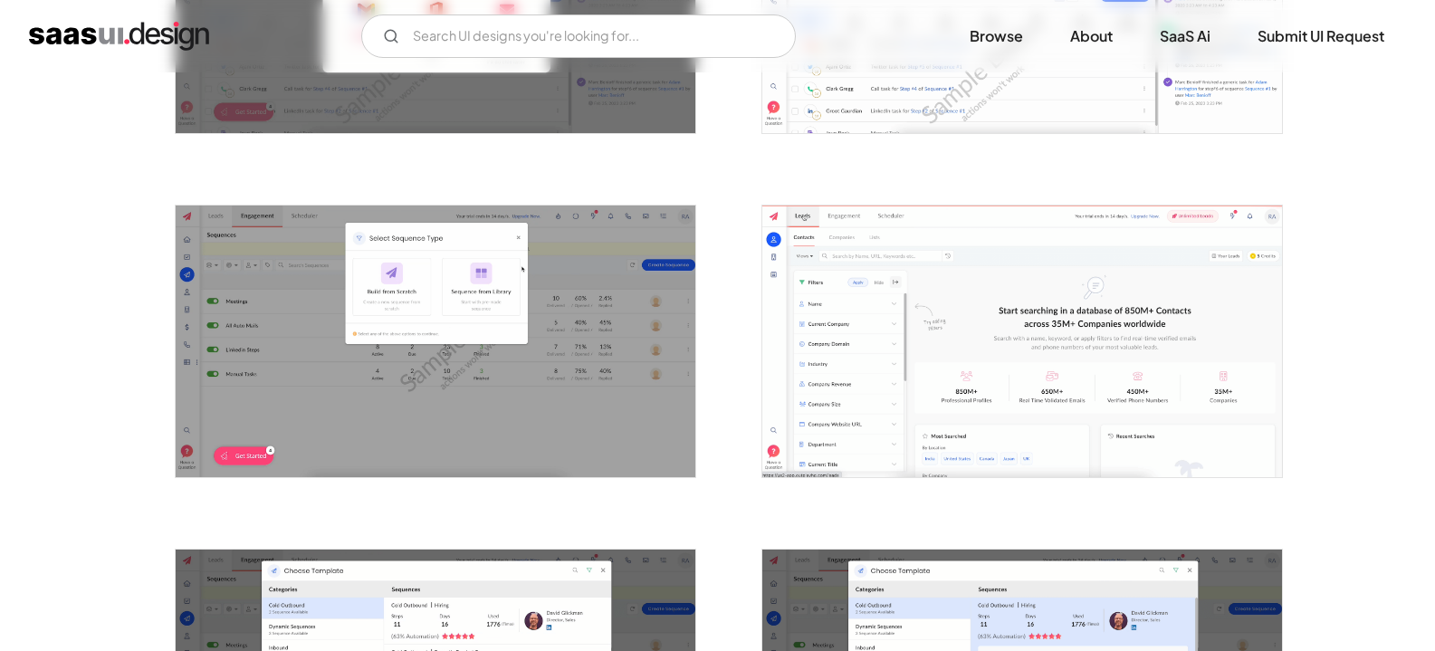
scroll to position [634, 0]
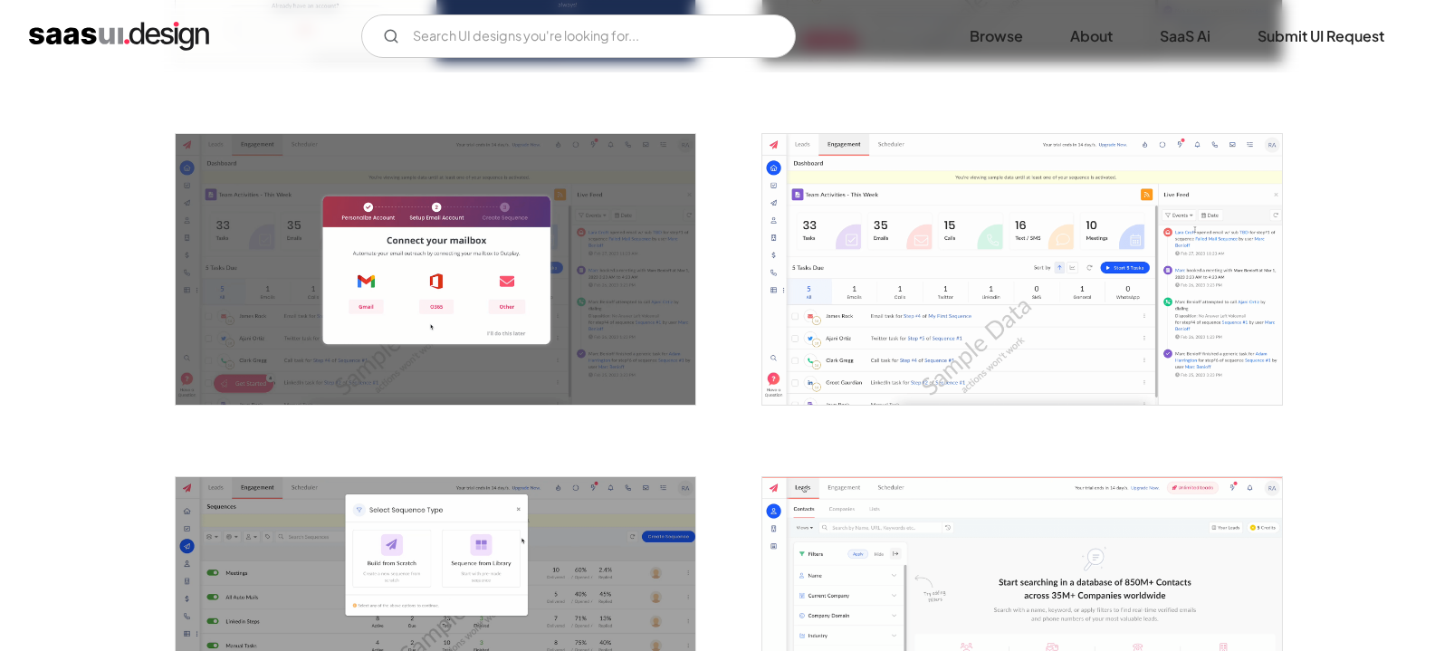
click at [962, 269] on img "open lightbox" at bounding box center [1022, 269] width 520 height 271
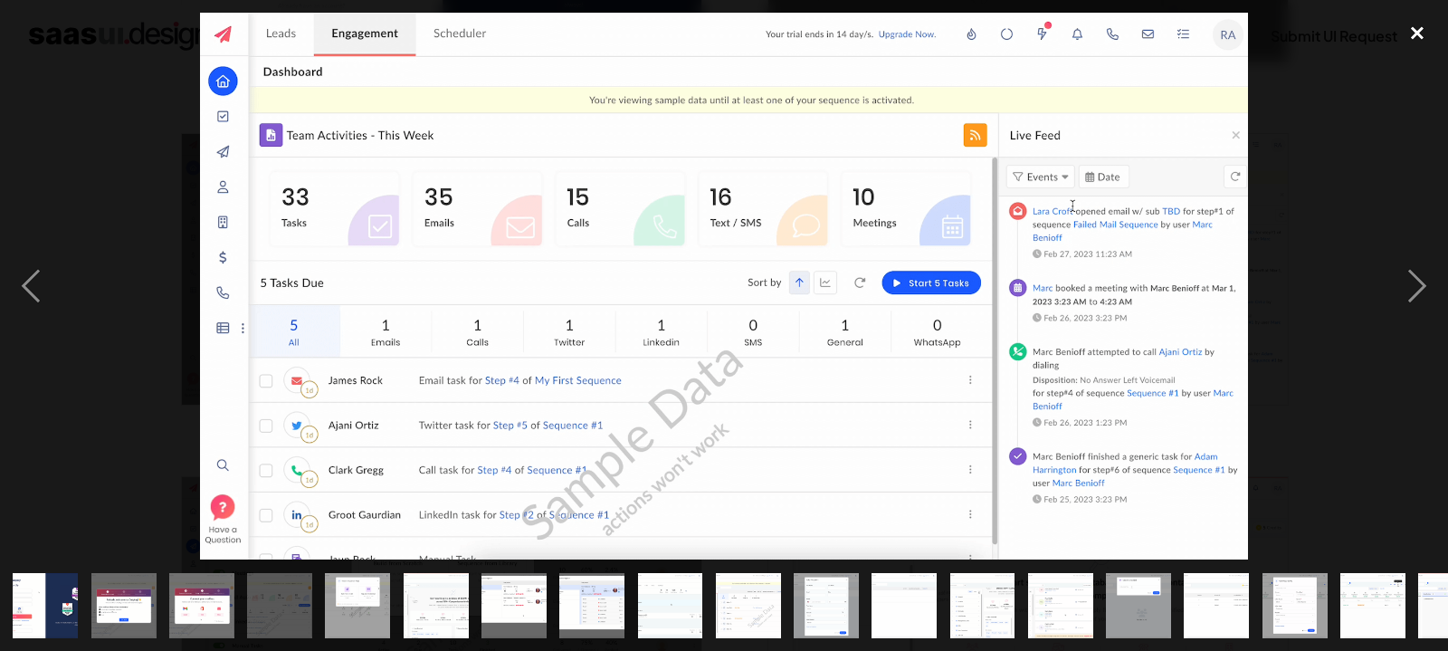
click at [1407, 35] on div "close lightbox" at bounding box center [1418, 33] width 62 height 40
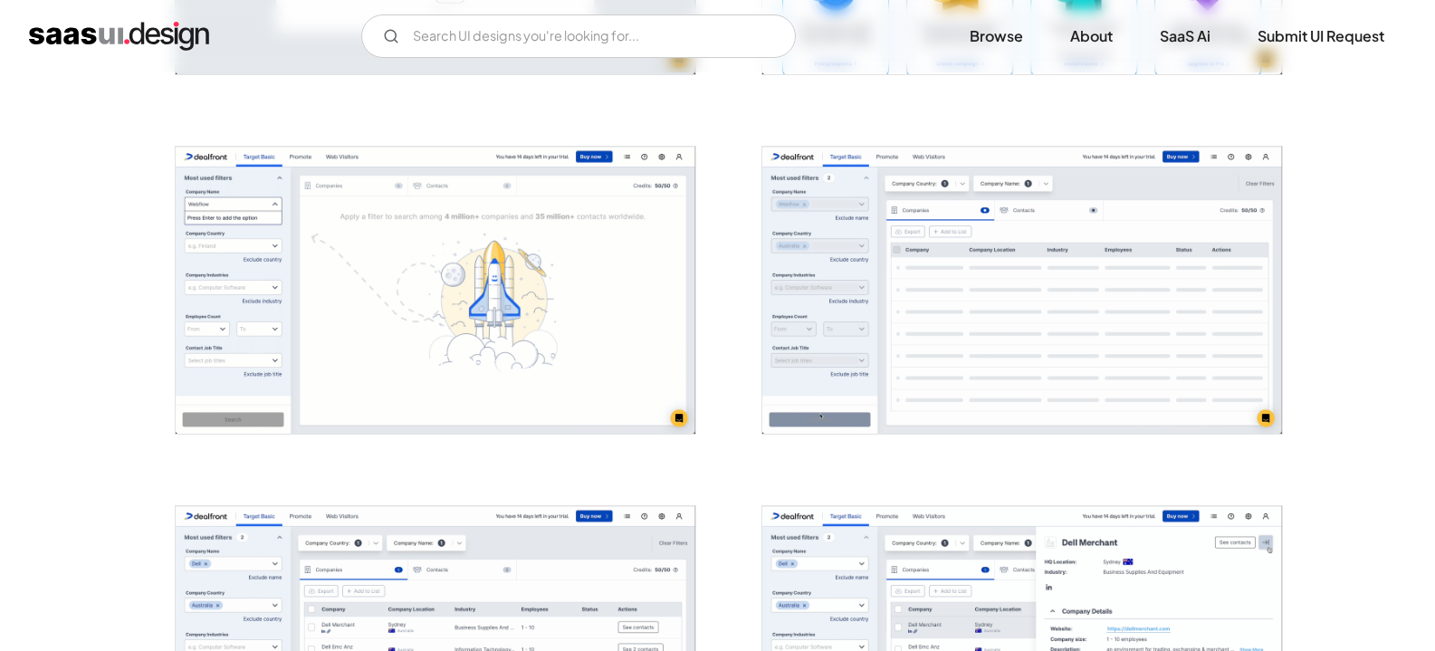
scroll to position [1086, 0]
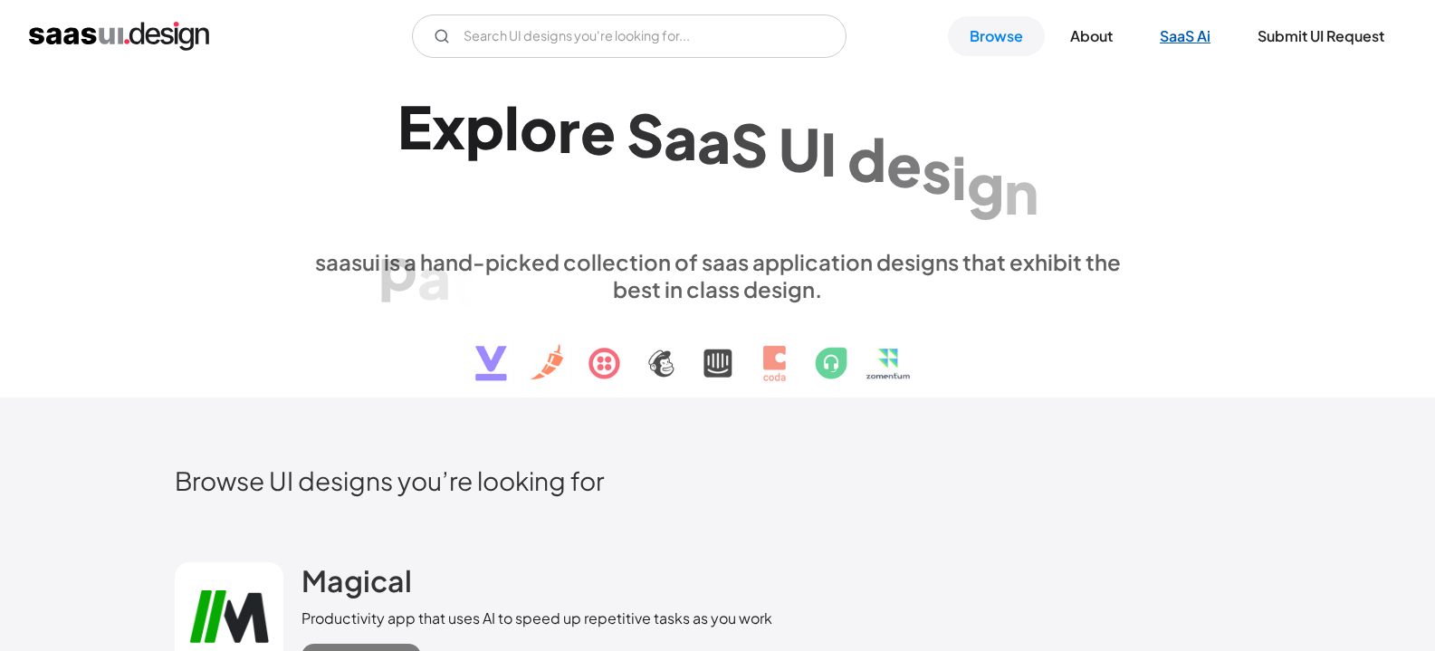
click at [1191, 41] on link "SaaS Ai" at bounding box center [1185, 36] width 94 height 40
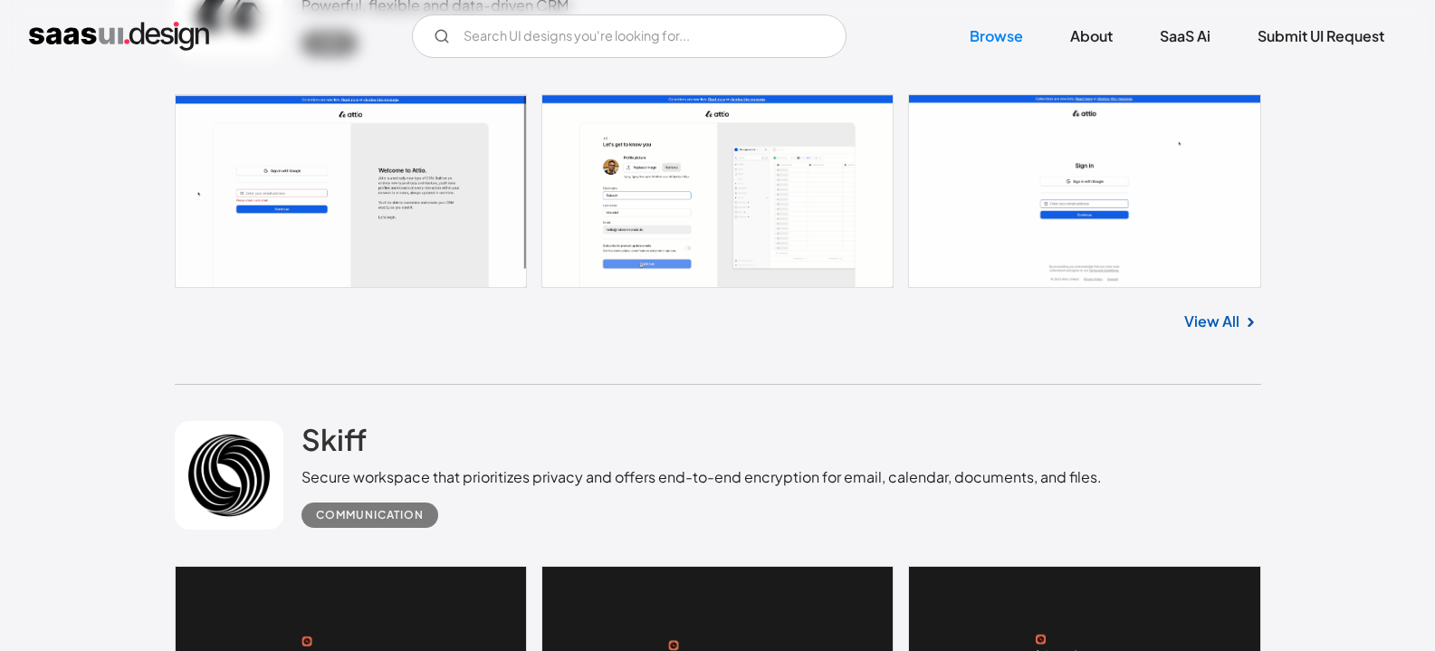
scroll to position [1177, 0]
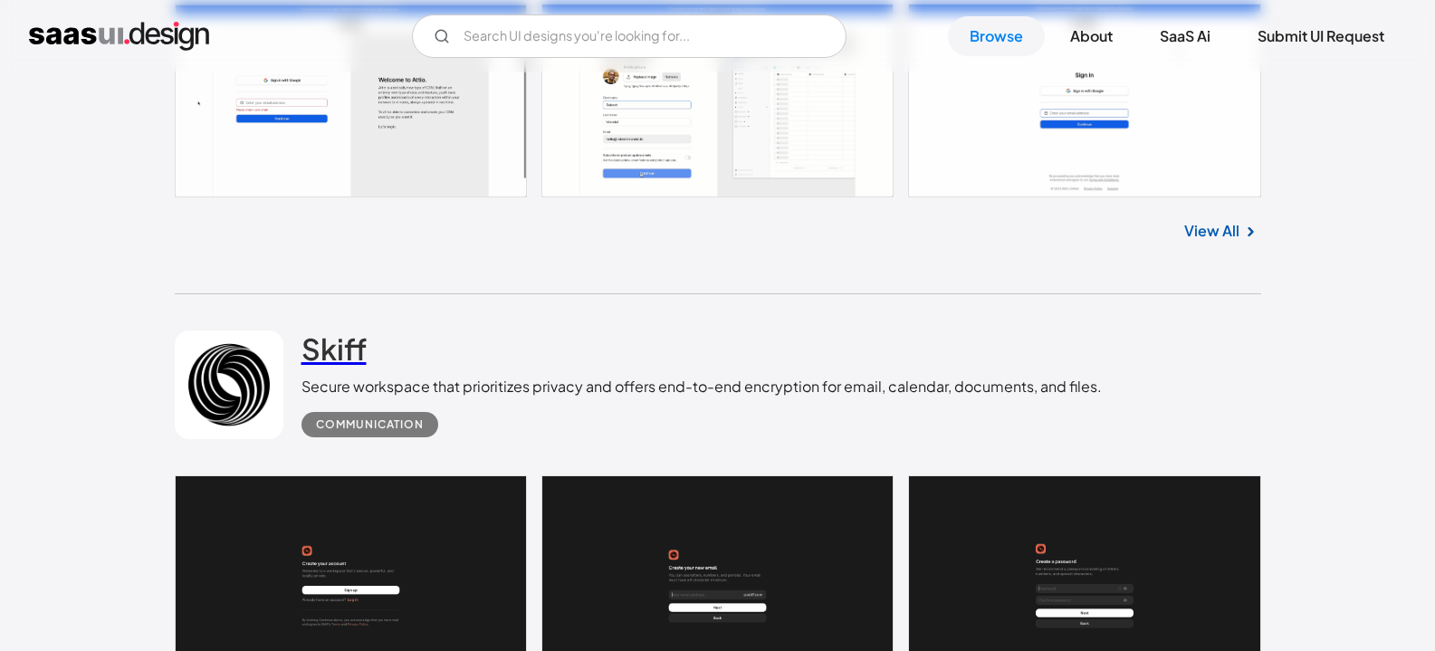
click at [334, 345] on h2 "Skiff" at bounding box center [333, 348] width 65 height 36
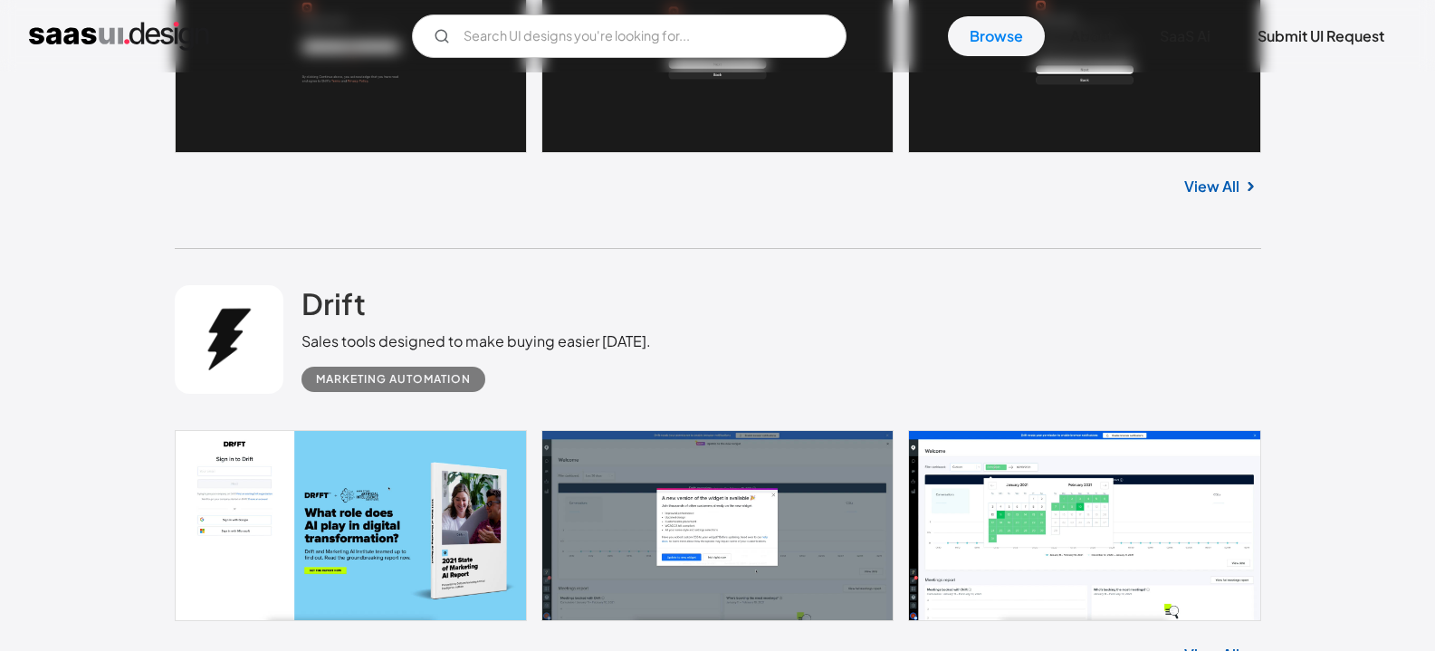
scroll to position [1810, 0]
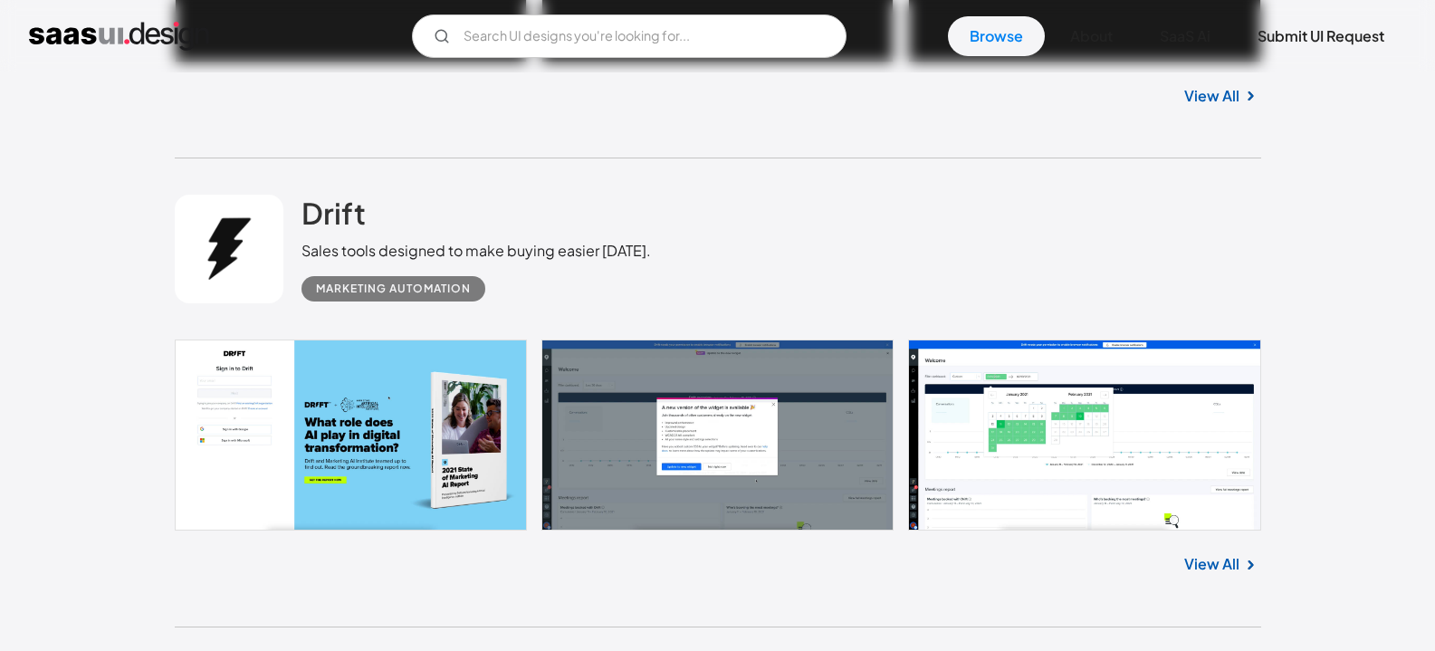
click at [234, 249] on link at bounding box center [229, 249] width 109 height 109
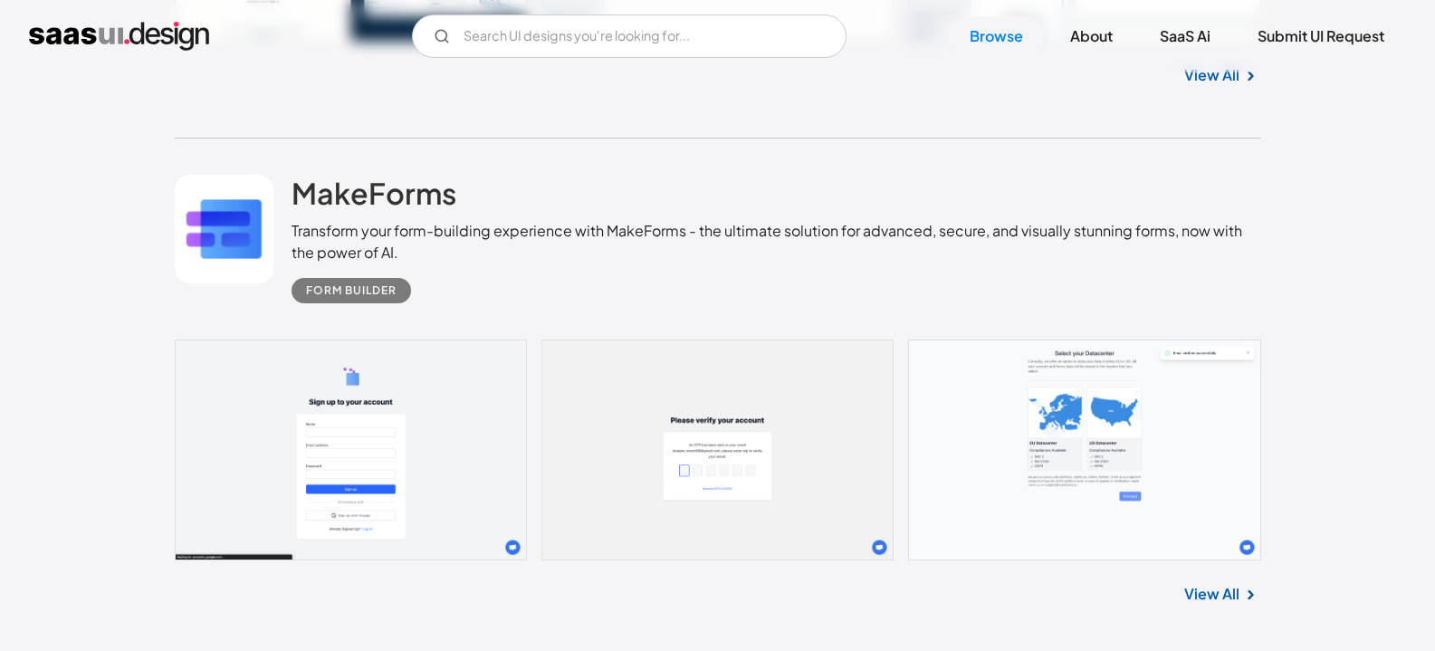
scroll to position [12310, 0]
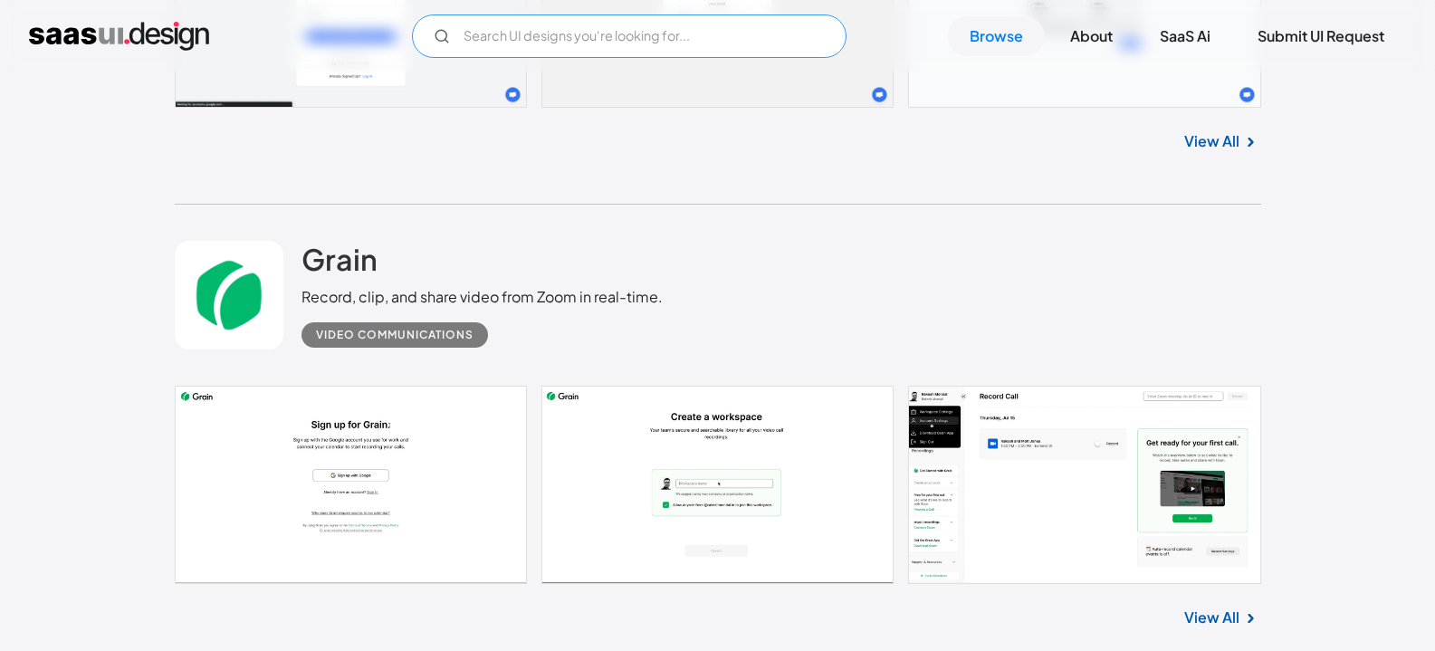
click at [716, 43] on input "Email Form" at bounding box center [629, 35] width 434 height 43
type input "e"
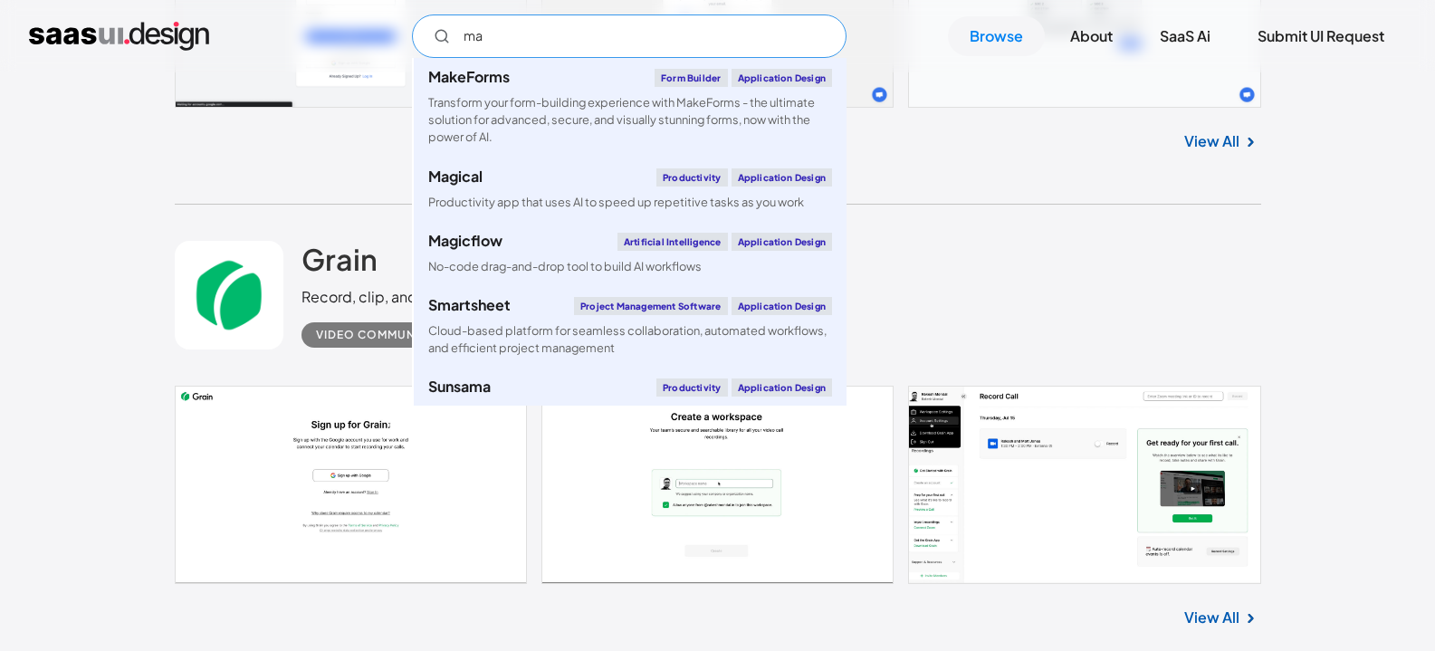
type input "m"
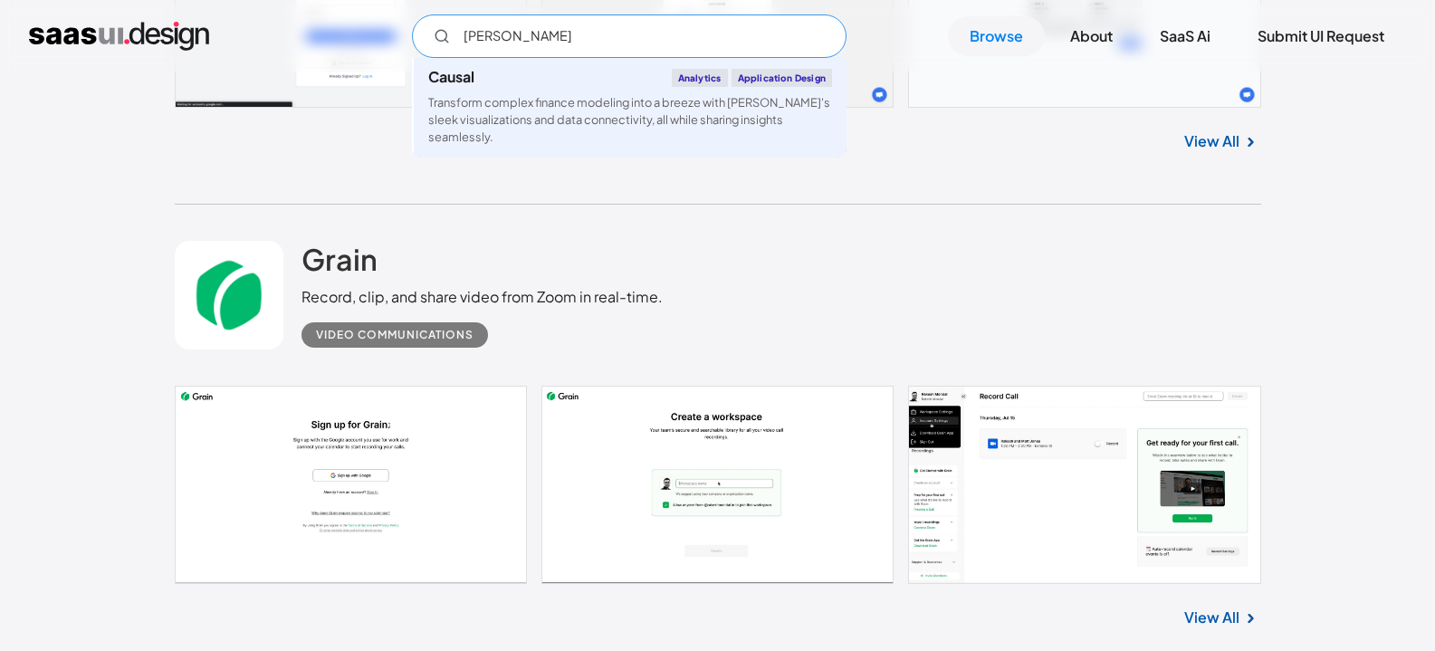
type input "sal"
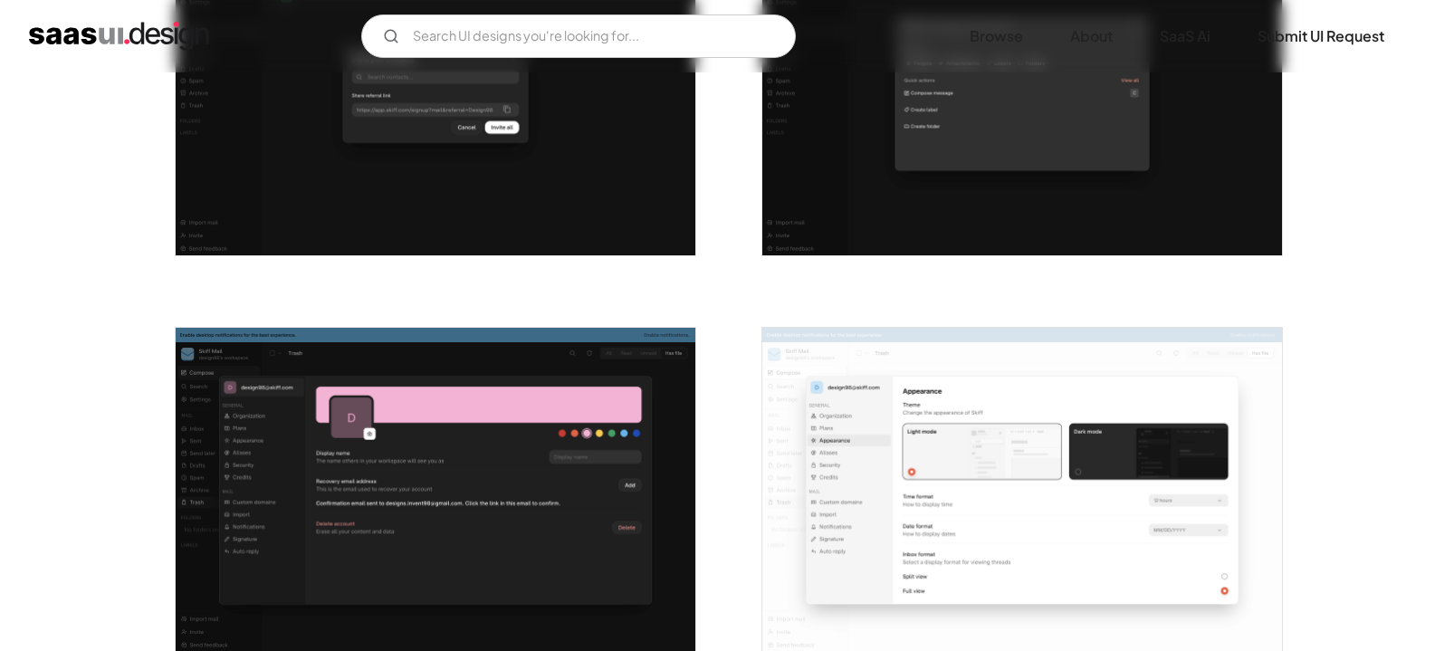
scroll to position [2716, 0]
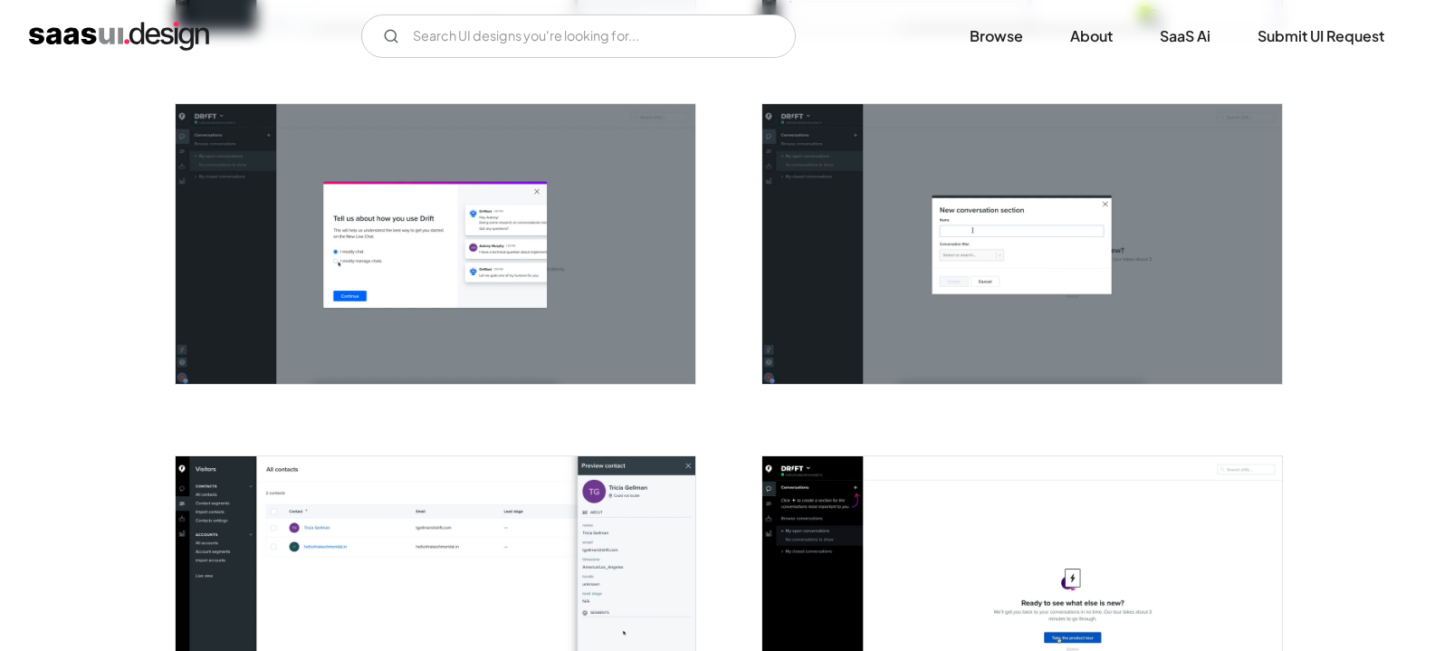
scroll to position [2172, 0]
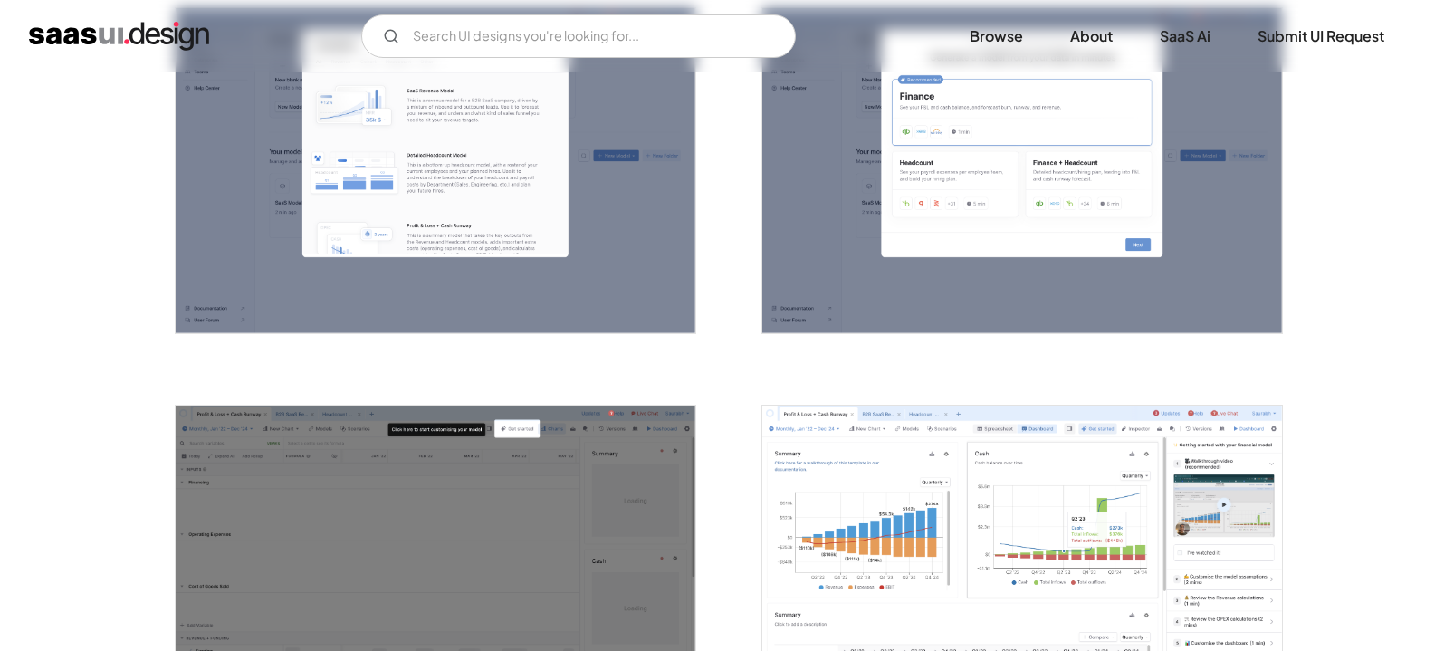
scroll to position [2172, 0]
